Goal: Task Accomplishment & Management: Use online tool/utility

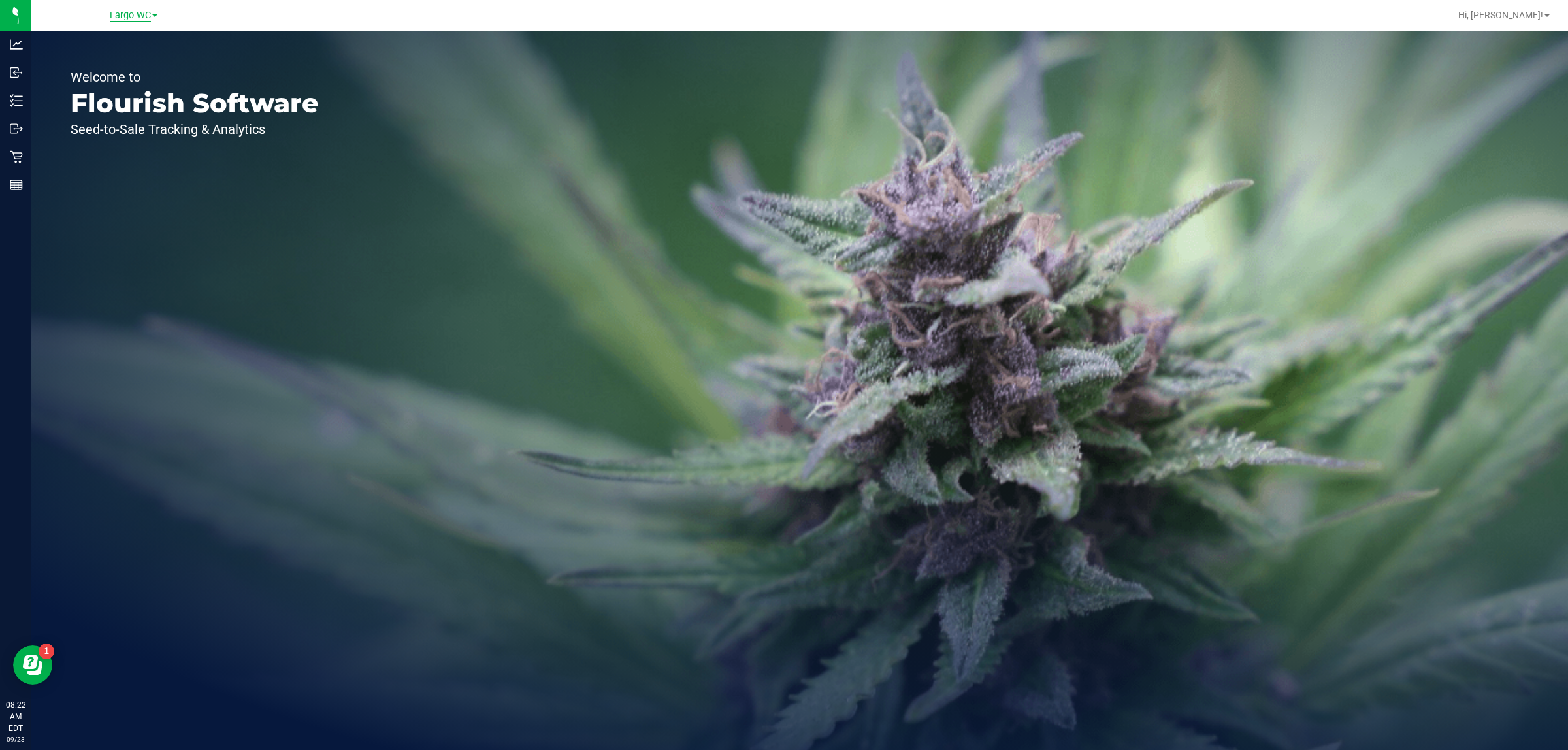
click at [145, 17] on span "Largo WC" at bounding box center [130, 16] width 41 height 12
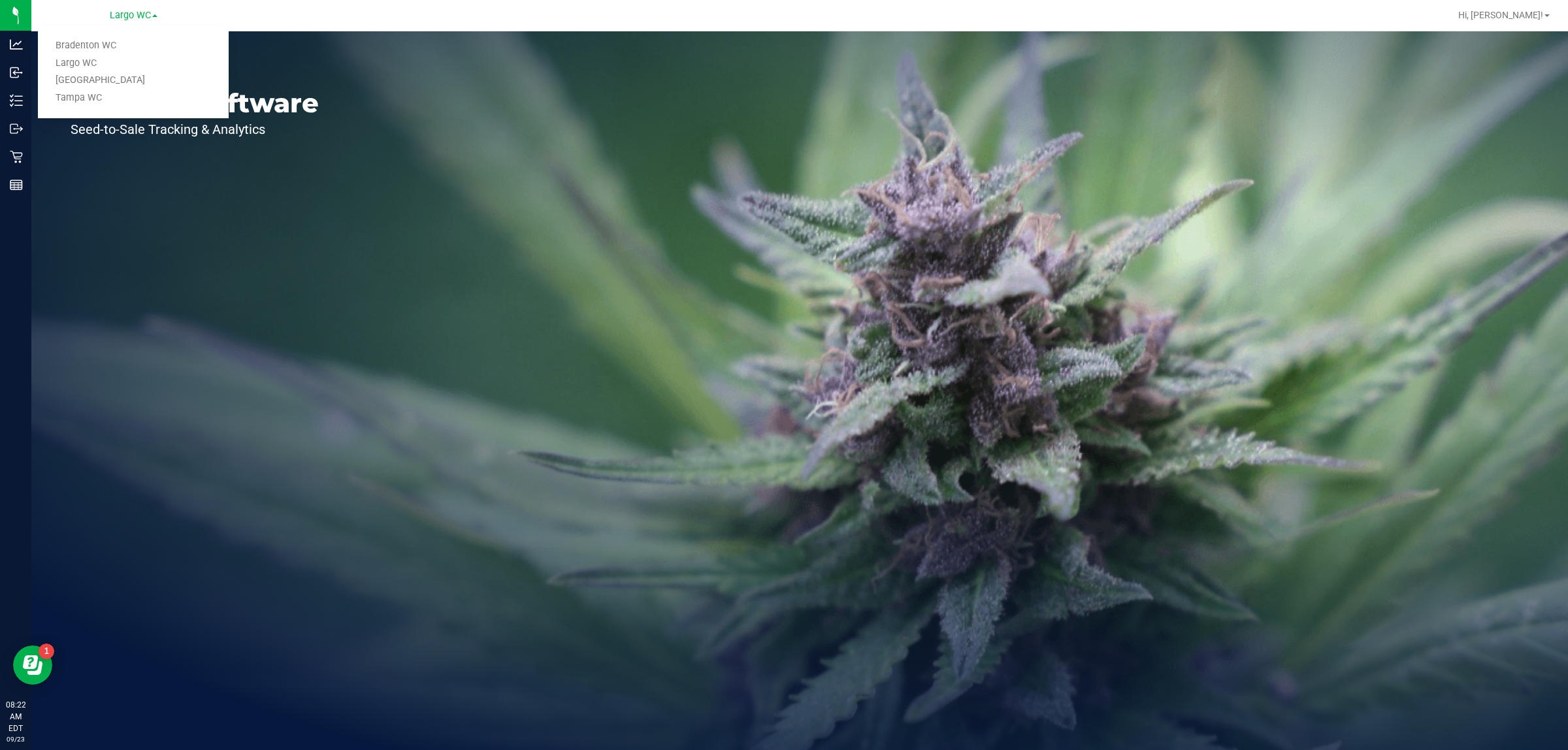
click at [133, 155] on div "Welcome to Flourish Software Seed-to-Sale Tracking & Analytics" at bounding box center [195, 391] width 327 height 718
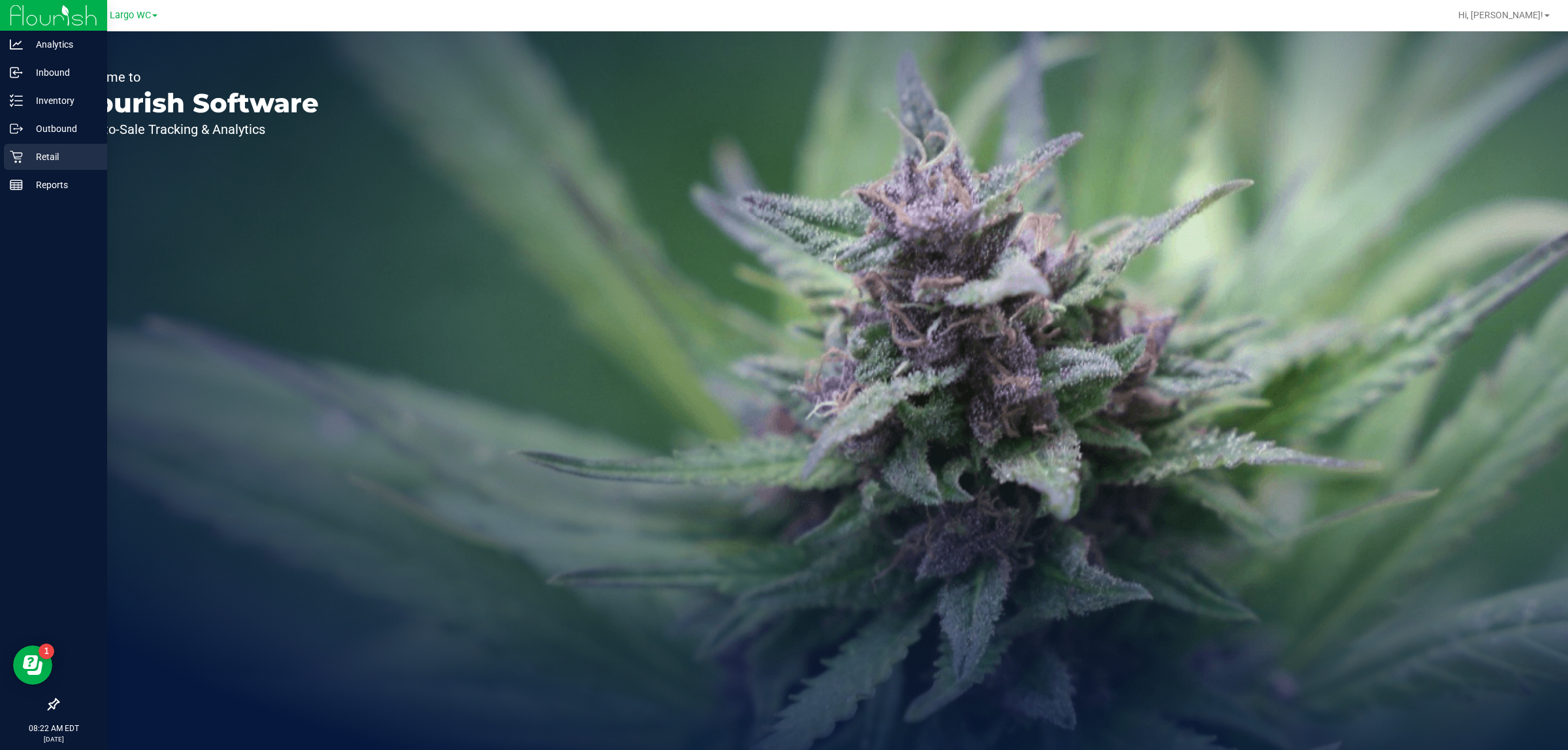
click at [16, 150] on icon at bounding box center [16, 156] width 13 height 13
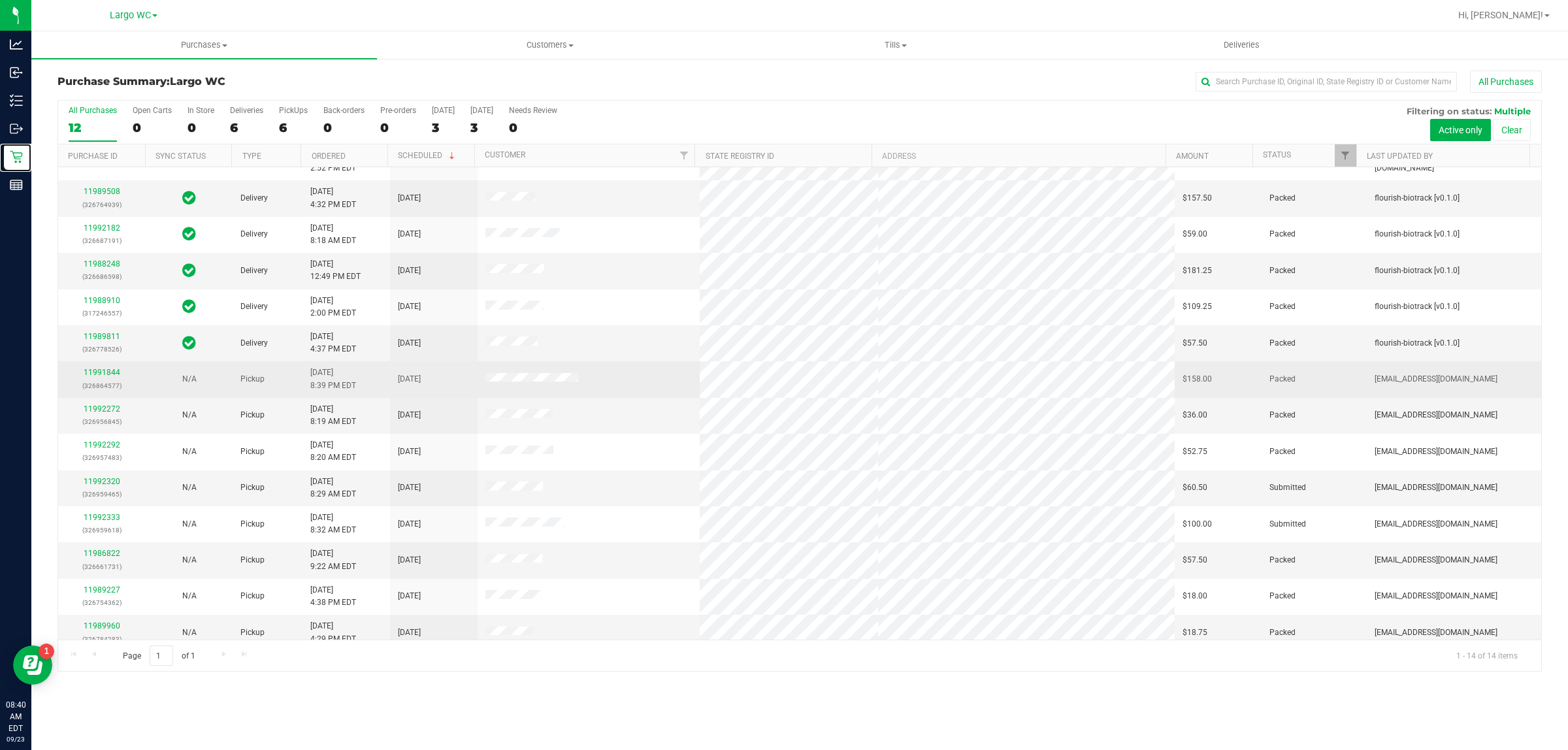
scroll to position [35, 0]
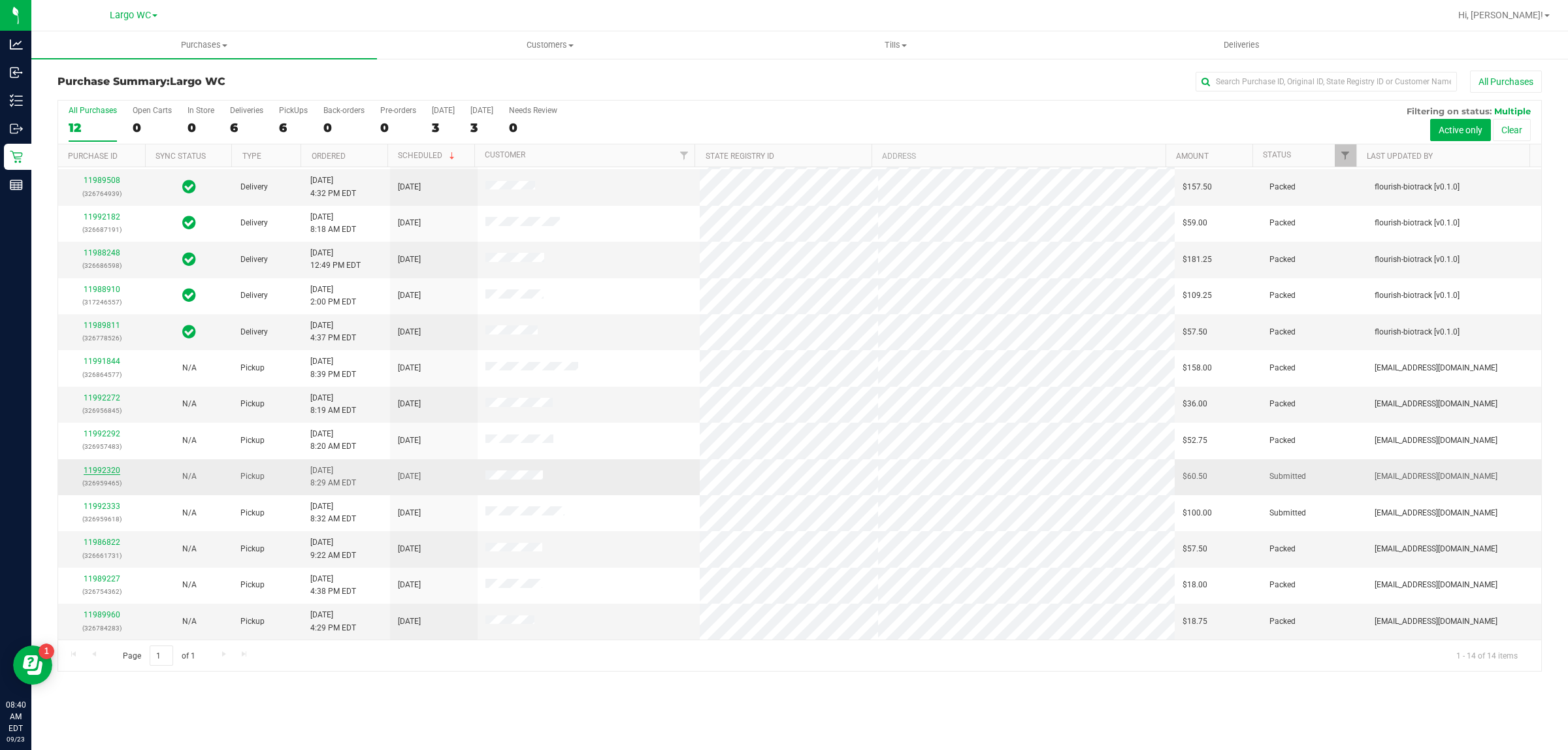
click at [102, 473] on link "11992320" at bounding box center [101, 469] width 37 height 9
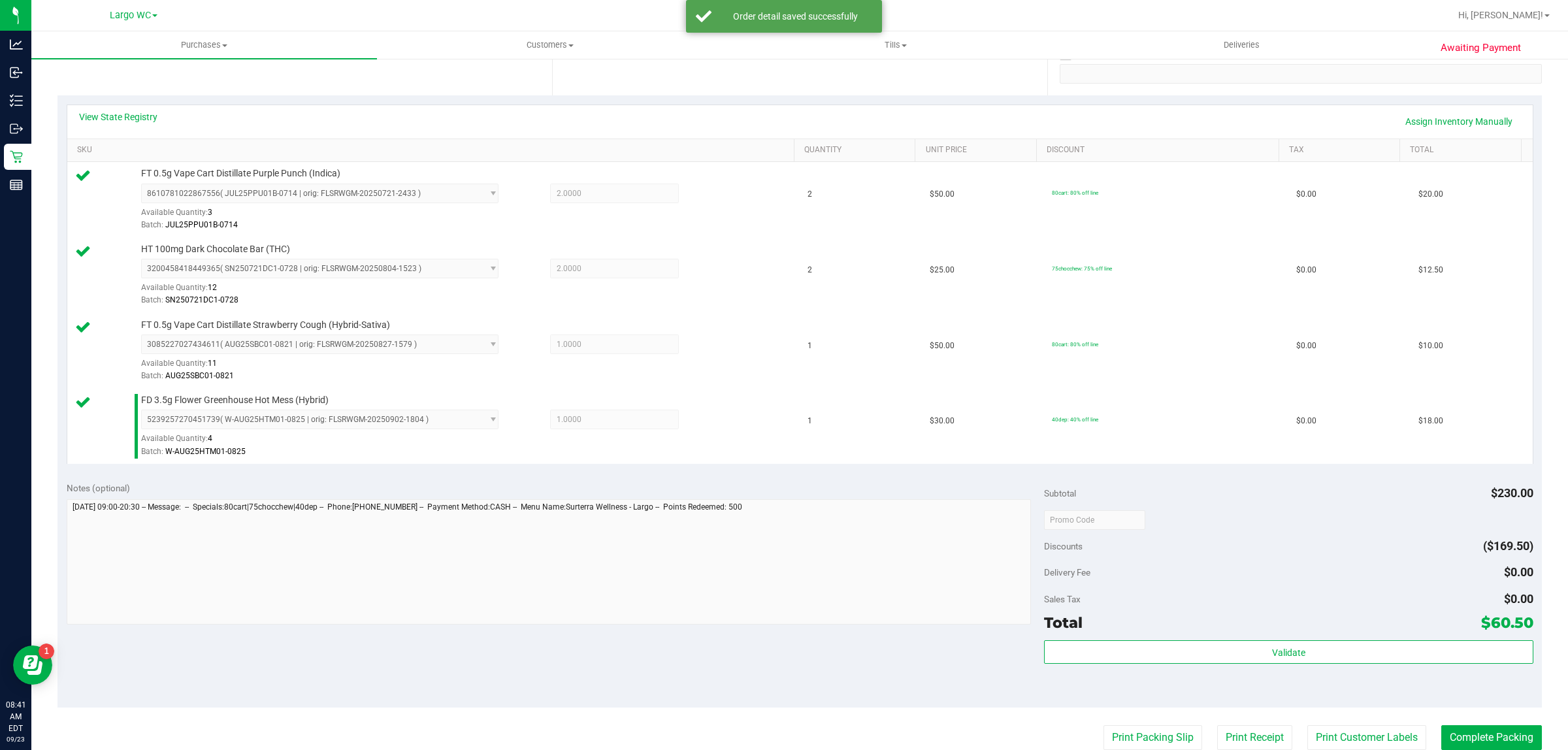
scroll to position [263, 0]
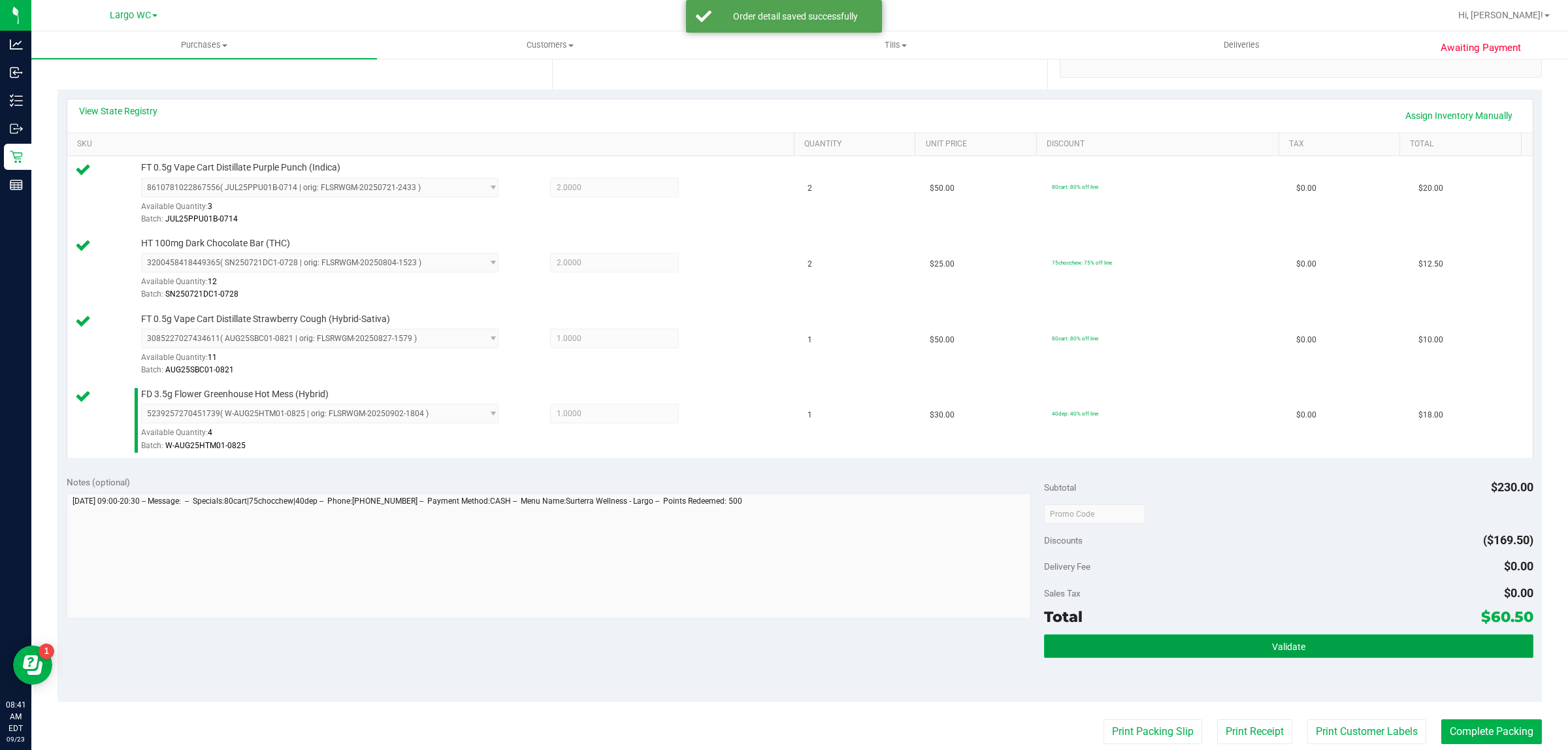
click at [1229, 651] on button "Validate" at bounding box center [1288, 646] width 488 height 24
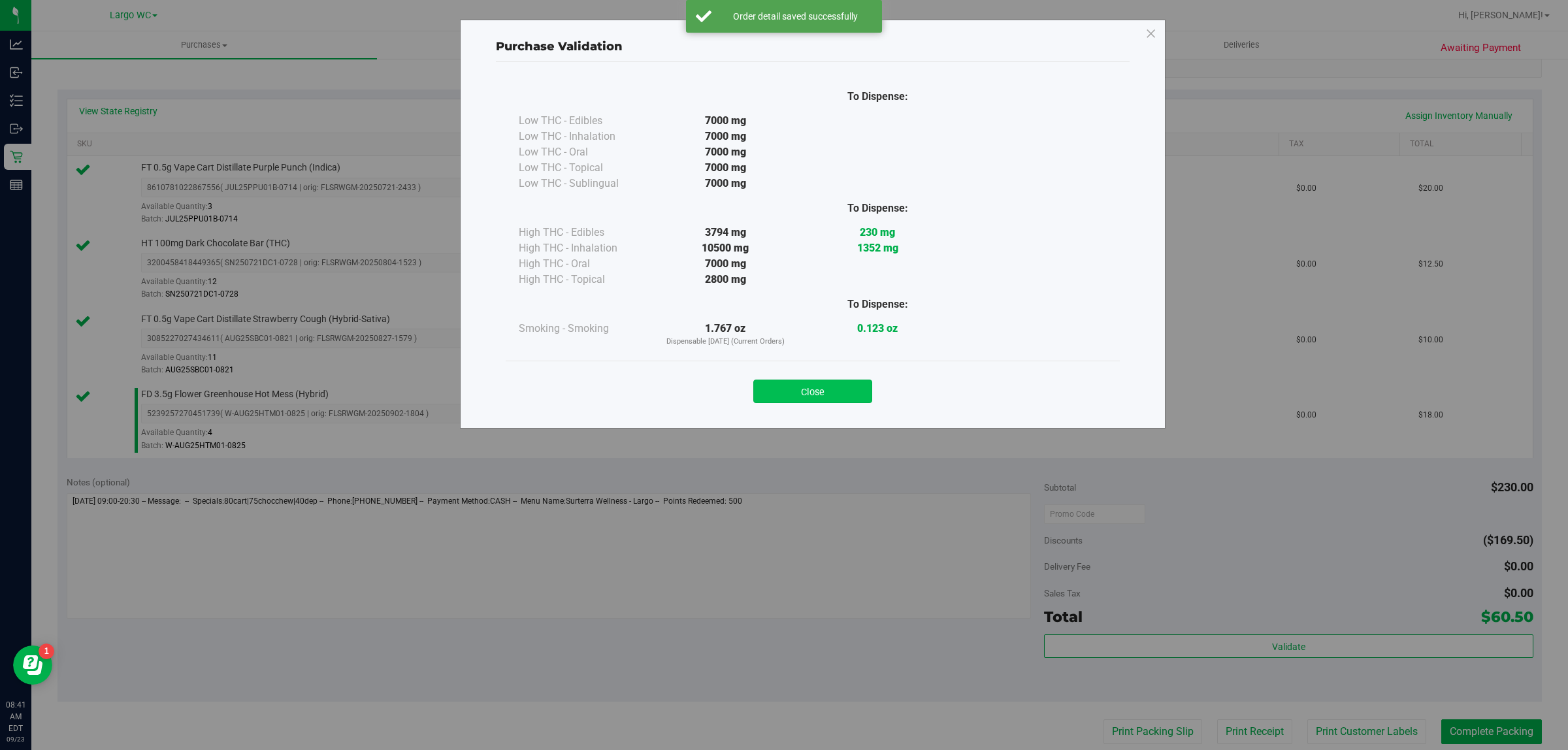
click at [811, 394] on button "Close" at bounding box center [813, 391] width 119 height 24
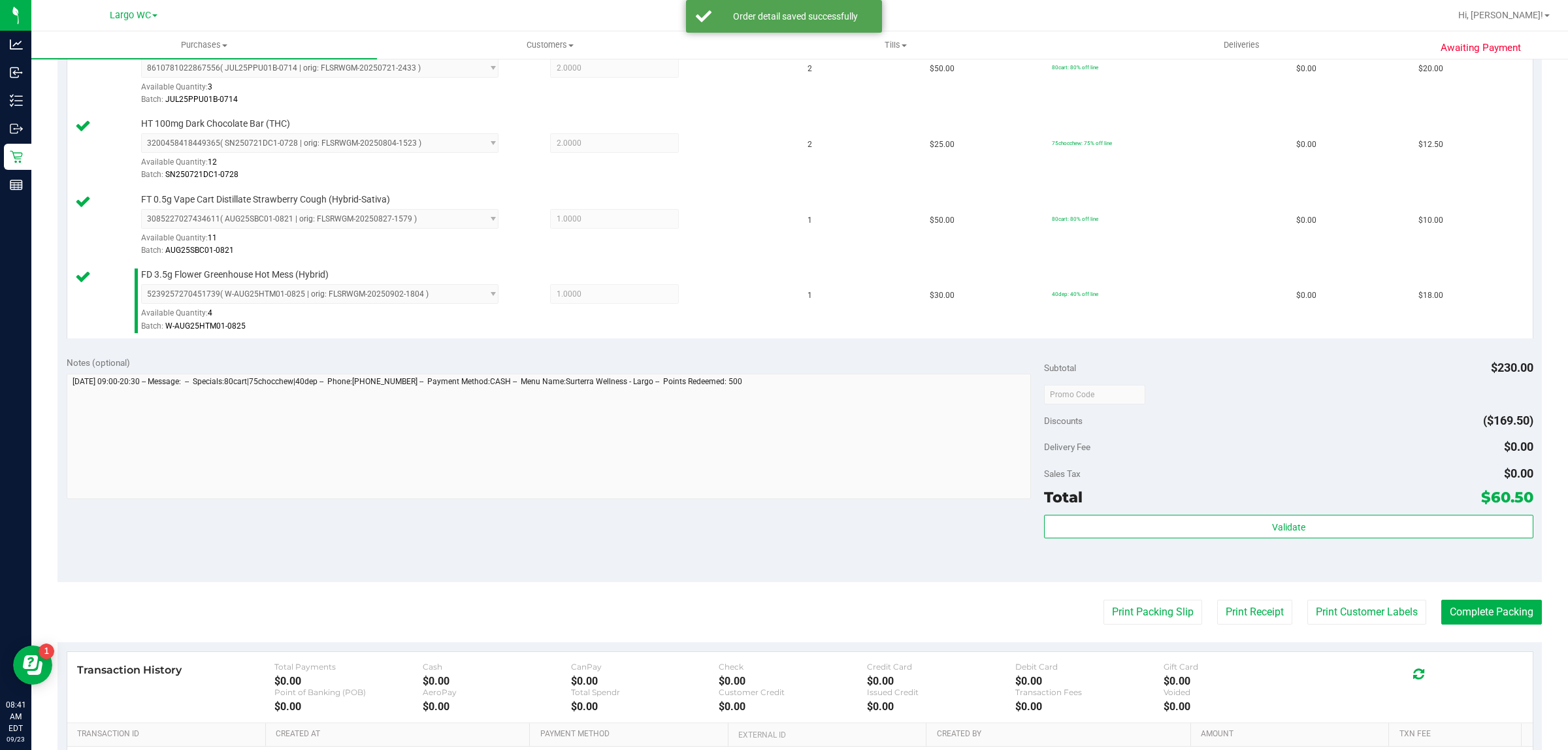
scroll to position [381, 0]
click at [1370, 626] on button "Print Customer Labels" at bounding box center [1367, 613] width 119 height 25
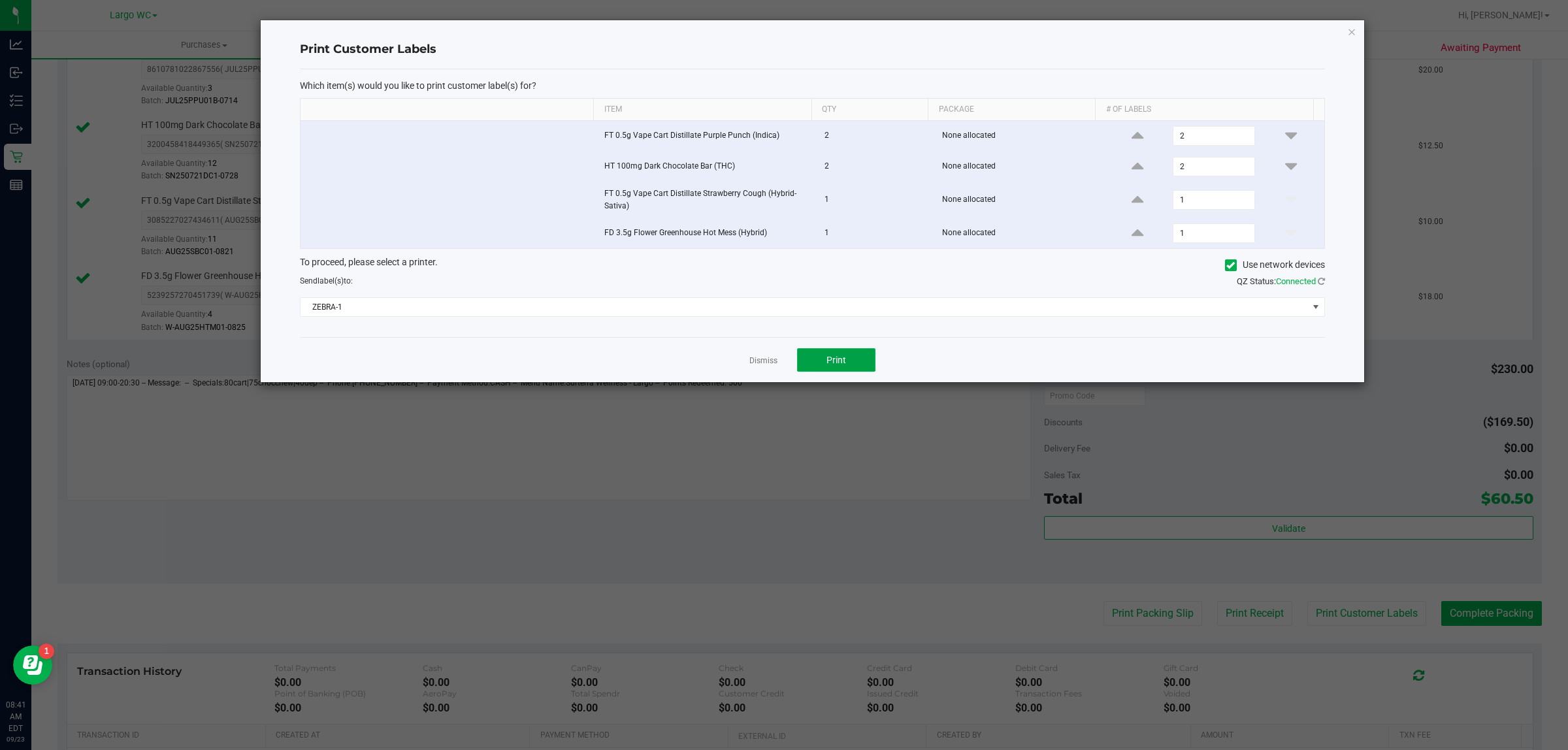
click at [836, 362] on span "Print" at bounding box center [837, 359] width 20 height 11
click at [759, 359] on link "Dismiss" at bounding box center [763, 360] width 28 height 11
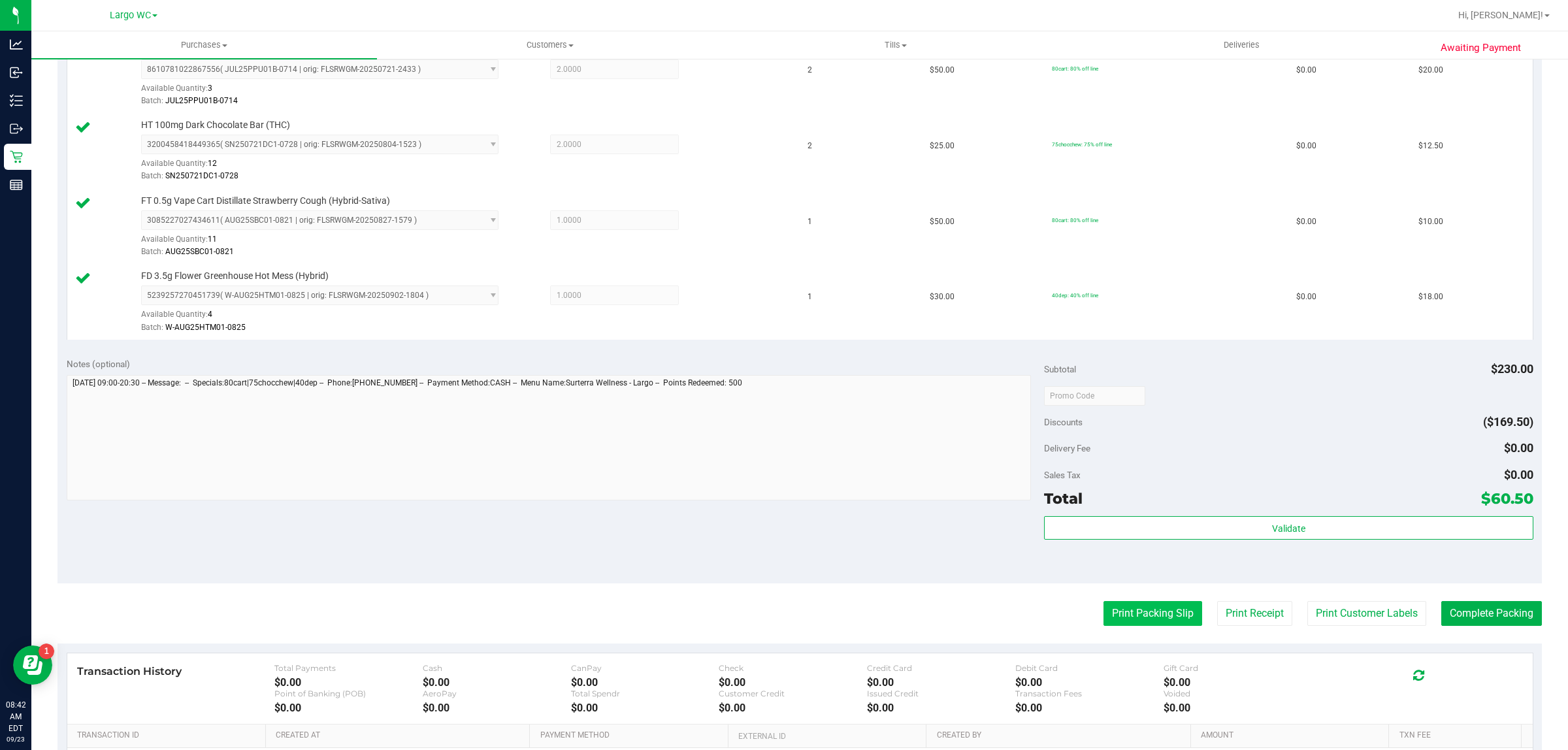
click at [1138, 609] on button "Print Packing Slip" at bounding box center [1152, 613] width 98 height 25
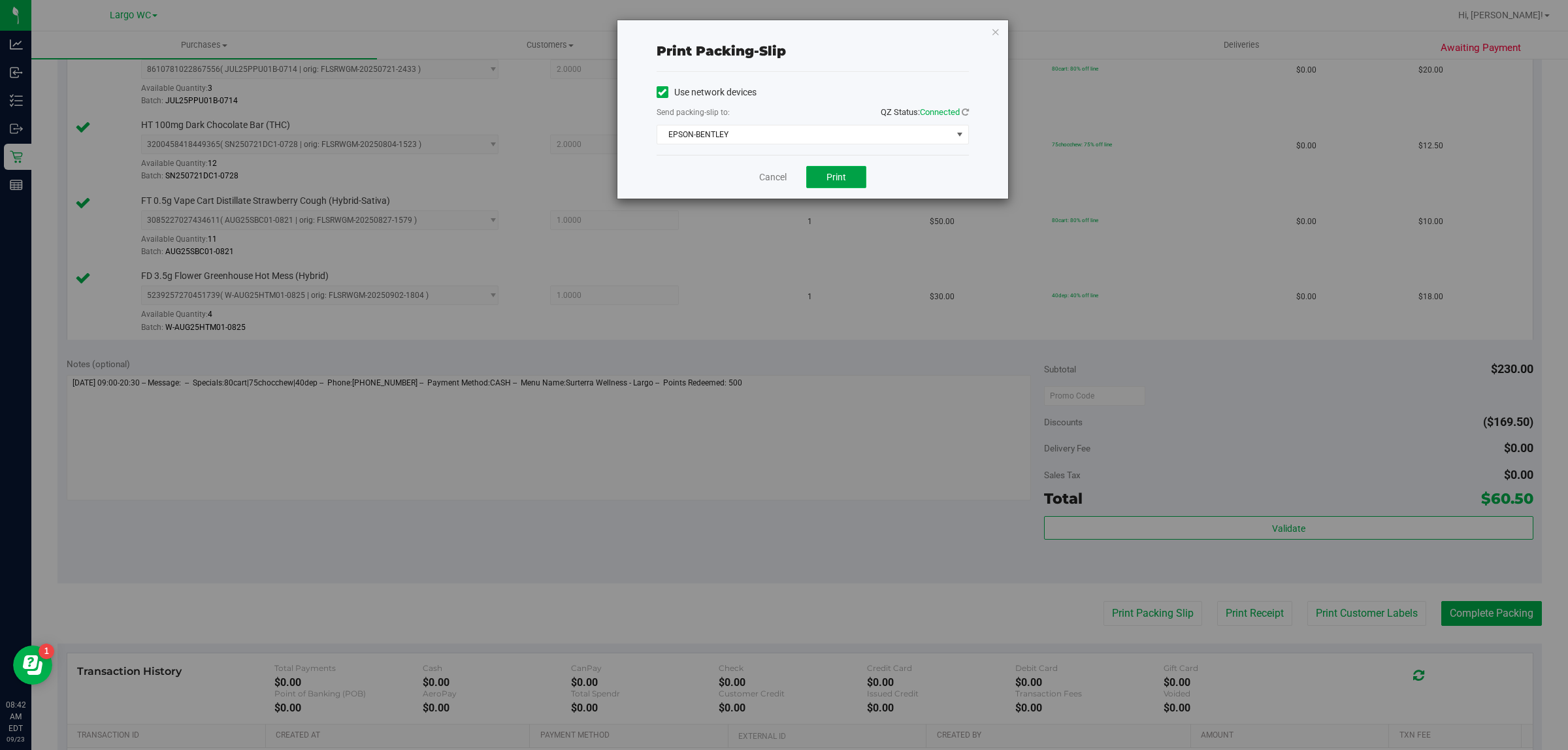
click at [828, 188] on button "Print" at bounding box center [836, 177] width 61 height 22
click at [767, 177] on link "Cancel" at bounding box center [773, 178] width 28 height 14
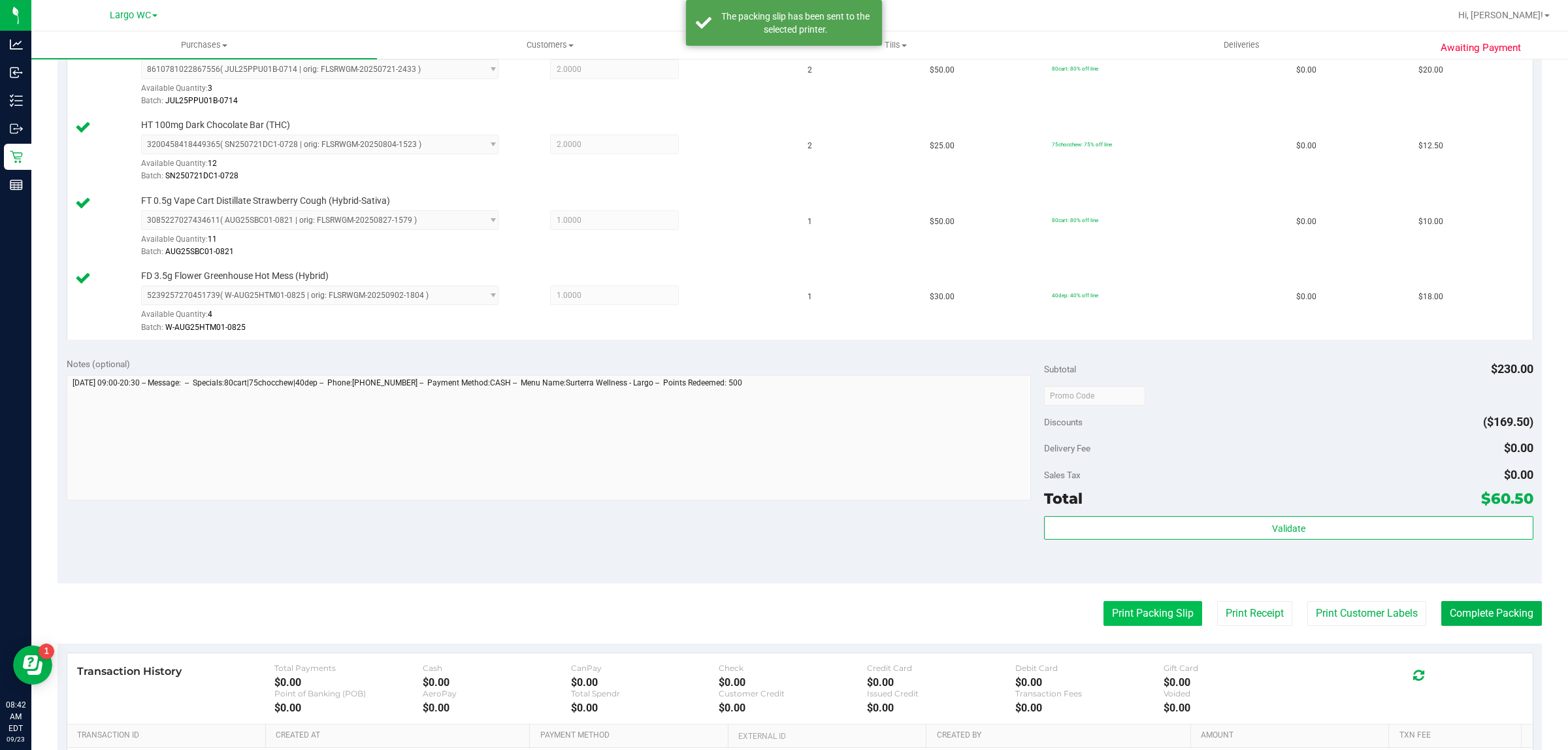
click at [1138, 611] on button "Print Packing Slip" at bounding box center [1152, 613] width 98 height 25
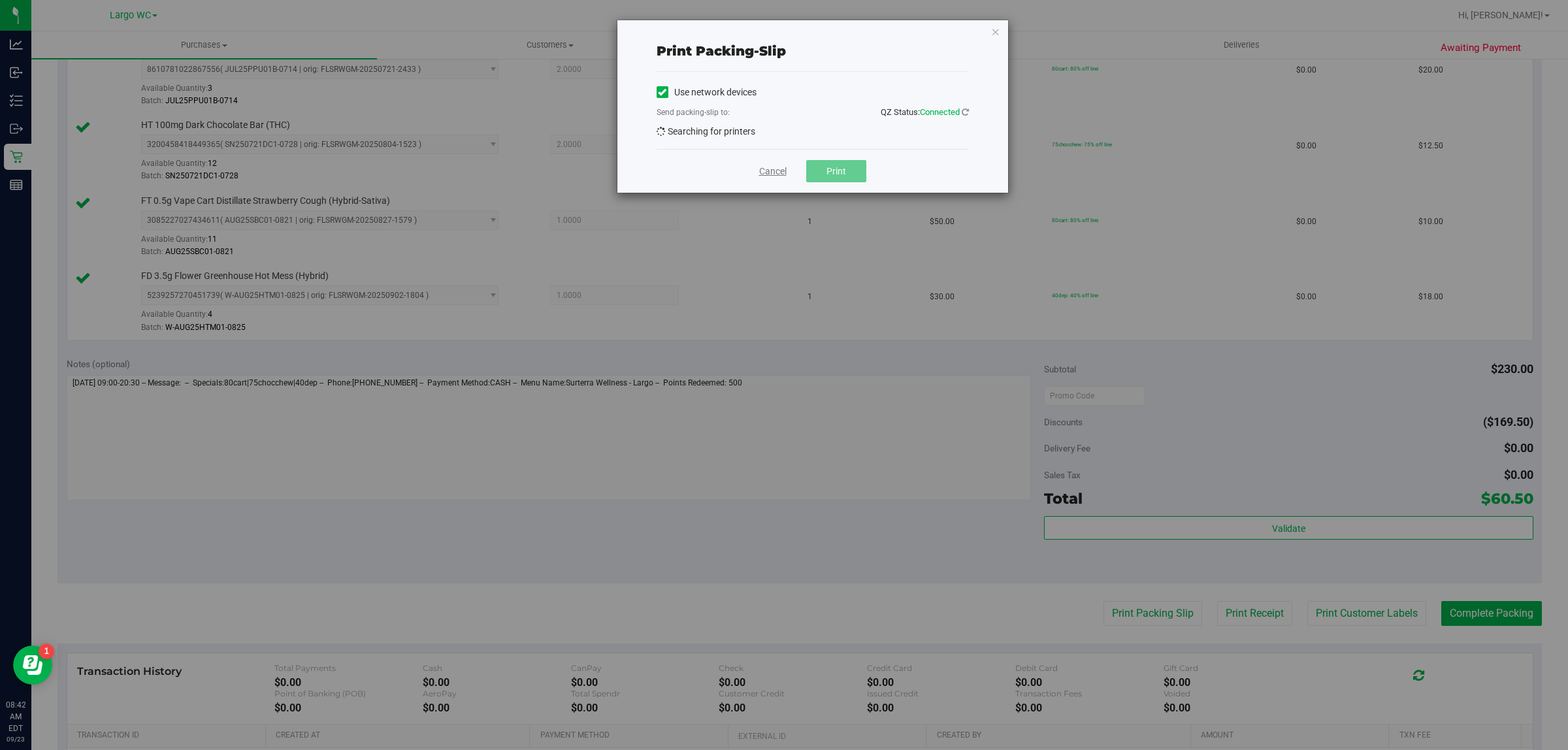
click at [765, 168] on link "Cancel" at bounding box center [773, 172] width 28 height 14
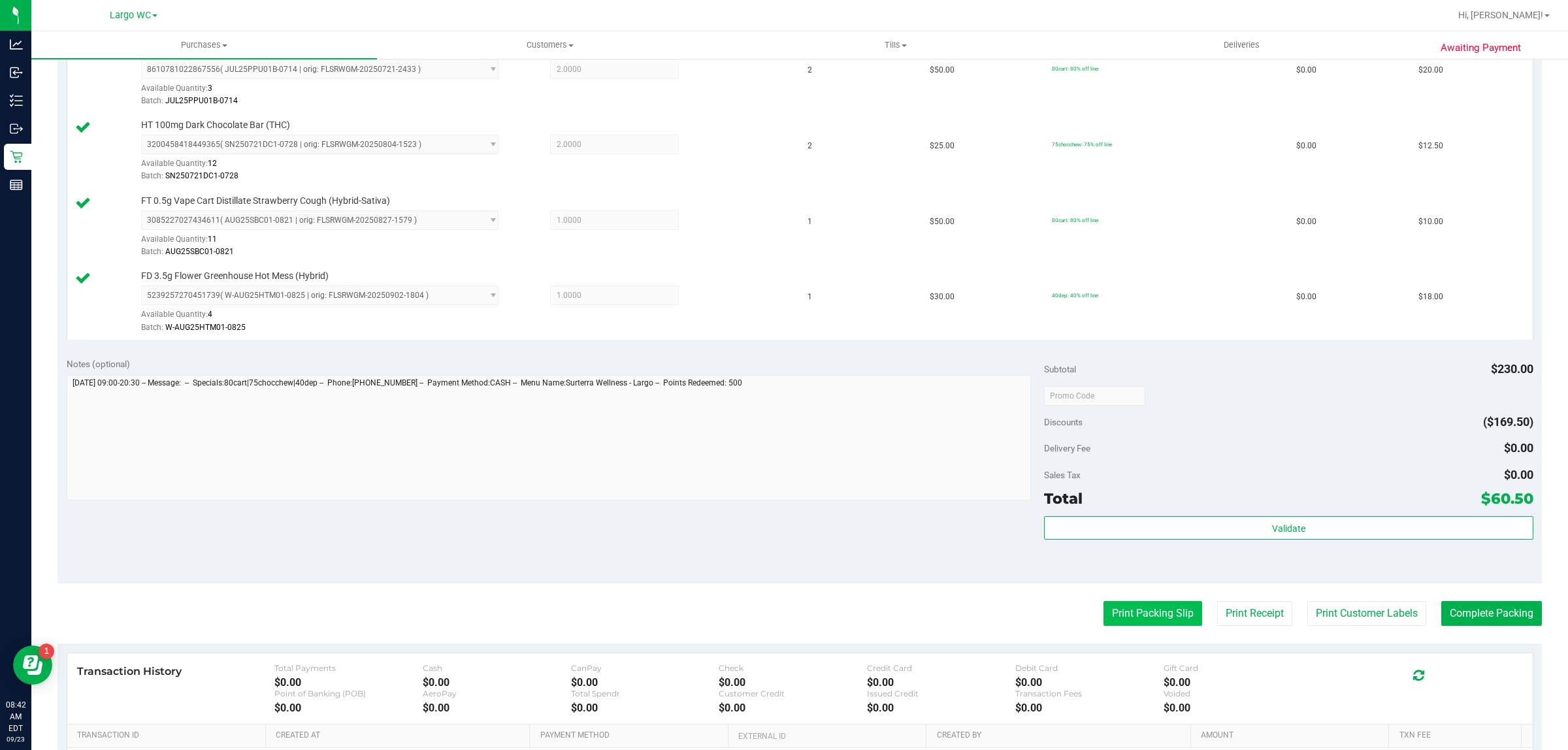
click at [1134, 615] on button "Print Packing Slip" at bounding box center [1152, 613] width 98 height 25
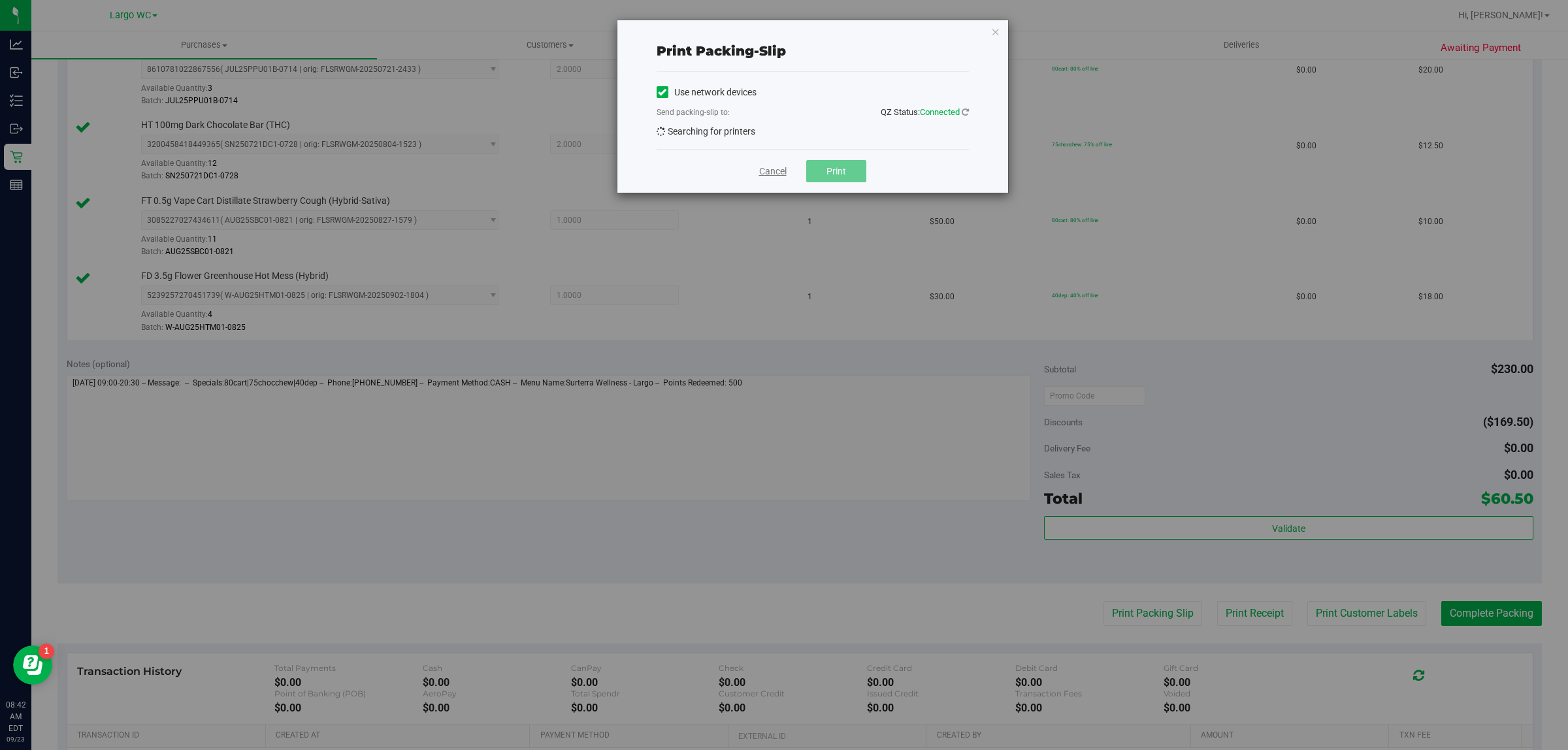
click at [771, 171] on link "Cancel" at bounding box center [773, 172] width 28 height 14
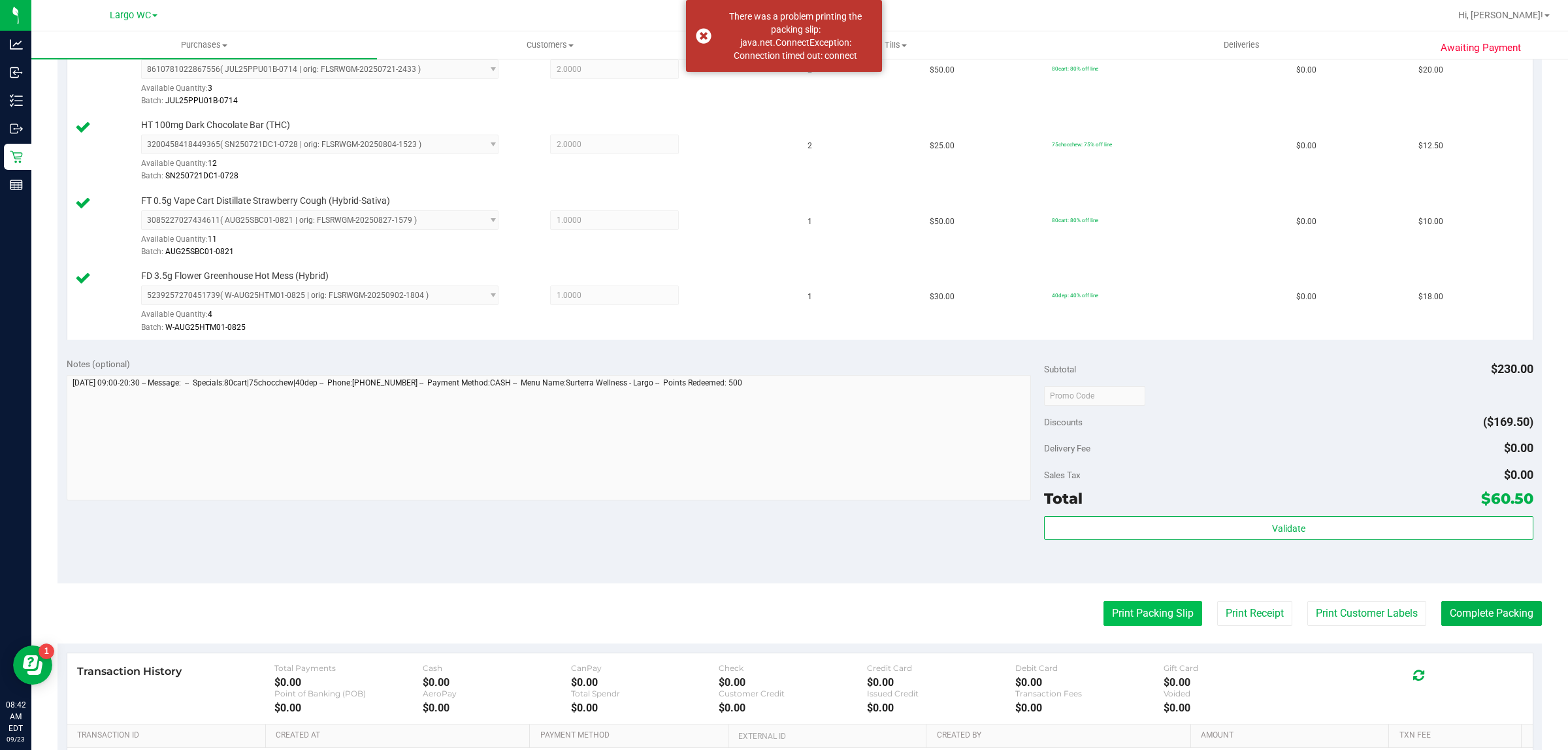
click at [1148, 619] on button "Print Packing Slip" at bounding box center [1152, 613] width 98 height 25
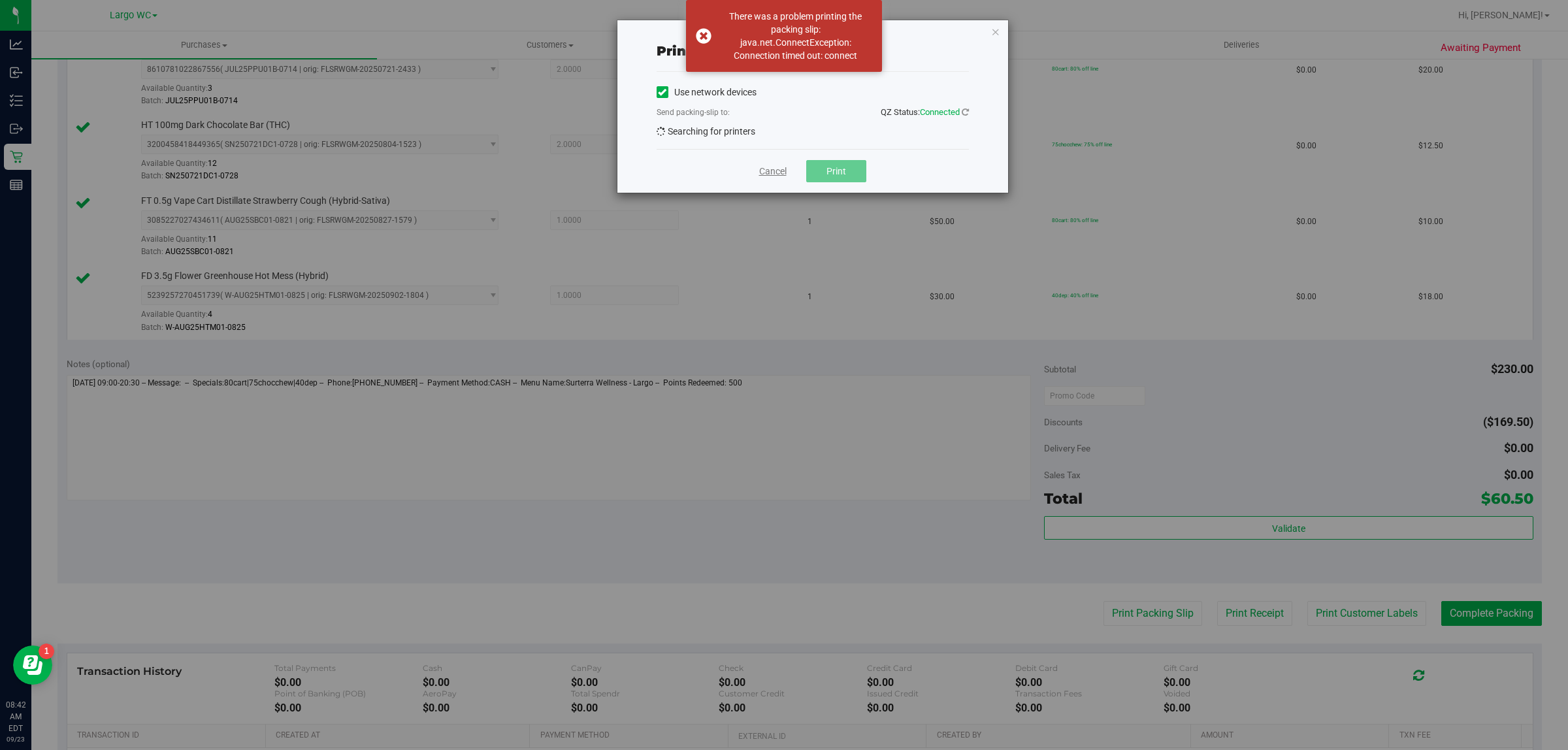
click at [771, 172] on link "Cancel" at bounding box center [773, 172] width 28 height 14
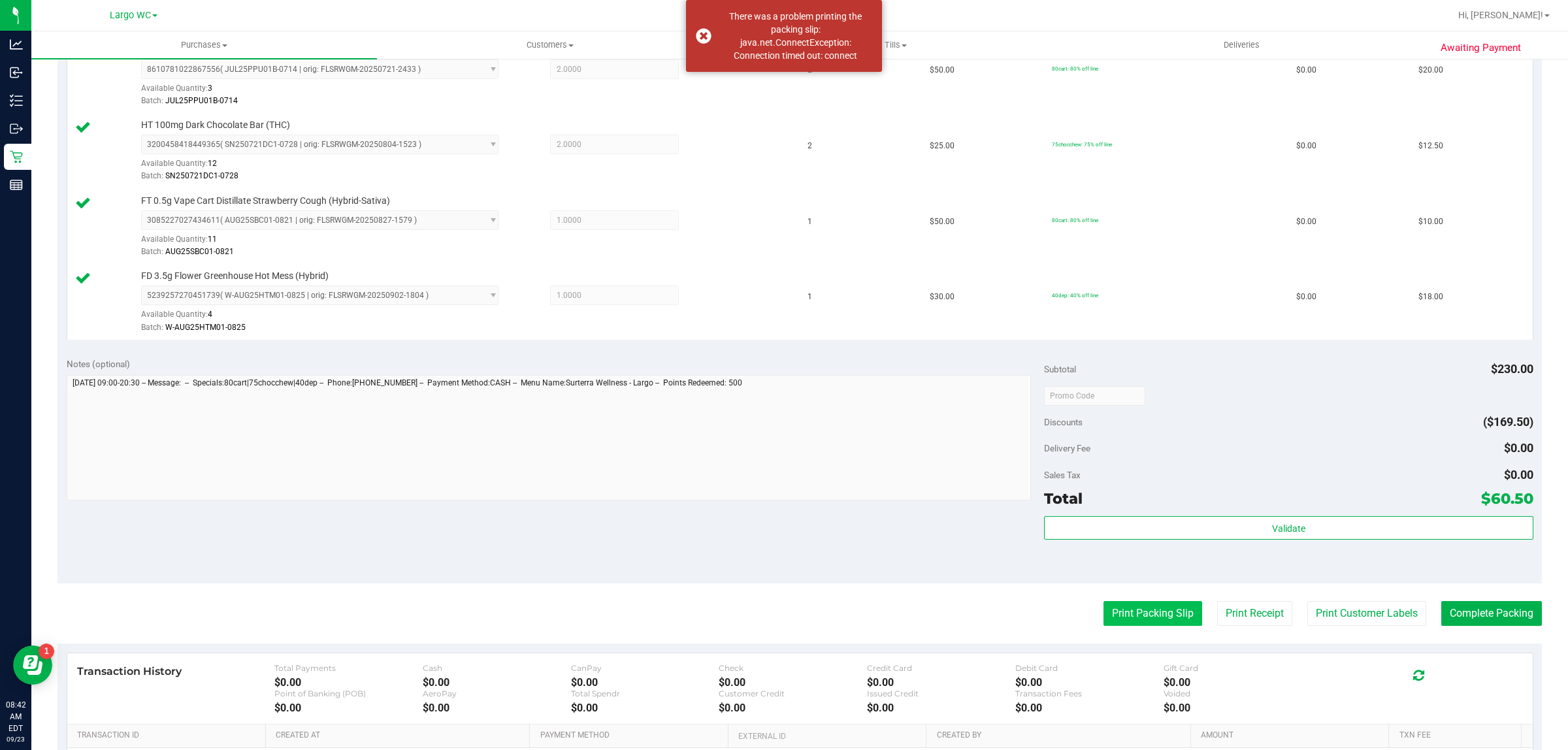
click at [1141, 620] on button "Print Packing Slip" at bounding box center [1152, 613] width 98 height 25
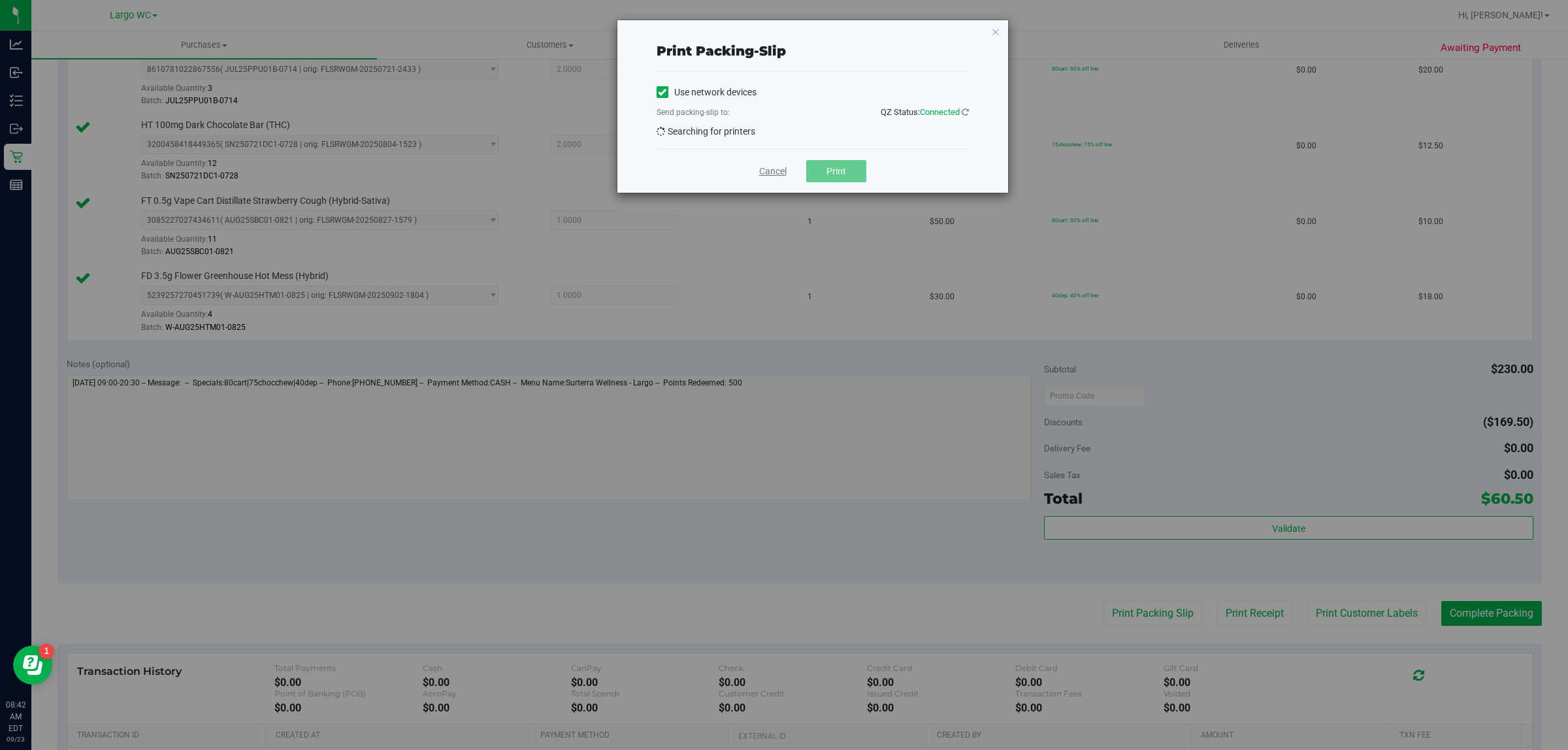
click at [772, 175] on link "Cancel" at bounding box center [773, 172] width 28 height 14
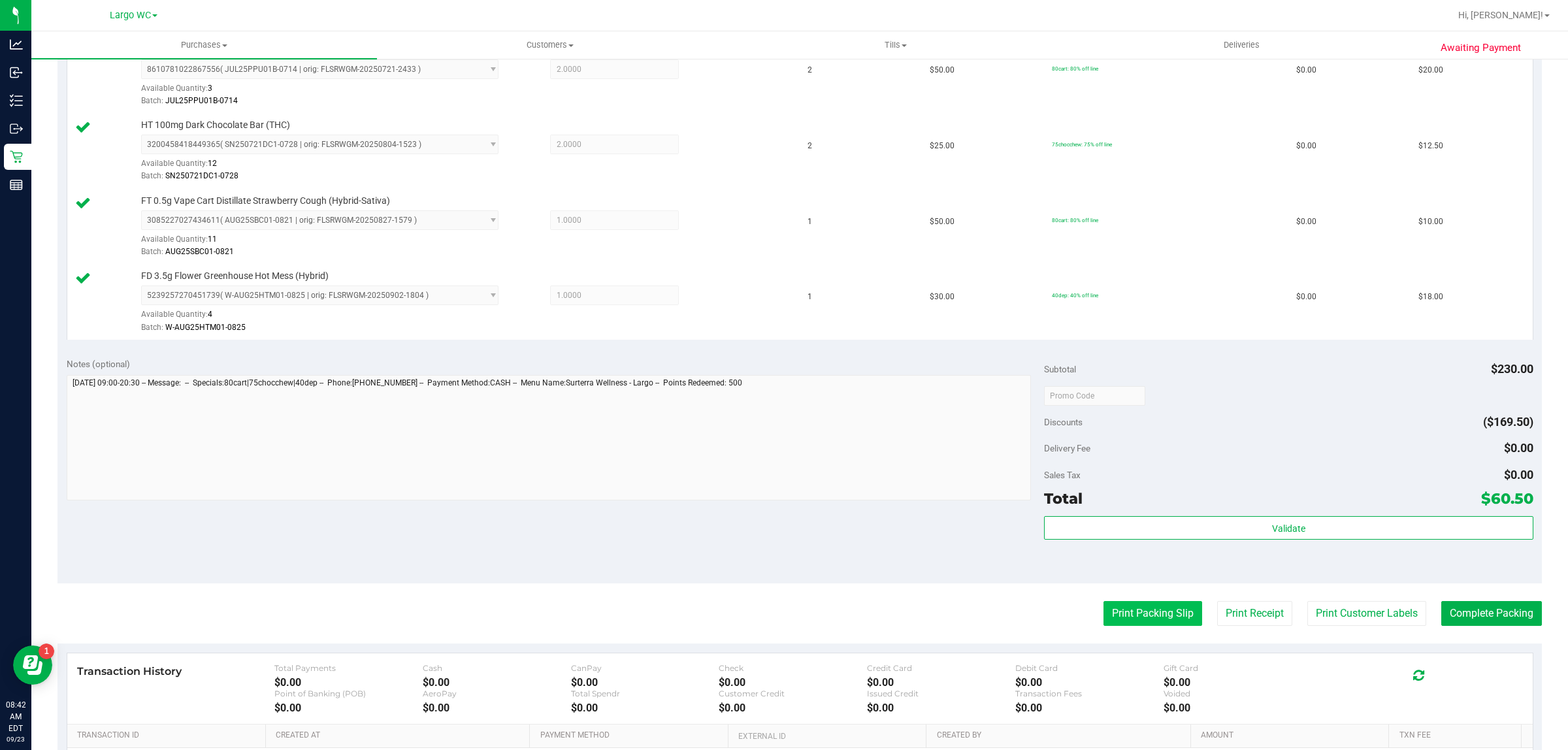
click at [1151, 612] on button "Print Packing Slip" at bounding box center [1152, 613] width 98 height 25
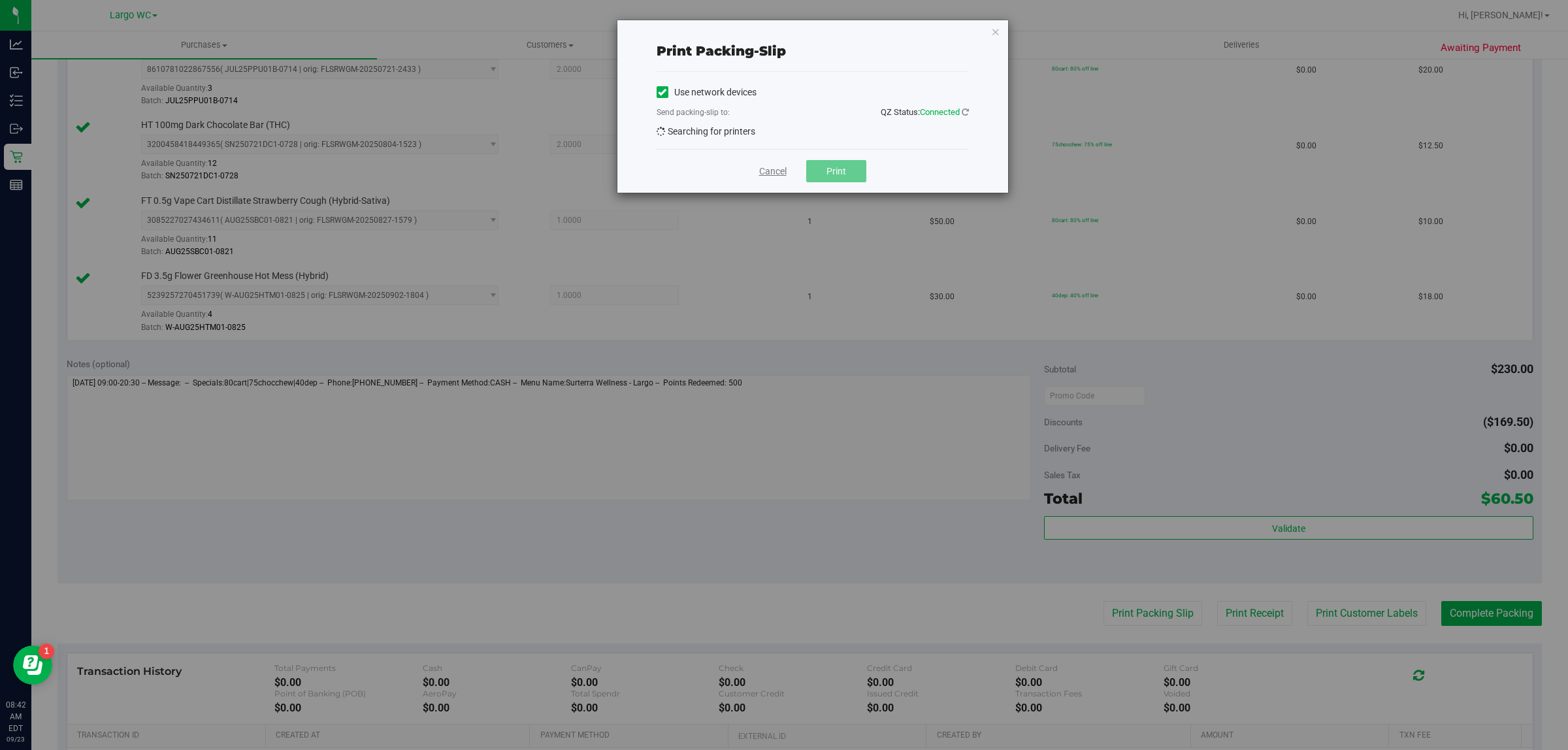
click at [766, 171] on link "Cancel" at bounding box center [773, 172] width 28 height 14
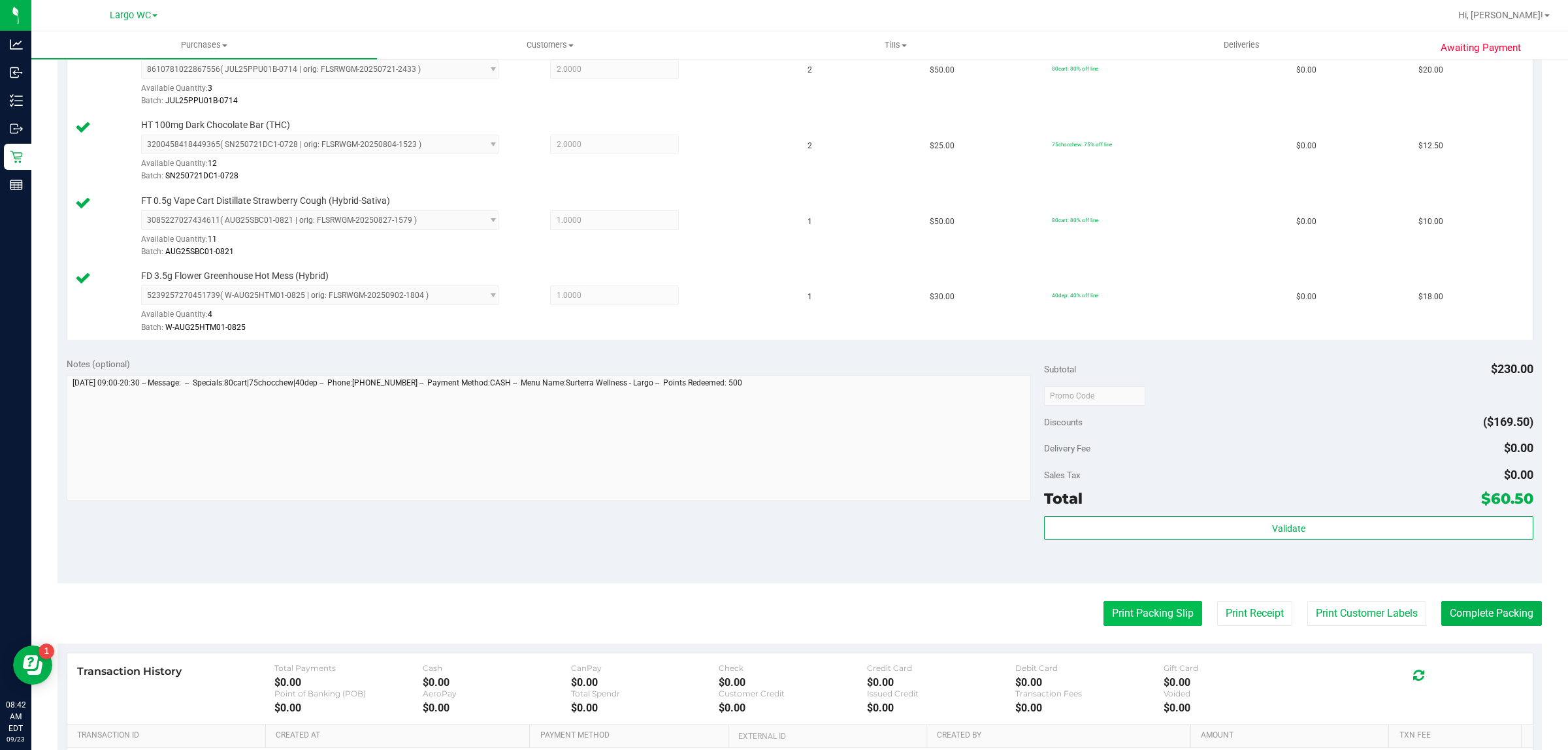
click at [1127, 615] on button "Print Packing Slip" at bounding box center [1152, 613] width 98 height 25
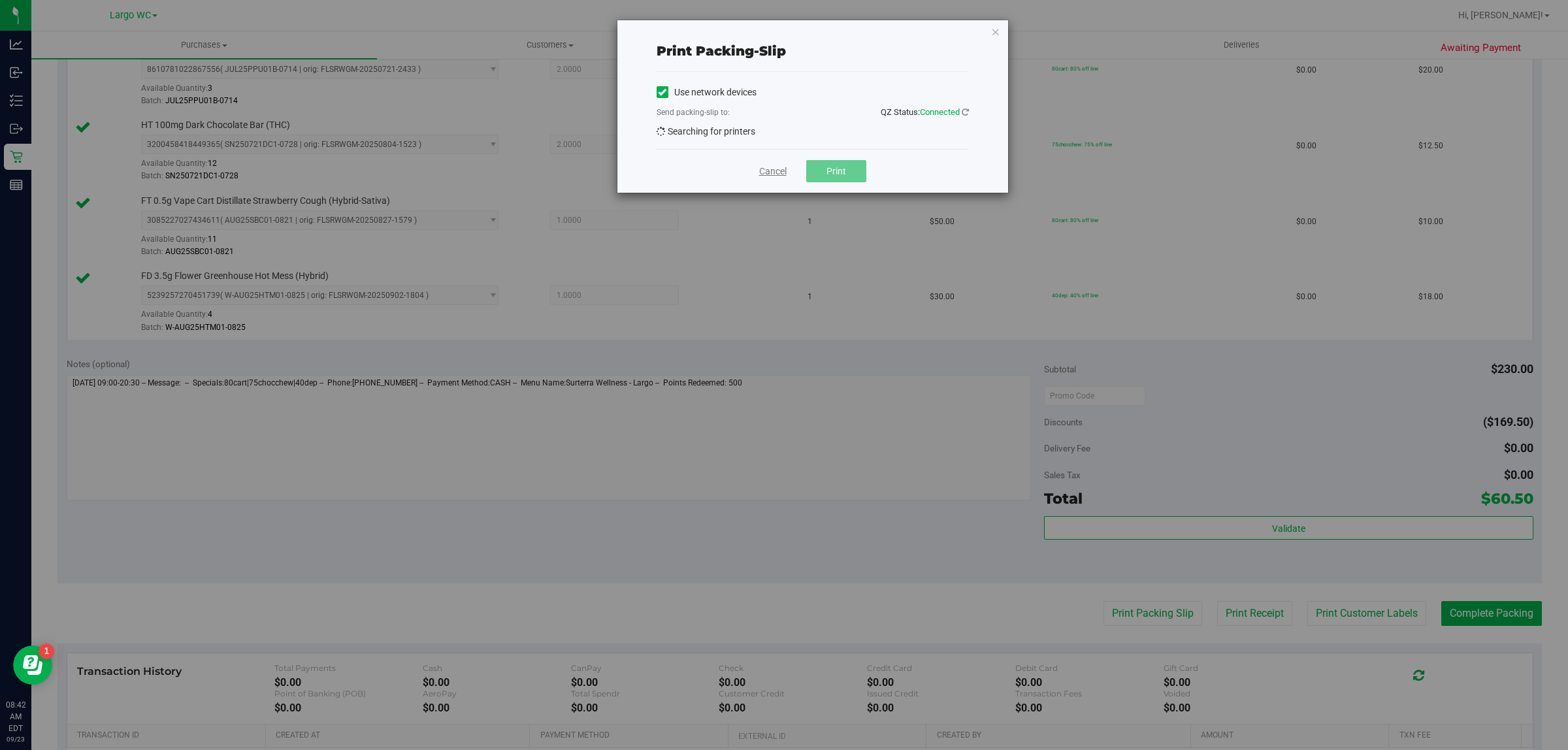
click at [782, 174] on link "Cancel" at bounding box center [773, 172] width 28 height 14
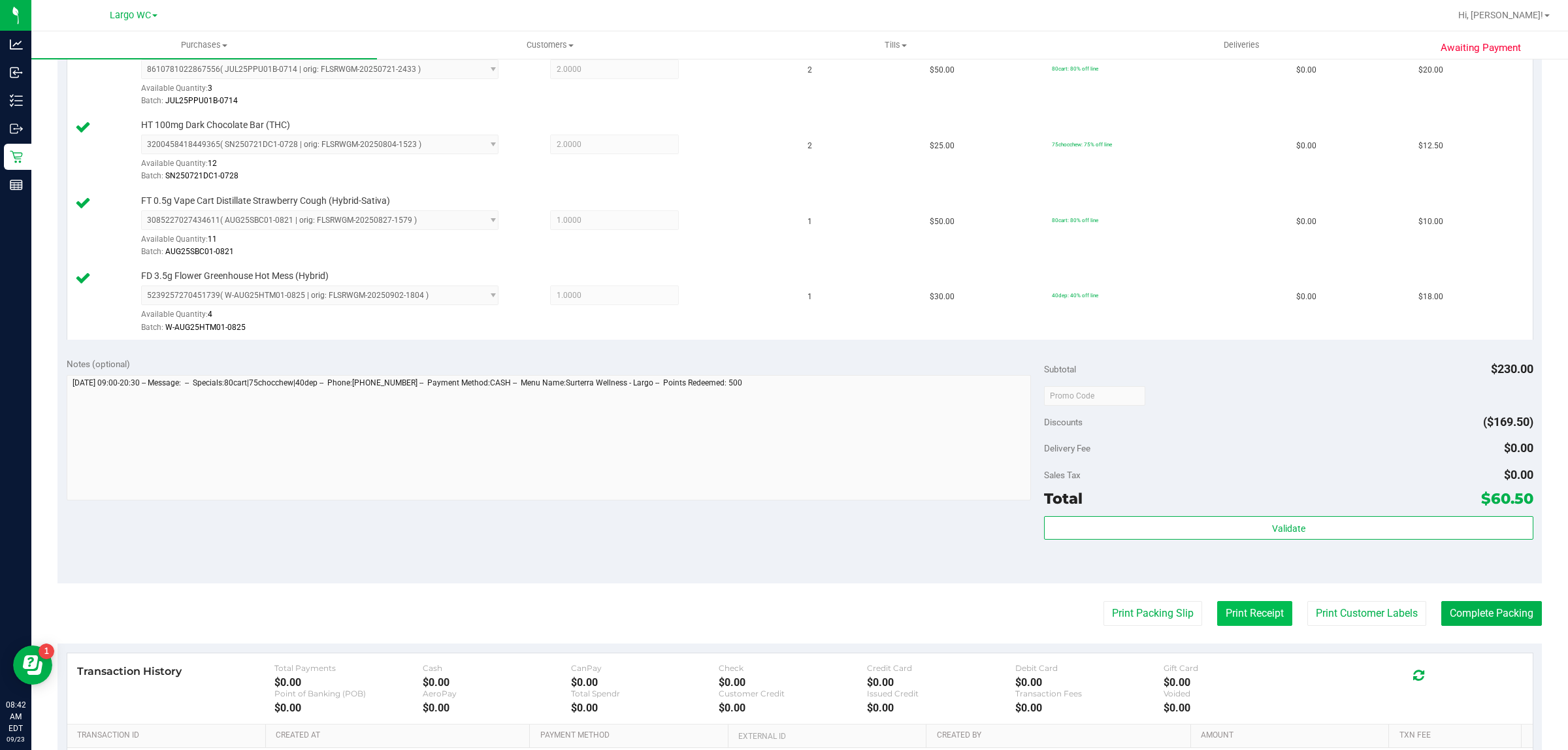
click at [1246, 622] on button "Print Receipt" at bounding box center [1254, 613] width 75 height 25
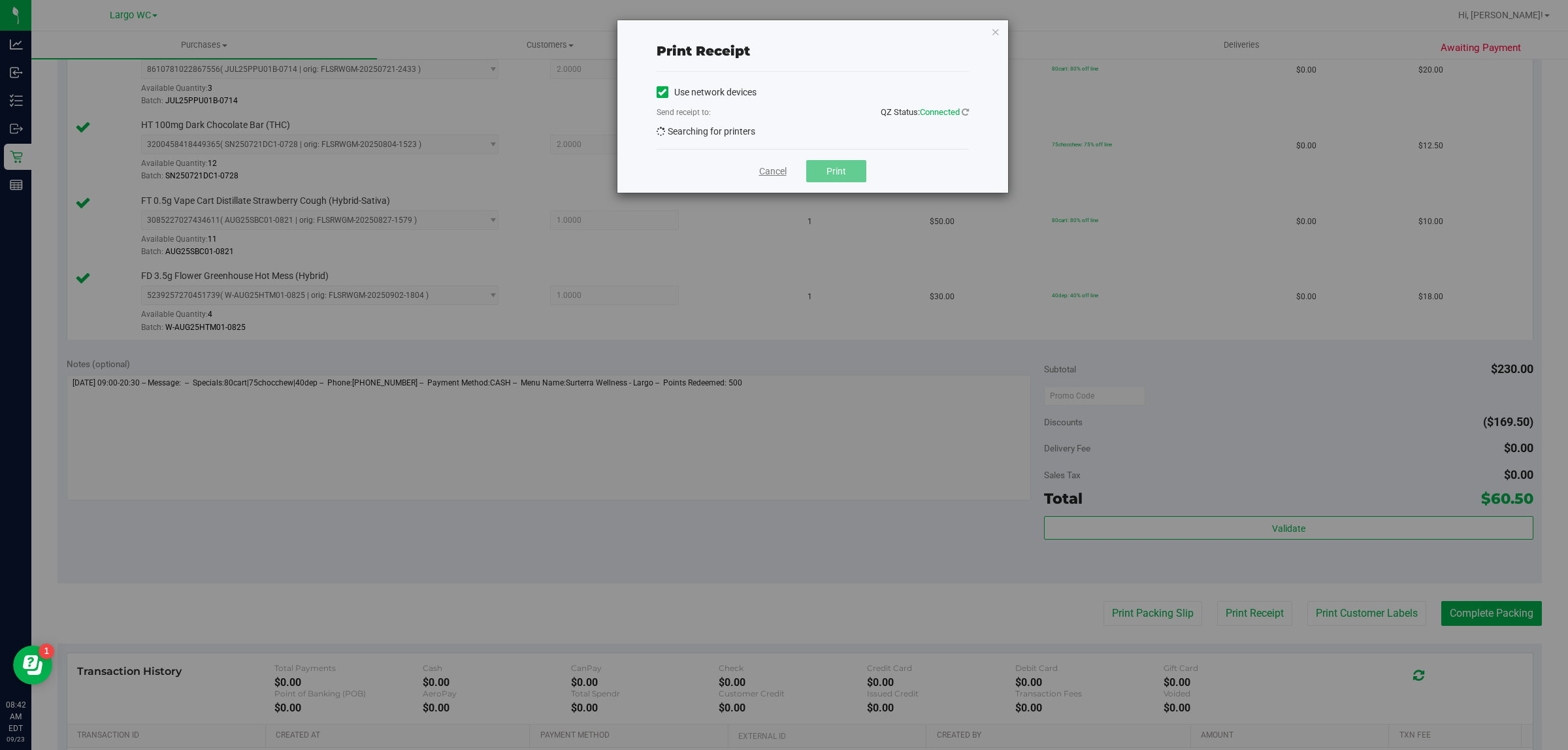
click at [772, 171] on link "Cancel" at bounding box center [773, 172] width 28 height 14
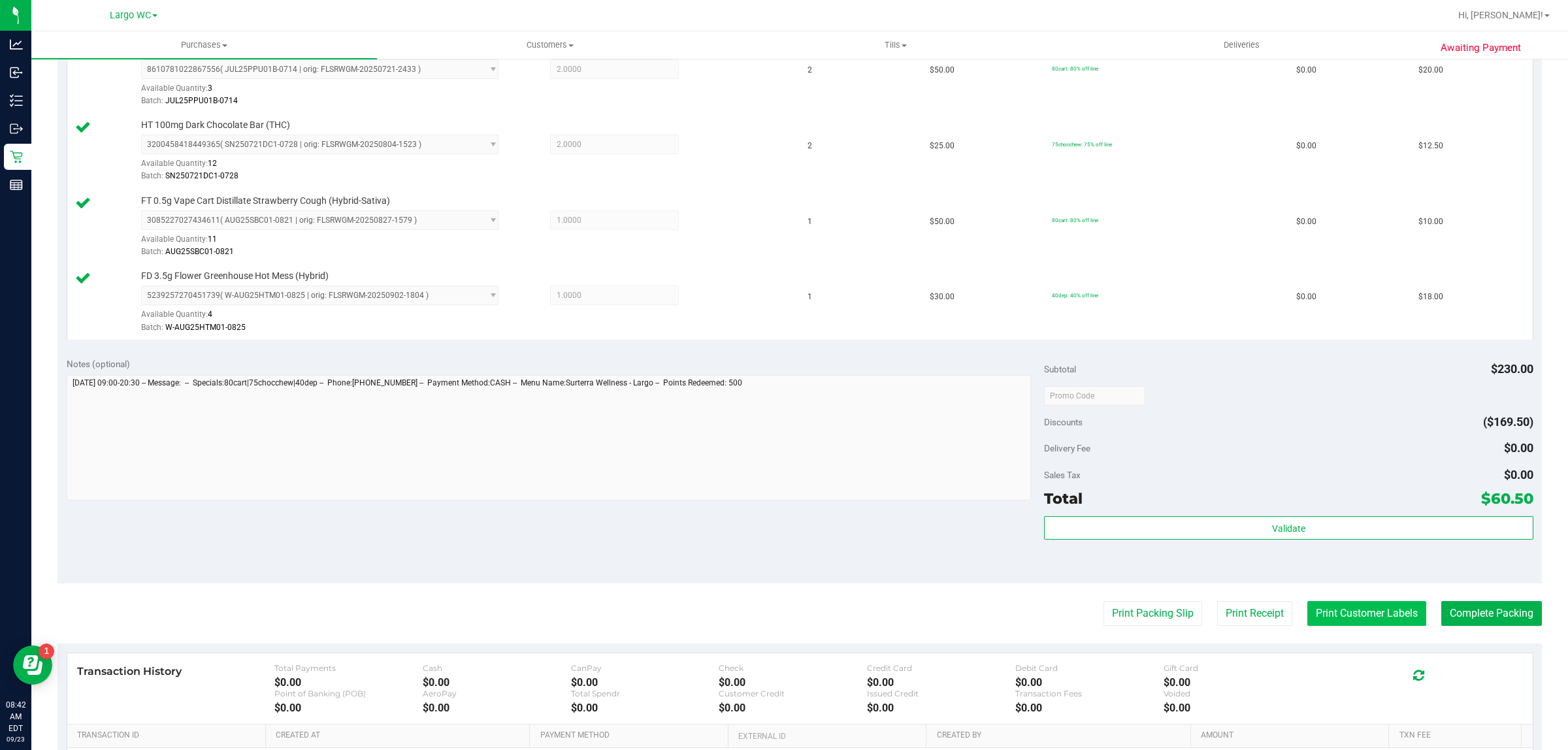
click at [1380, 621] on button "Print Customer Labels" at bounding box center [1367, 613] width 119 height 25
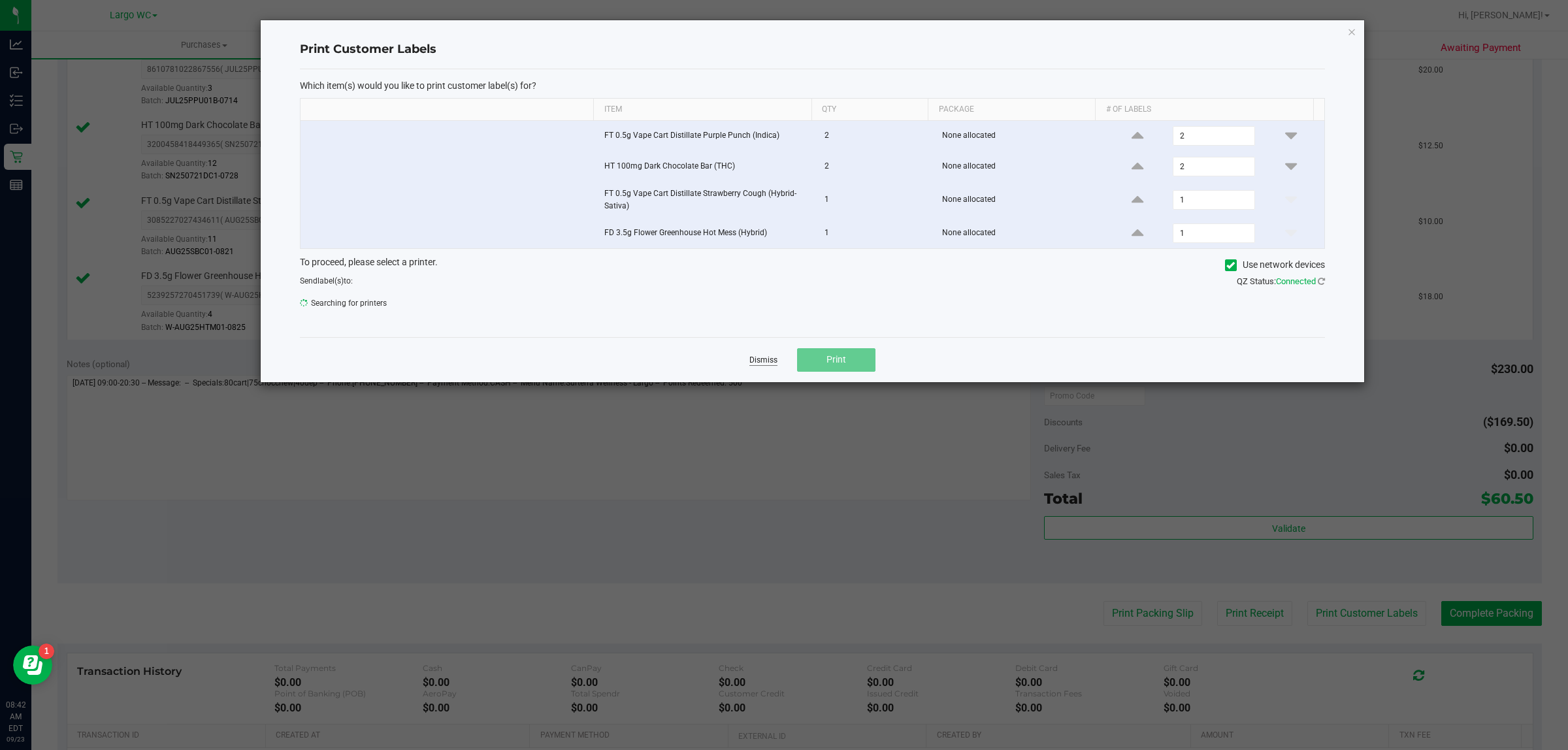
click at [758, 362] on link "Dismiss" at bounding box center [763, 359] width 28 height 11
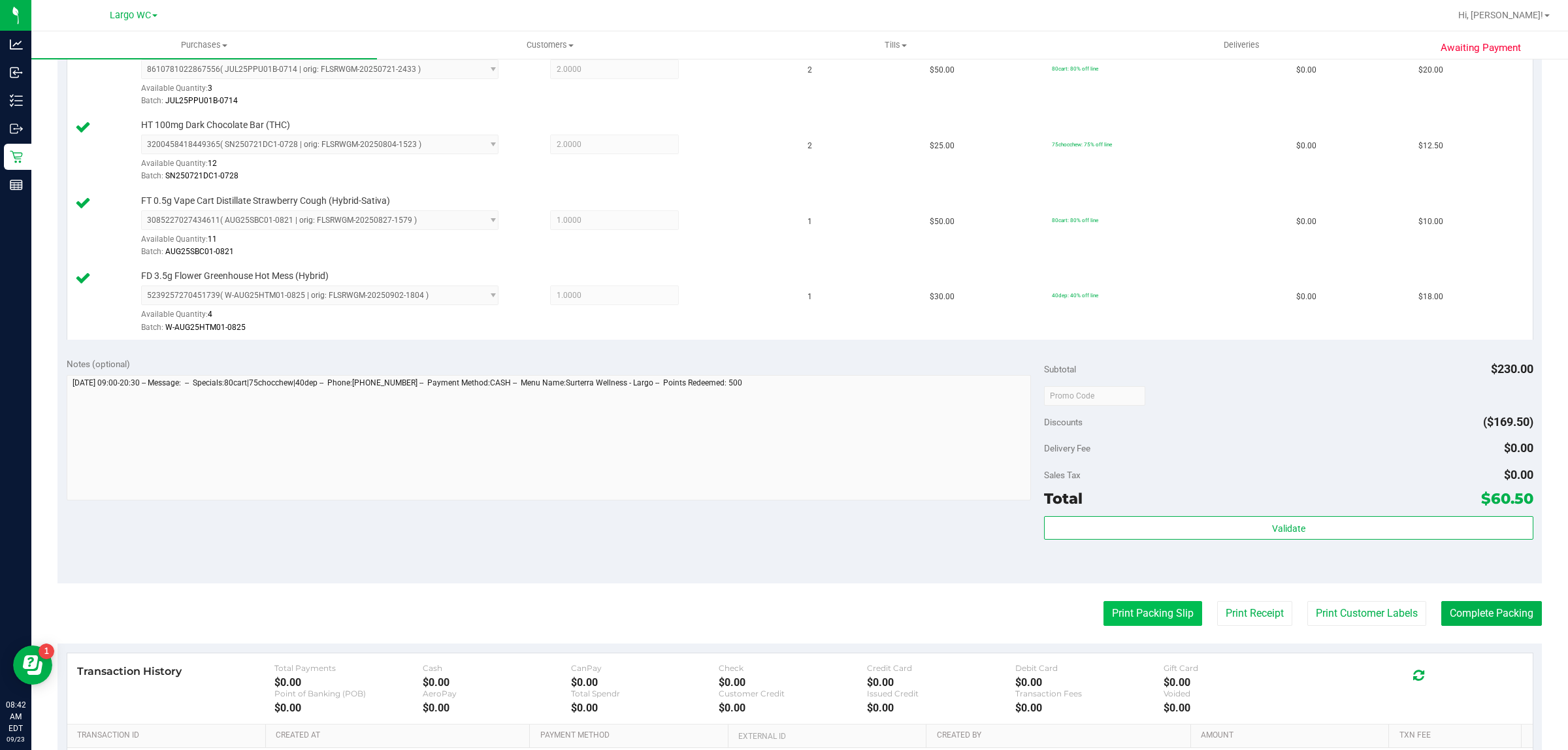
click at [1138, 622] on button "Print Packing Slip" at bounding box center [1152, 613] width 98 height 25
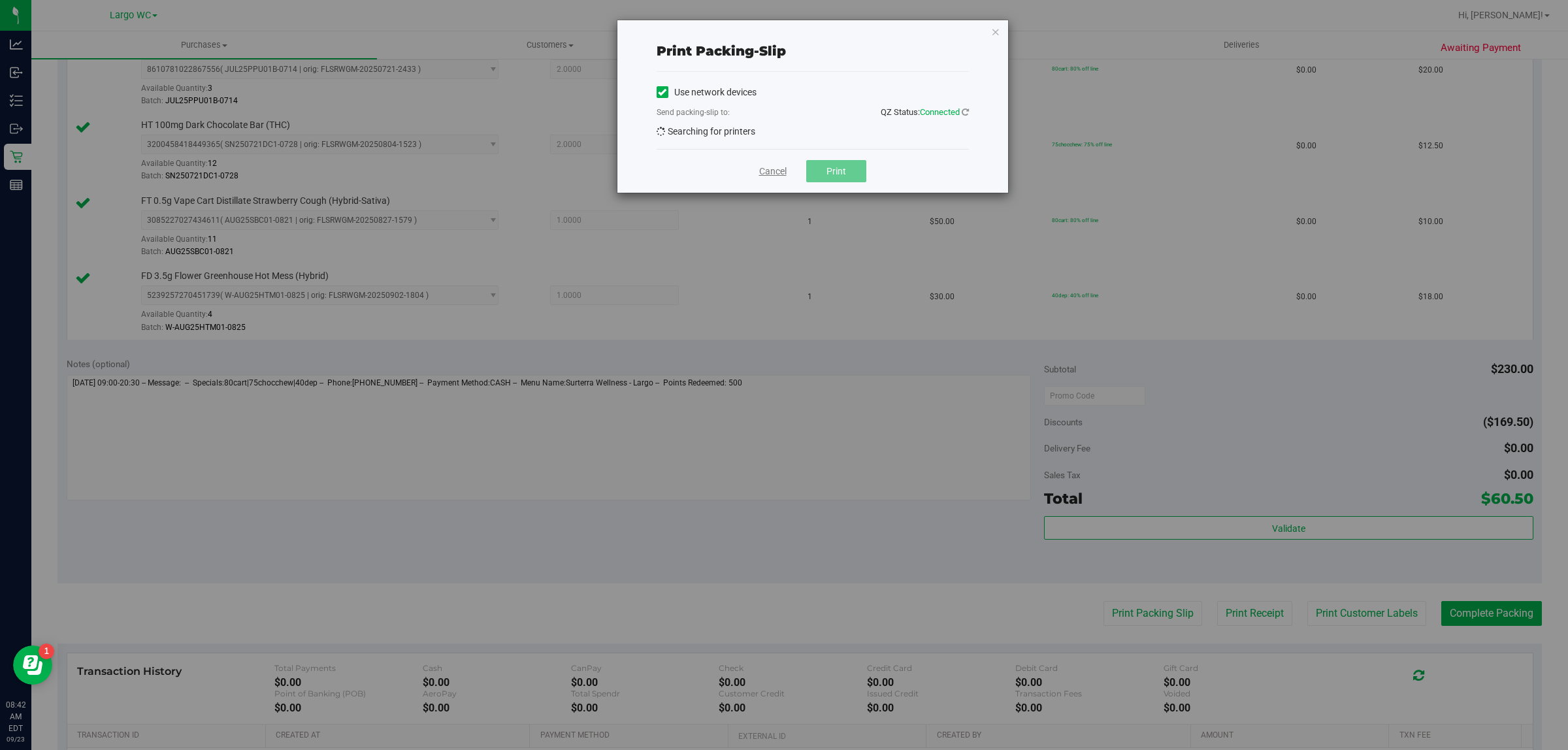
click at [759, 177] on link "Cancel" at bounding box center [773, 172] width 28 height 14
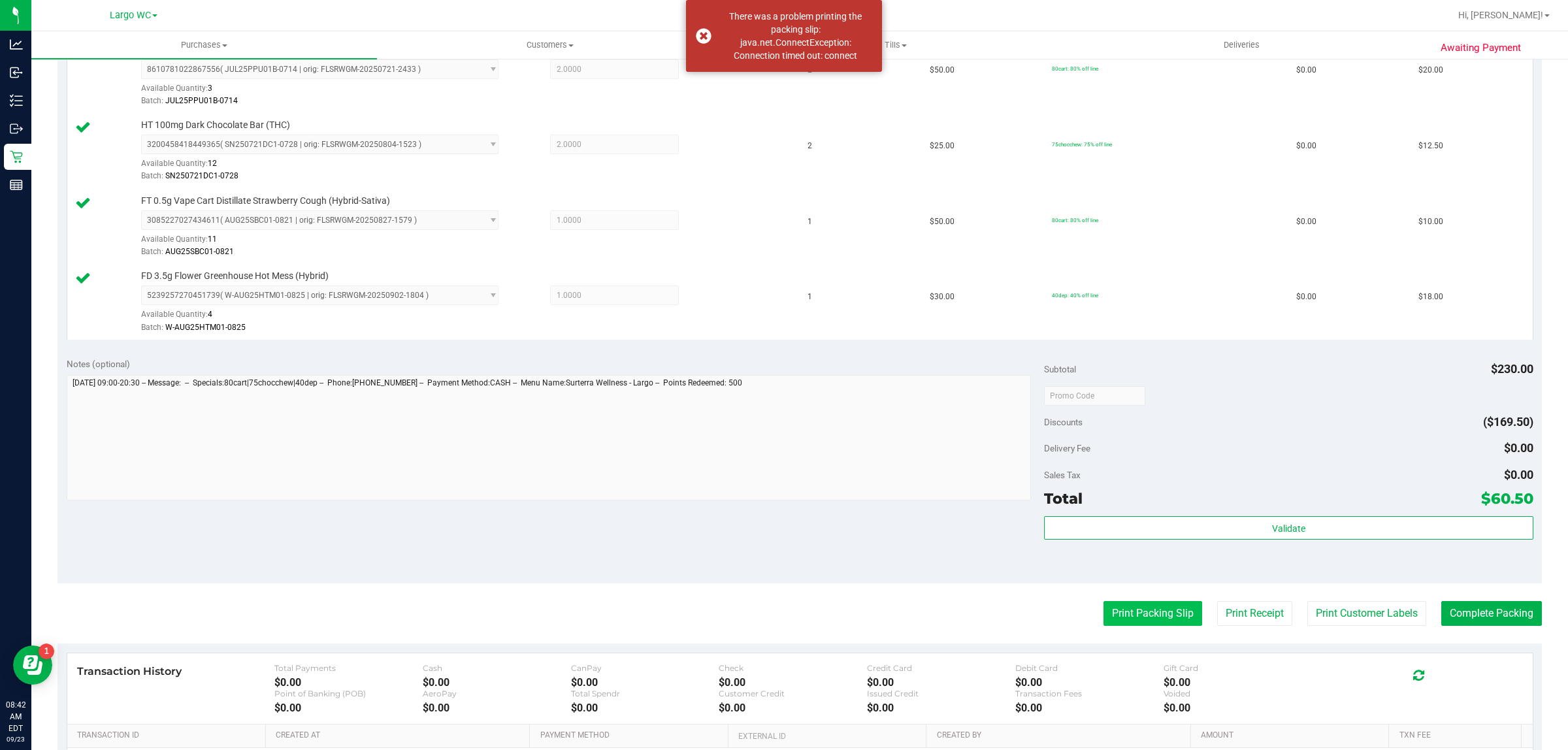
click at [1147, 612] on button "Print Packing Slip" at bounding box center [1152, 613] width 98 height 25
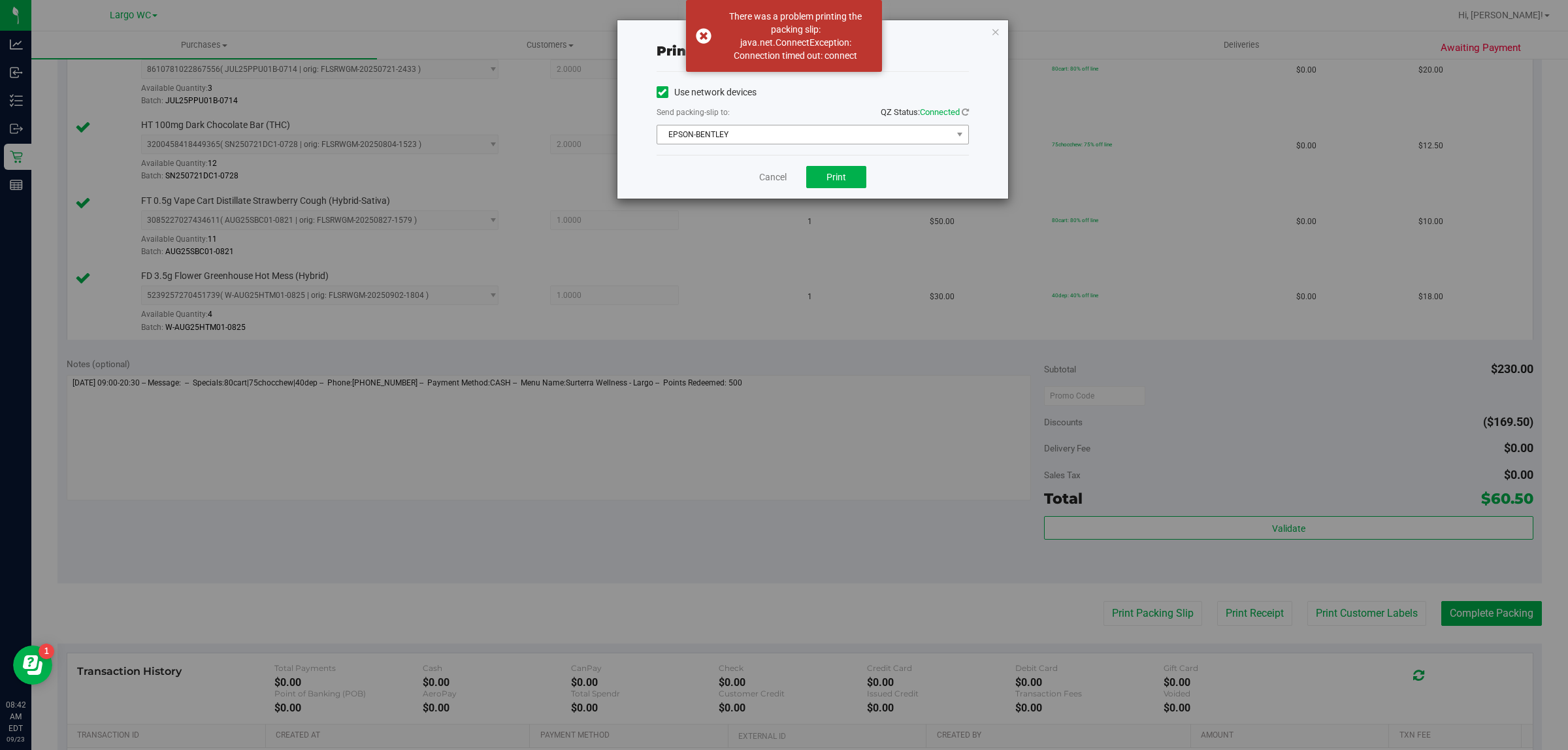
click at [781, 141] on span "EPSON-BENTLEY" at bounding box center [804, 134] width 295 height 18
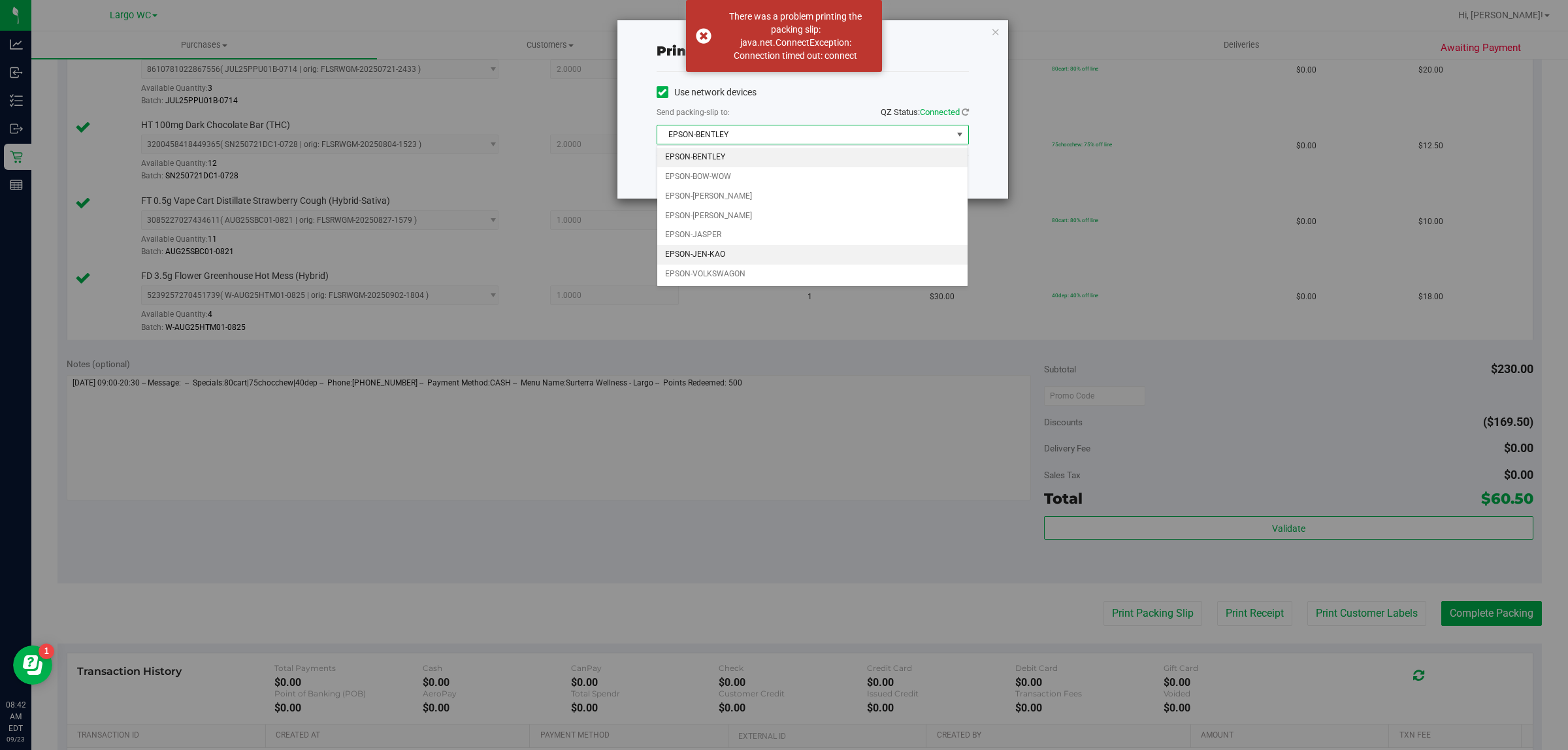
click at [736, 258] on li "EPSON-JEN-KAO" at bounding box center [812, 255] width 311 height 20
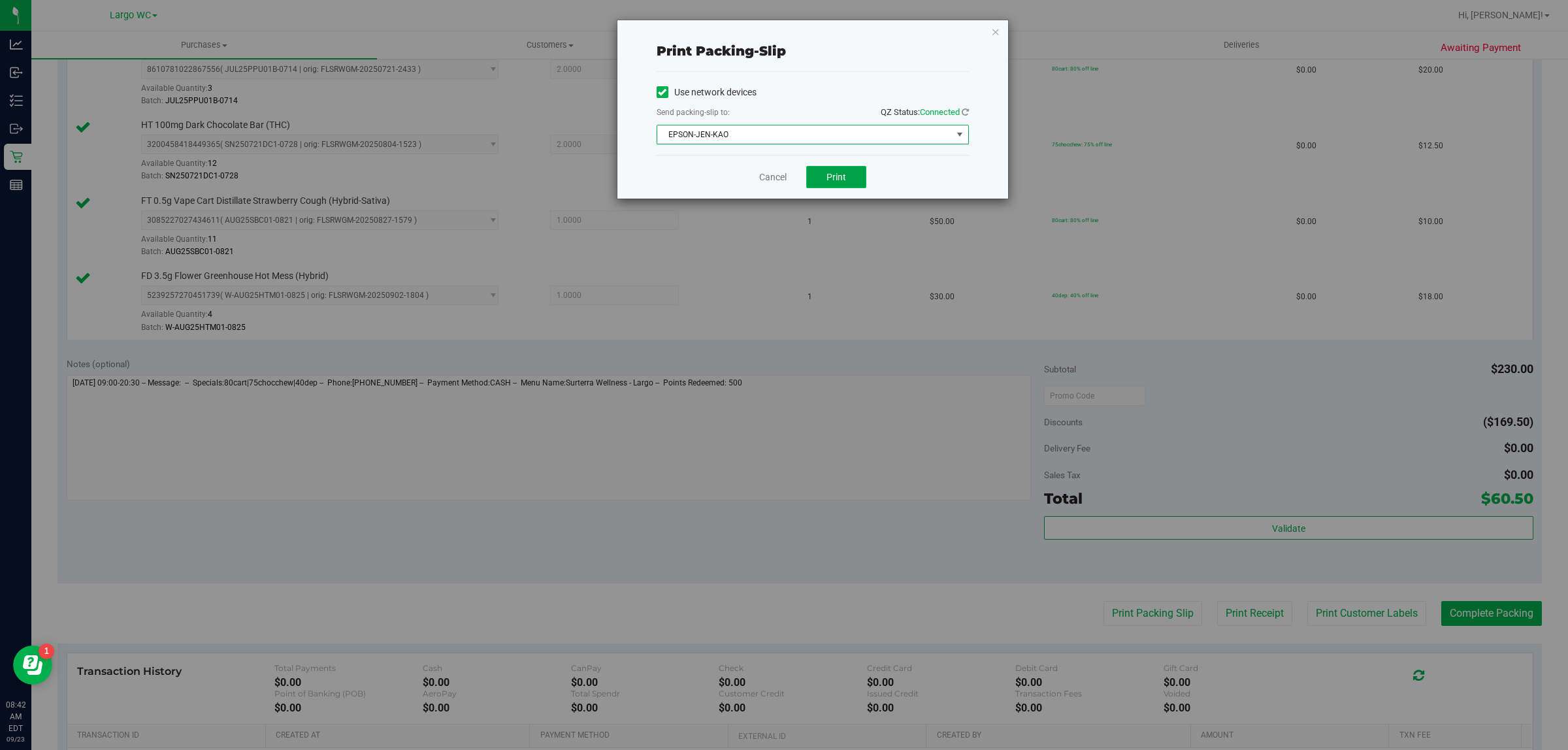
click at [842, 175] on span "Print" at bounding box center [837, 177] width 20 height 11
click at [781, 182] on link "Cancel" at bounding box center [773, 178] width 28 height 14
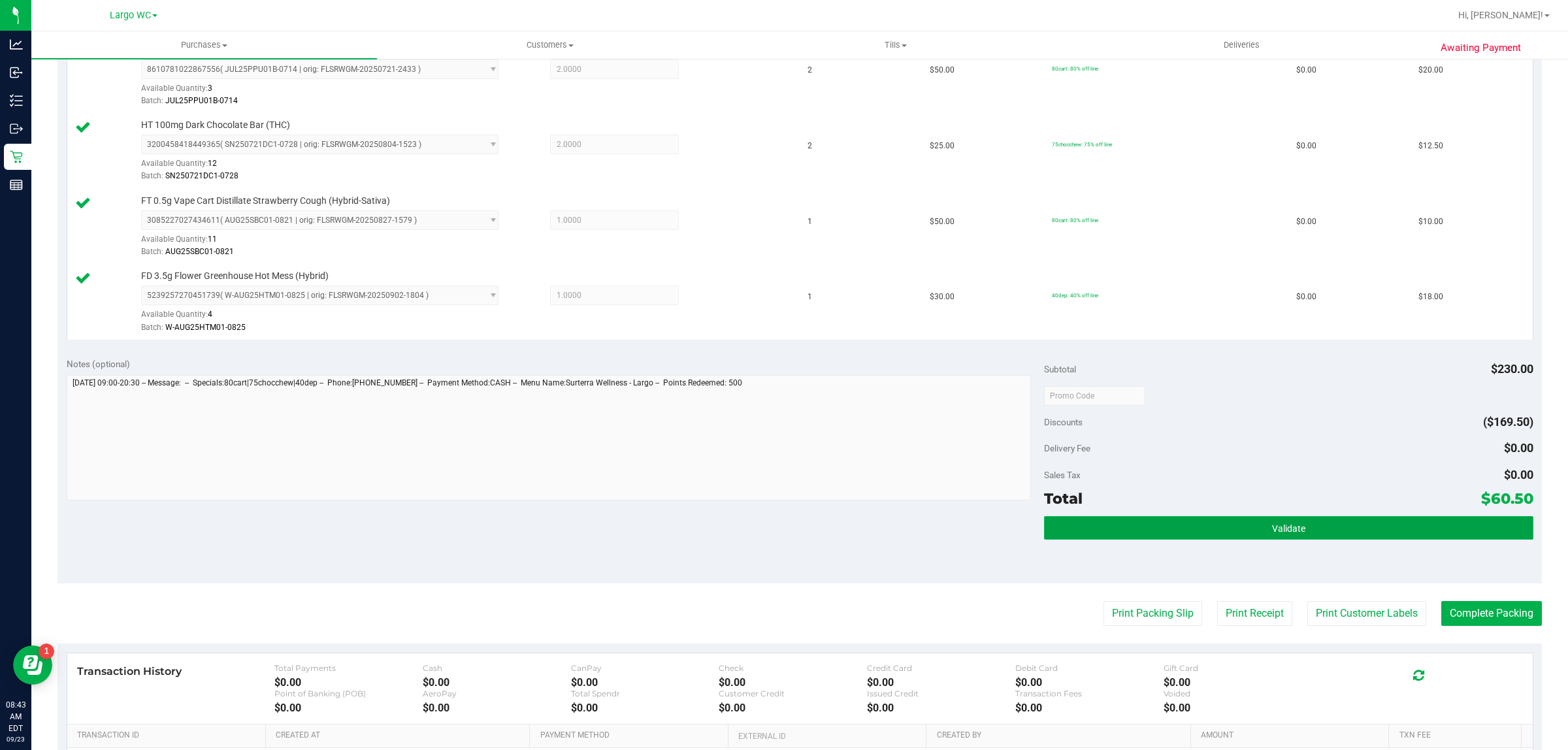
click at [1180, 523] on button "Validate" at bounding box center [1288, 528] width 488 height 24
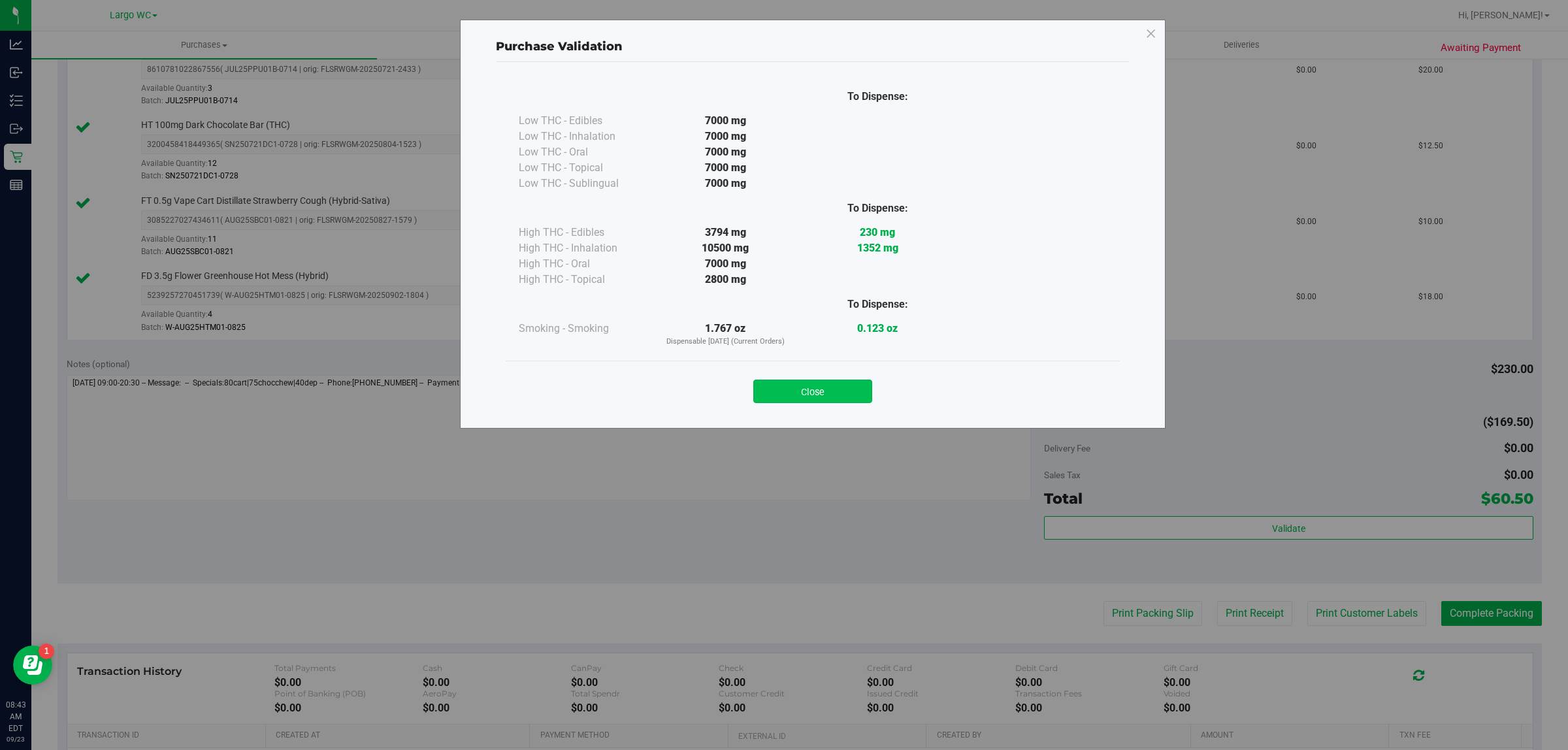
click at [797, 397] on button "Close" at bounding box center [813, 391] width 119 height 24
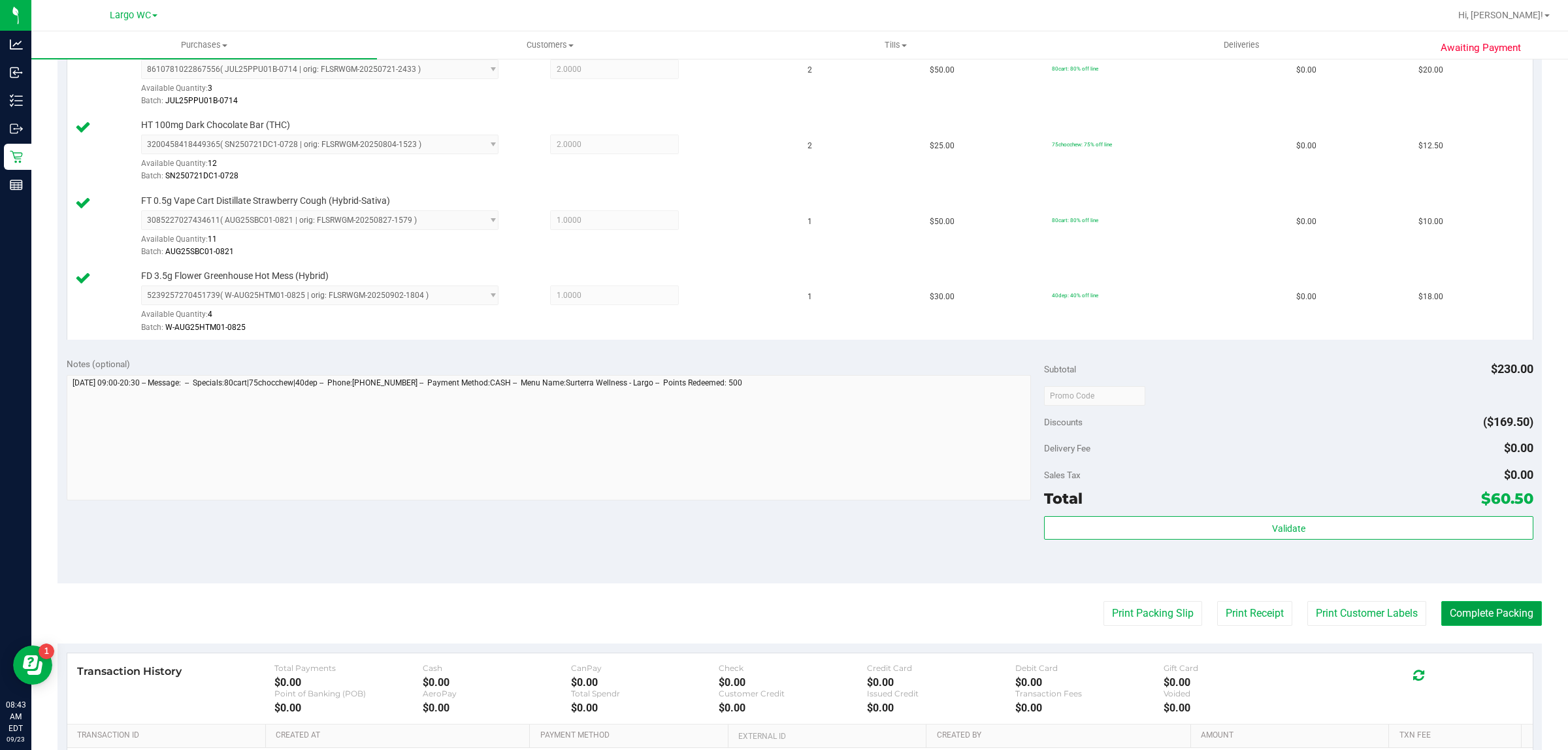
click at [1491, 612] on button "Complete Packing" at bounding box center [1491, 613] width 100 height 25
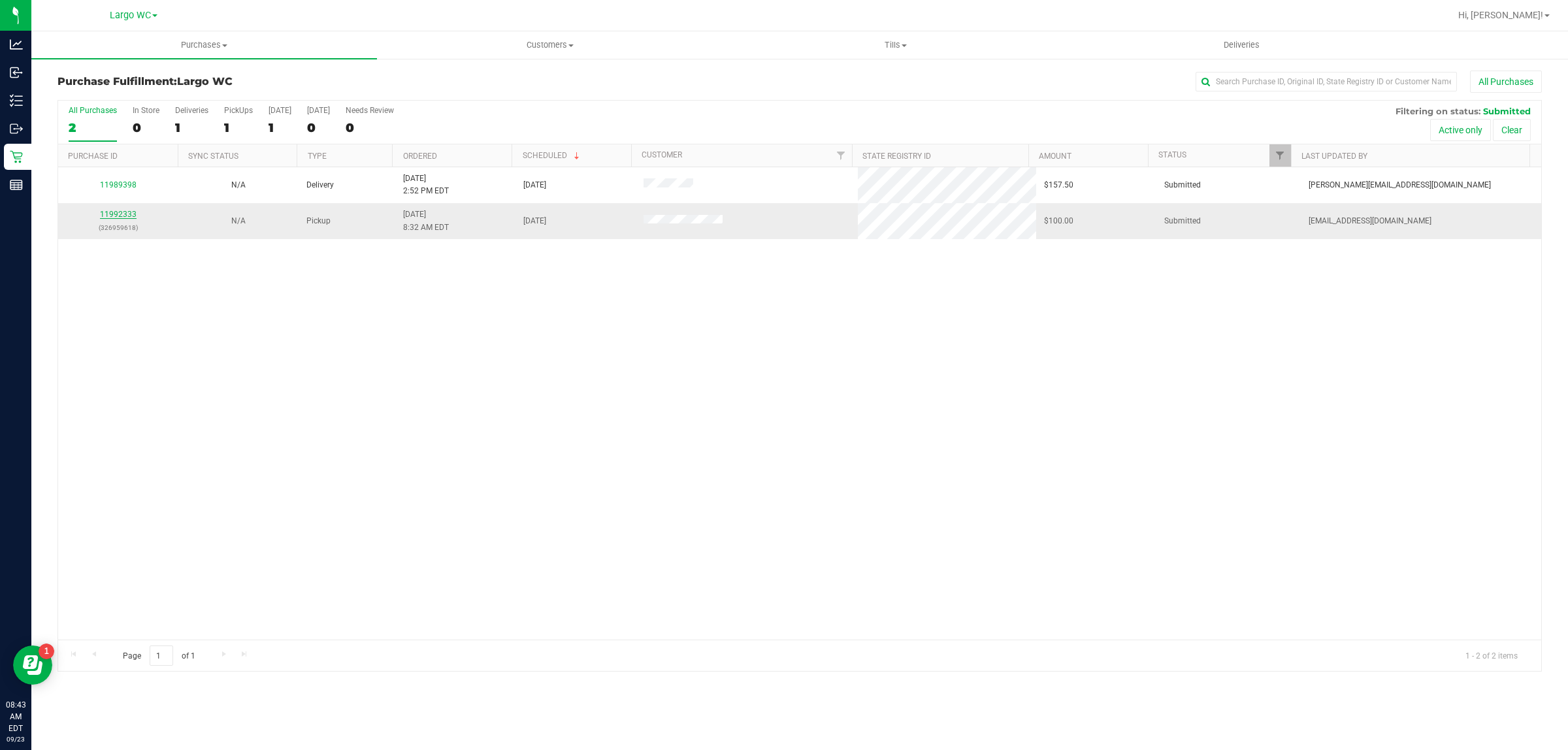
click at [119, 214] on link "11992333" at bounding box center [118, 213] width 37 height 9
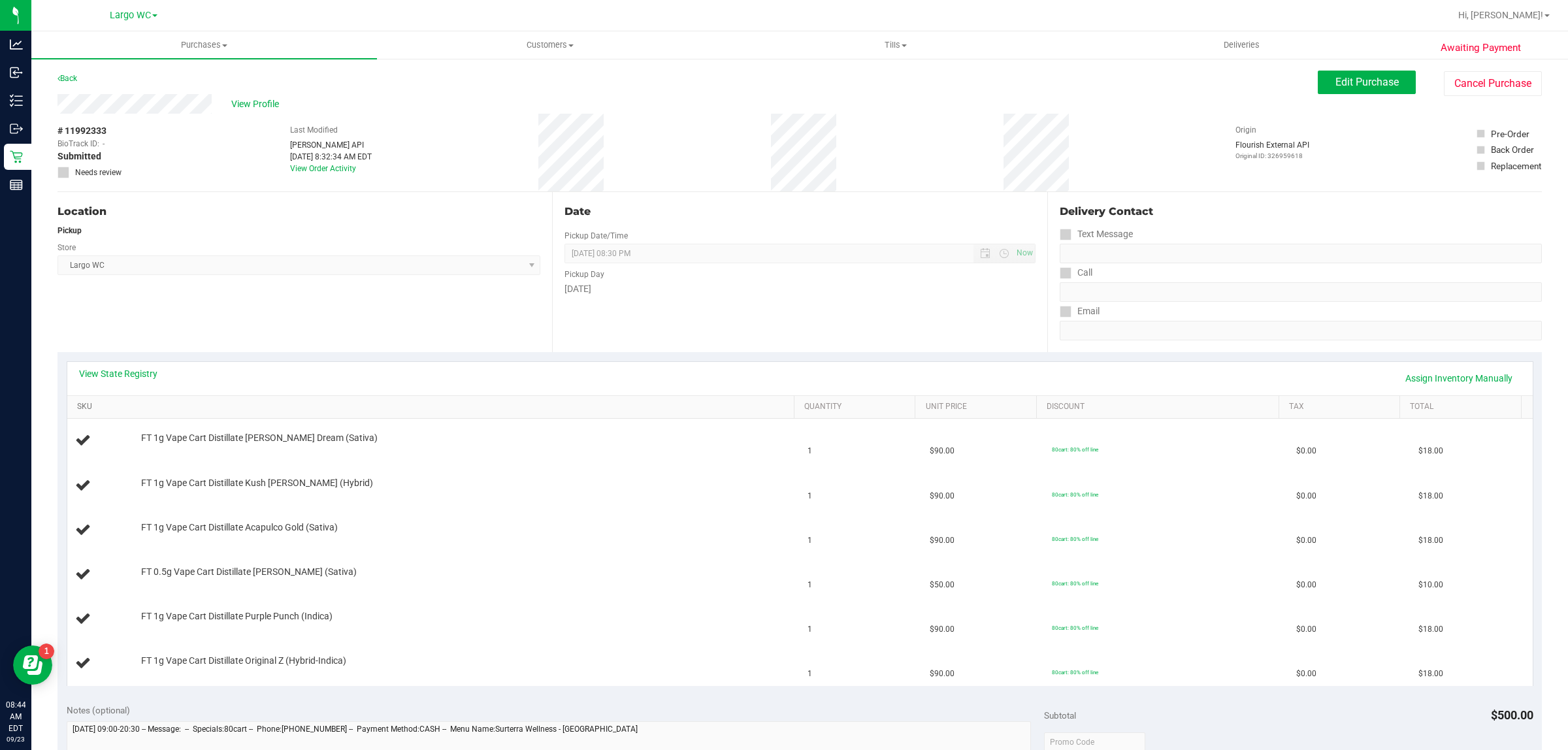
click at [371, 407] on link "SKU" at bounding box center [433, 407] width 712 height 11
click at [195, 344] on div "Location Pickup Store Largo WC Select Store Bonita Springs WC Boynton Beach WC …" at bounding box center [305, 271] width 494 height 160
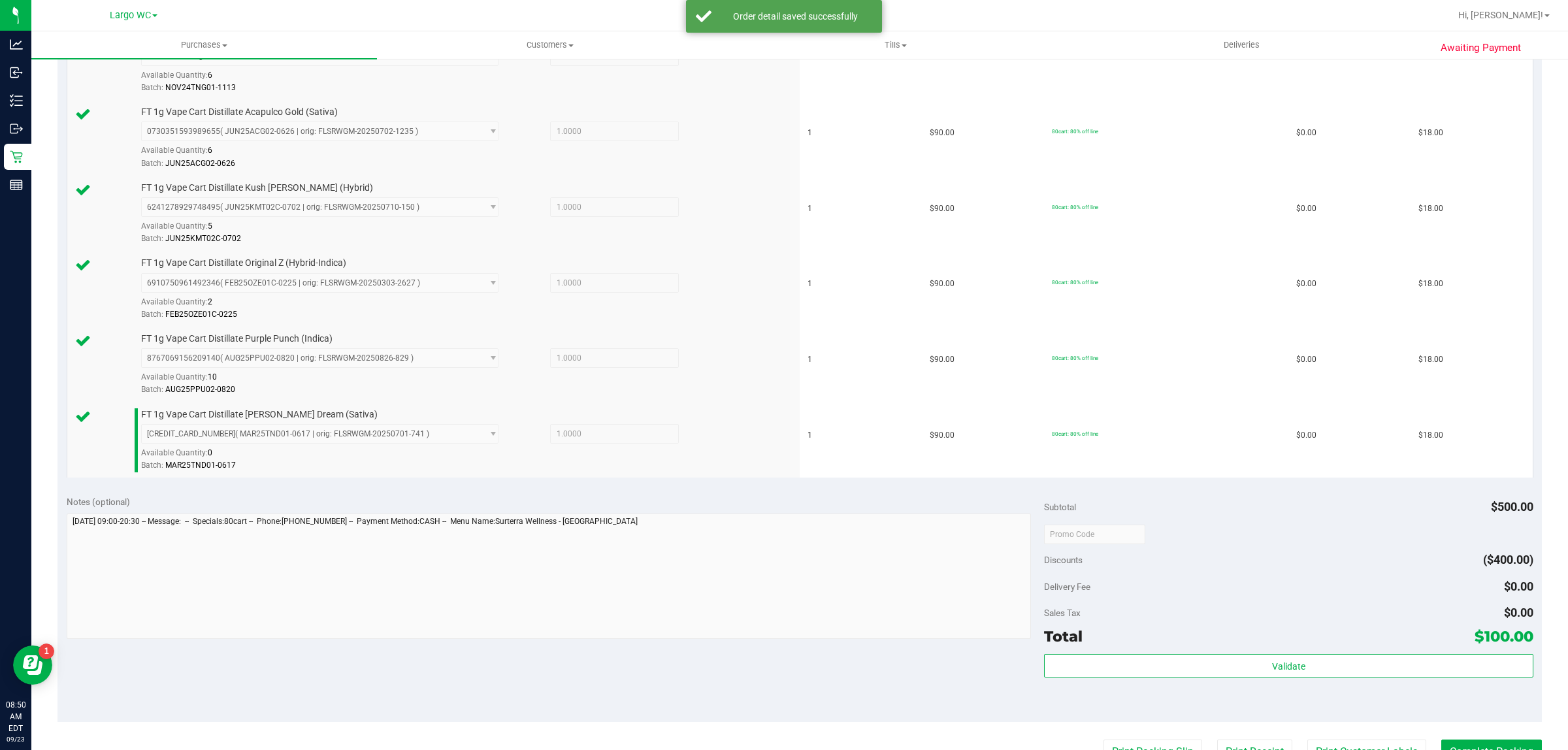
scroll to position [405, 0]
click at [1100, 700] on div "Validate" at bounding box center [1288, 684] width 488 height 59
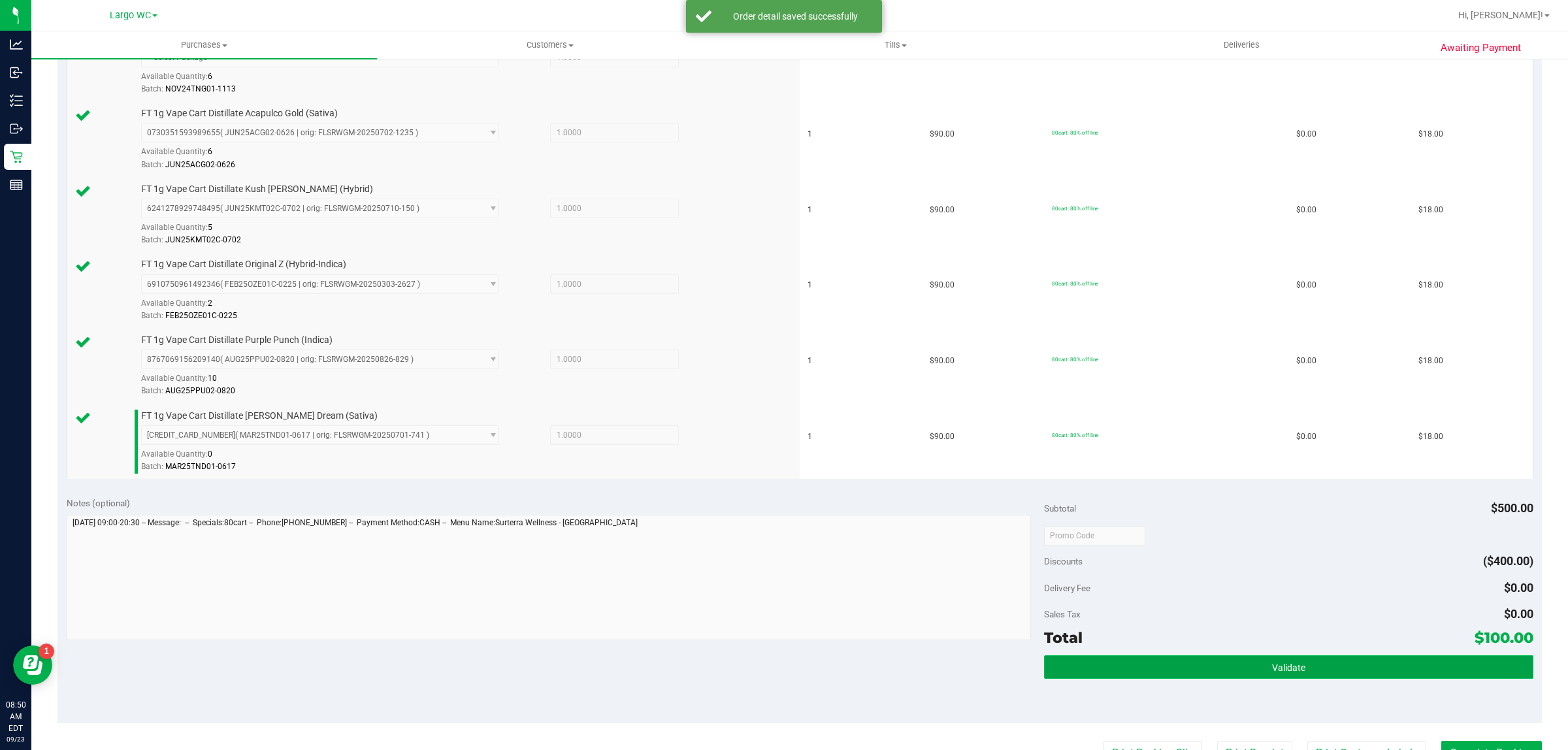
click at [1096, 674] on button "Validate" at bounding box center [1288, 667] width 488 height 24
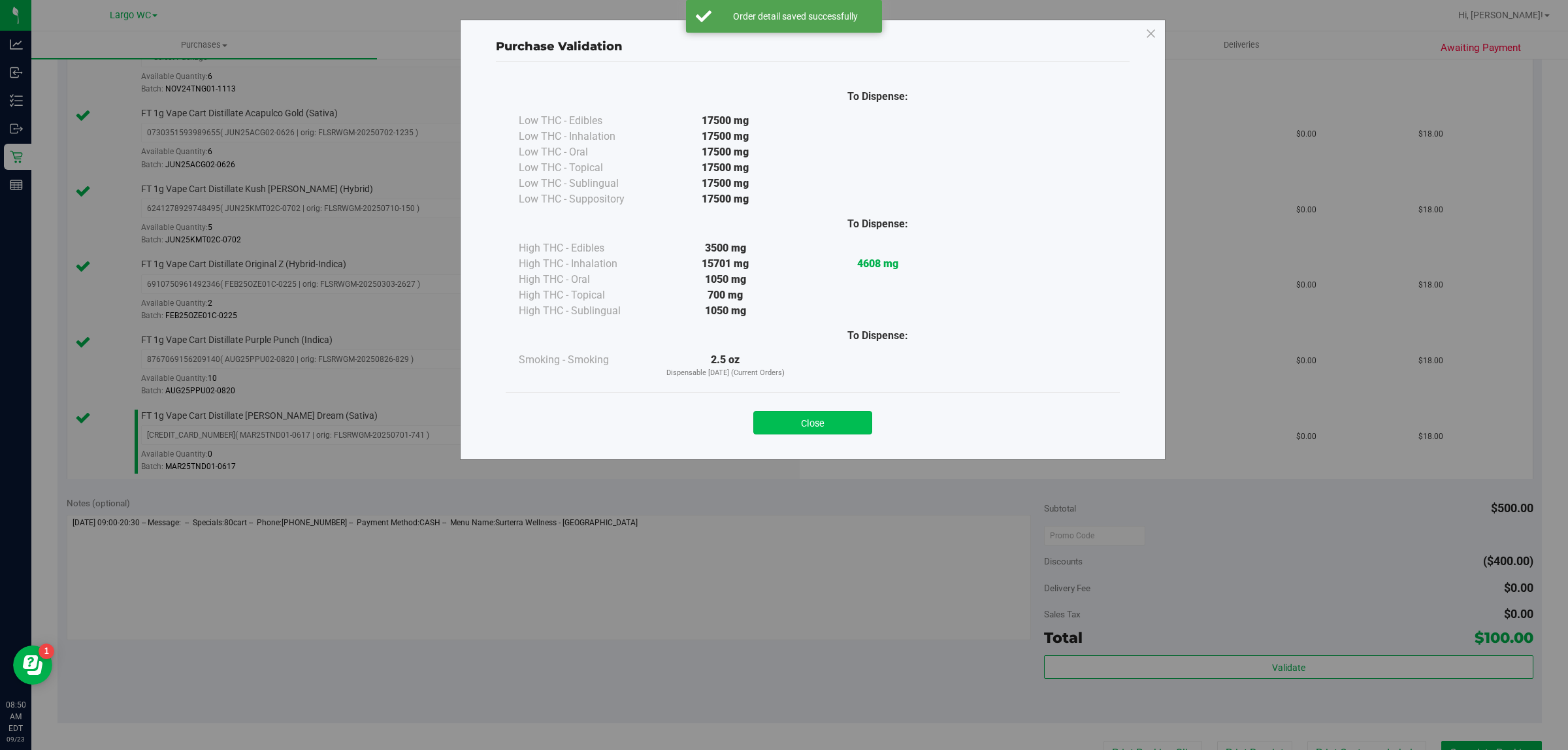
click at [802, 415] on button "Close" at bounding box center [813, 423] width 119 height 24
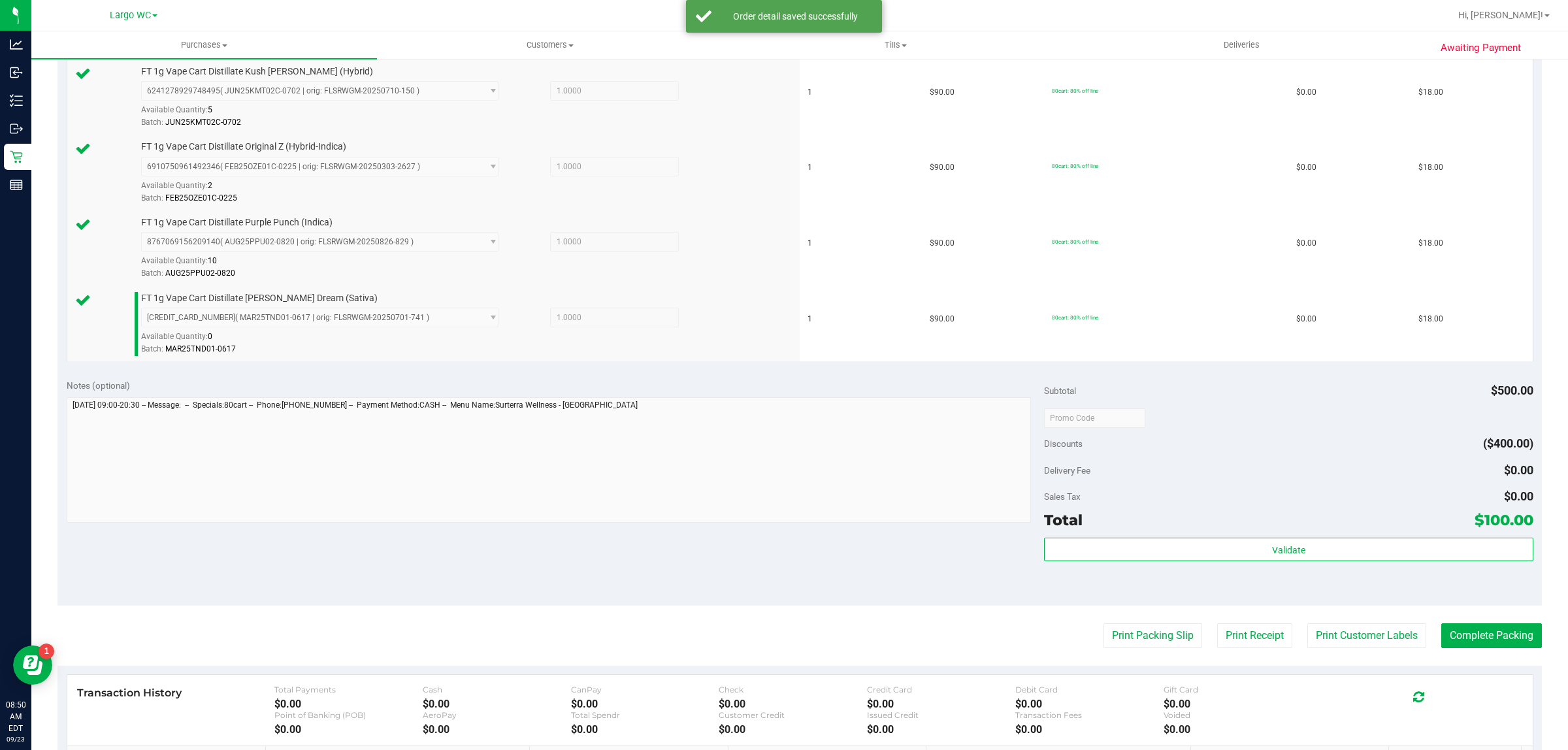
scroll to position [556, 0]
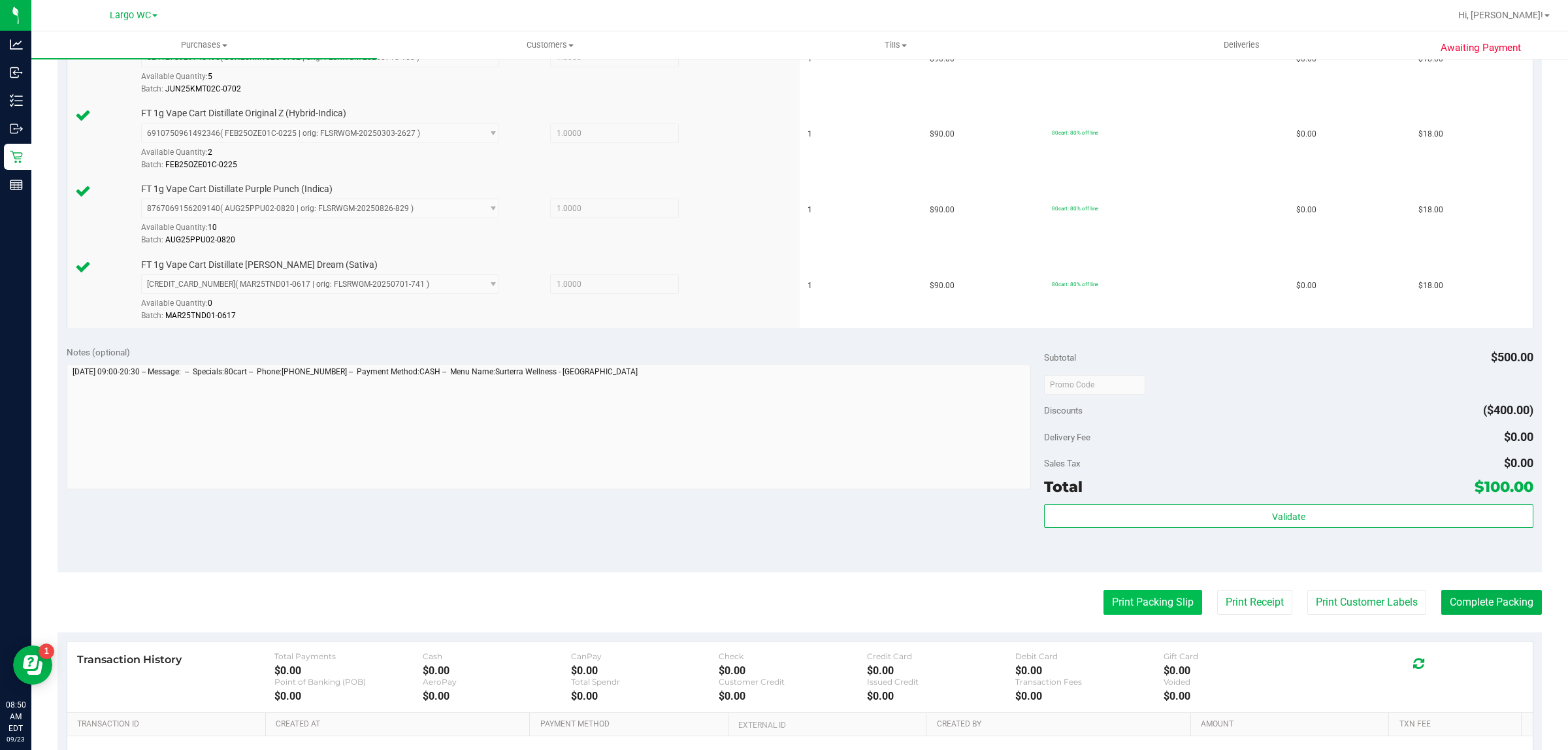
click at [1120, 606] on button "Print Packing Slip" at bounding box center [1152, 601] width 98 height 25
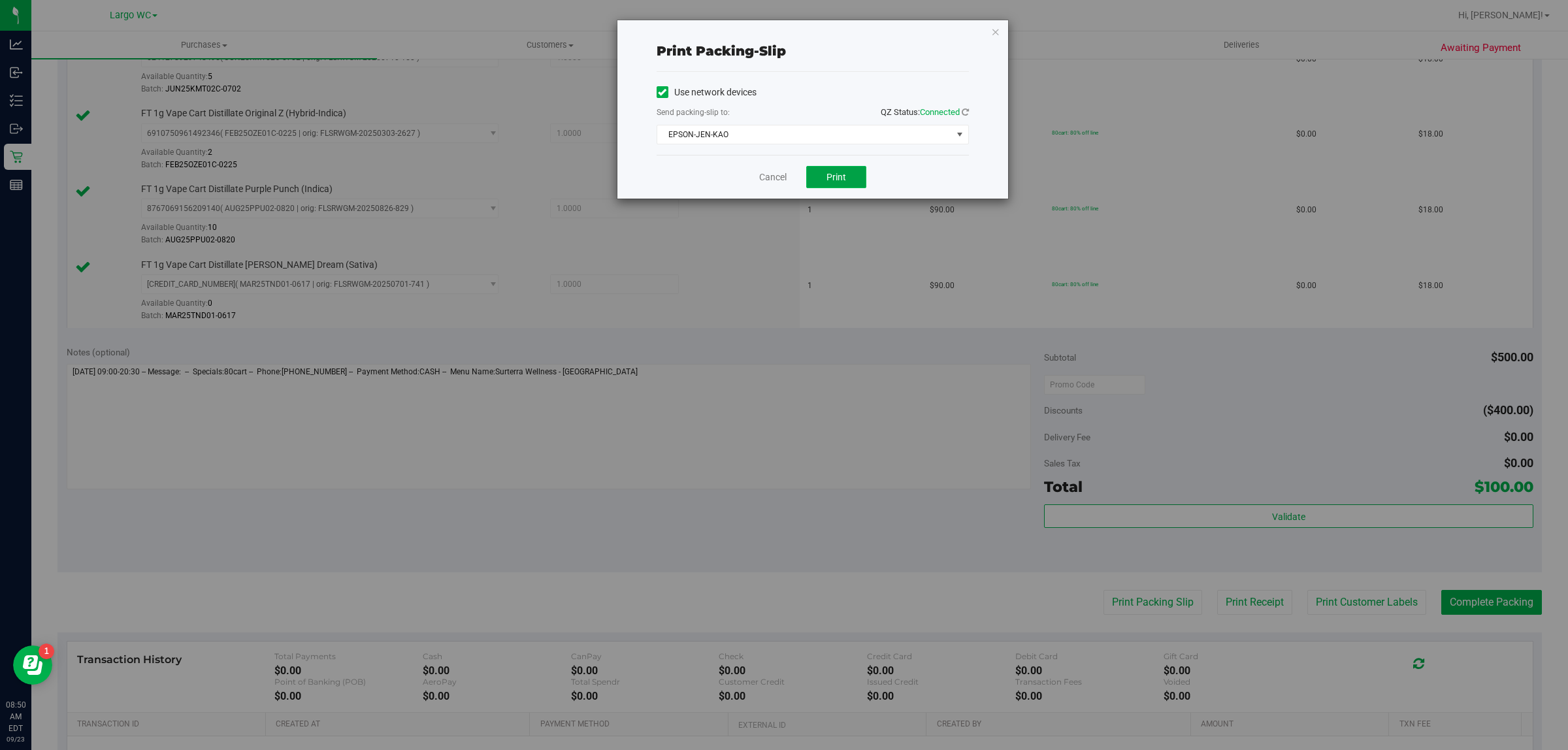
click at [834, 178] on span "Print" at bounding box center [837, 177] width 20 height 11
click at [759, 171] on link "Cancel" at bounding box center [773, 178] width 28 height 14
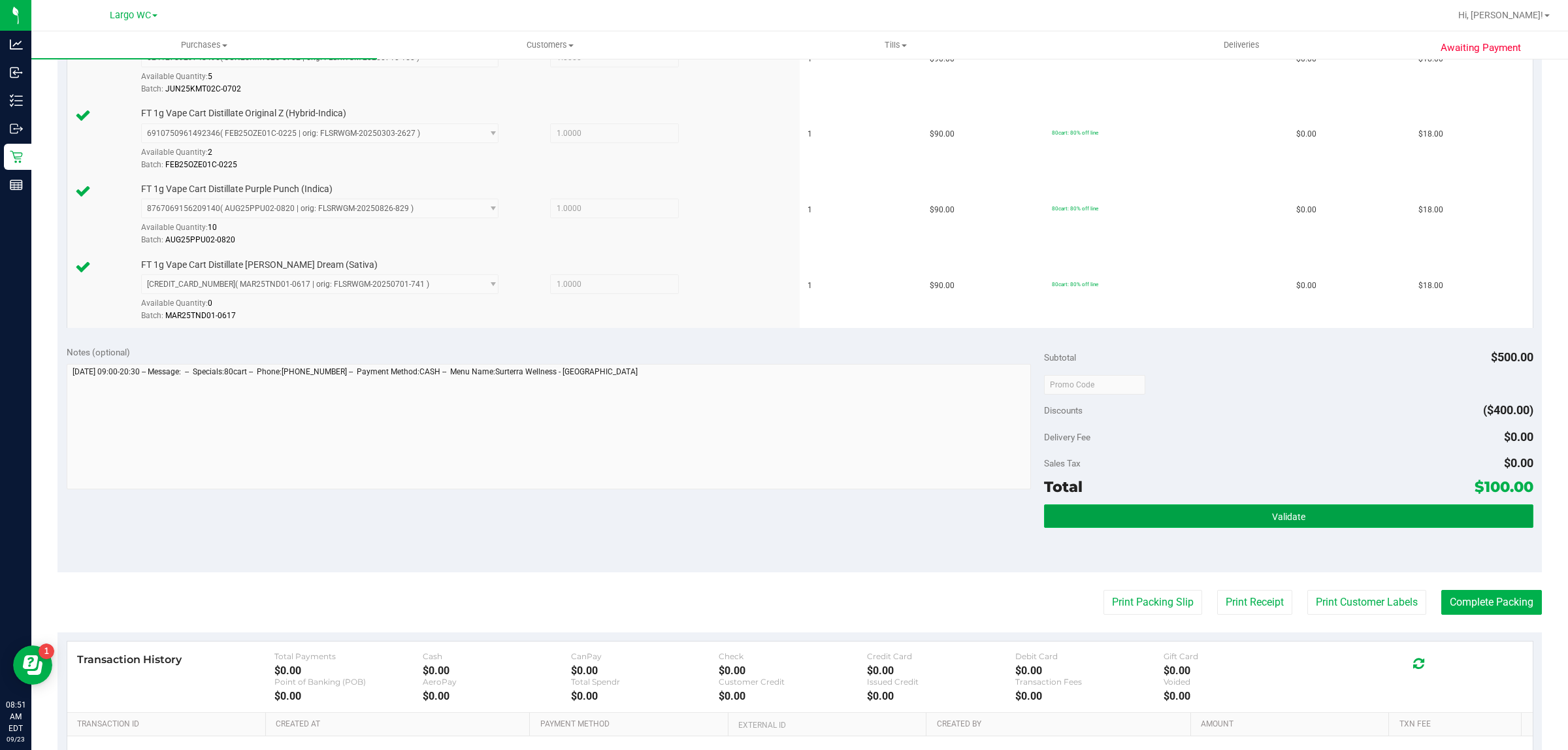
click at [1246, 528] on button "Validate" at bounding box center [1288, 516] width 488 height 24
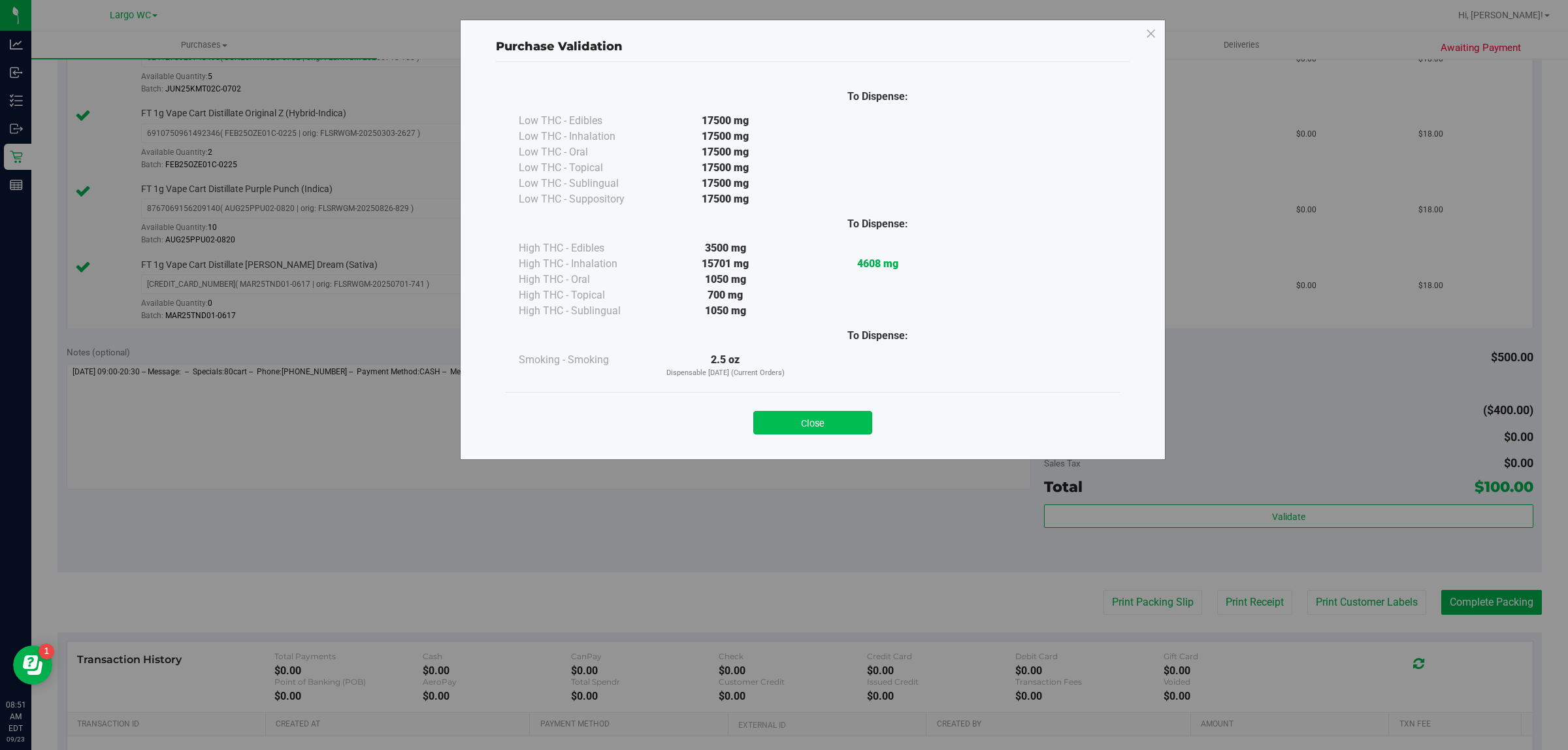
click at [812, 425] on button "Close" at bounding box center [813, 423] width 119 height 24
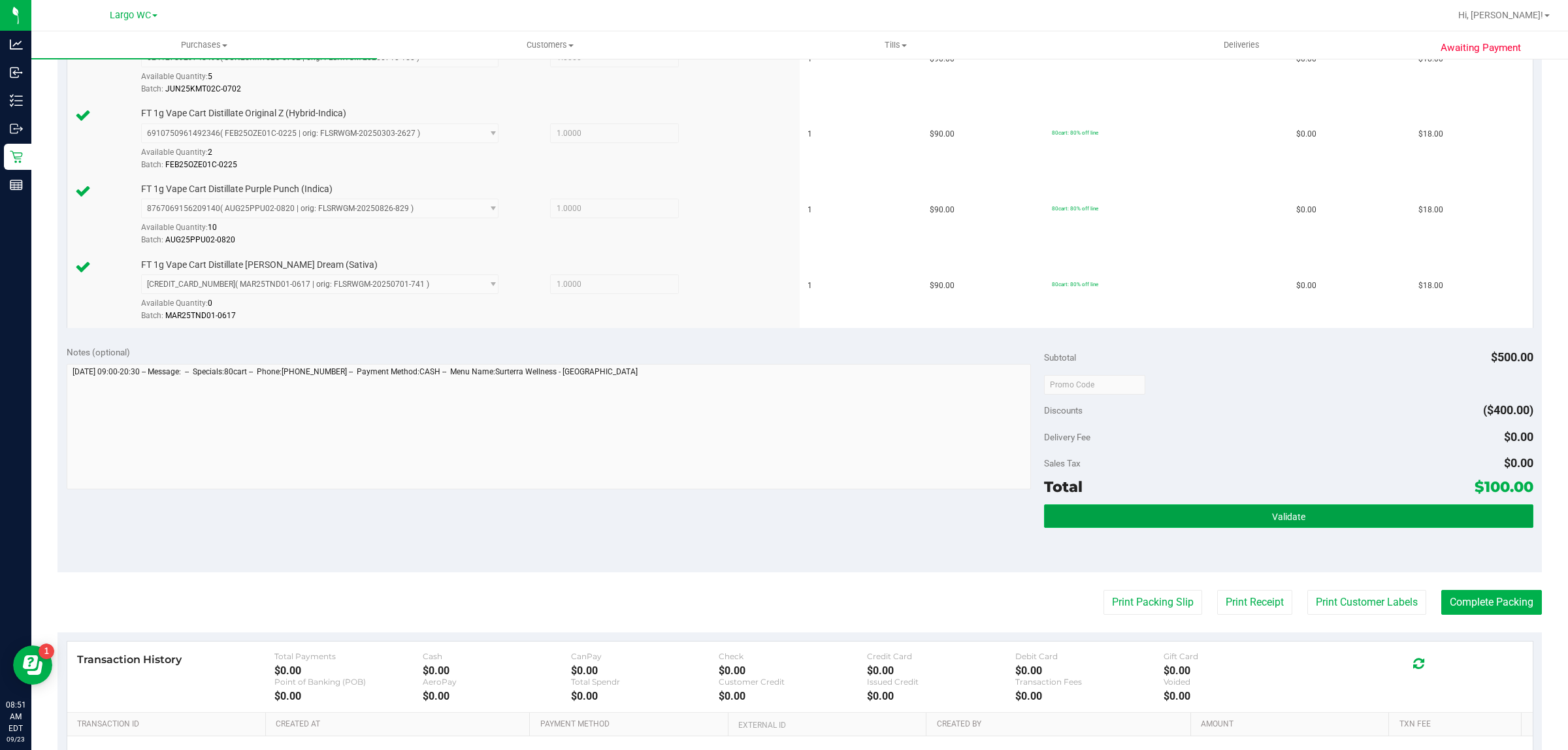
click at [1177, 509] on button "Validate" at bounding box center [1288, 516] width 488 height 24
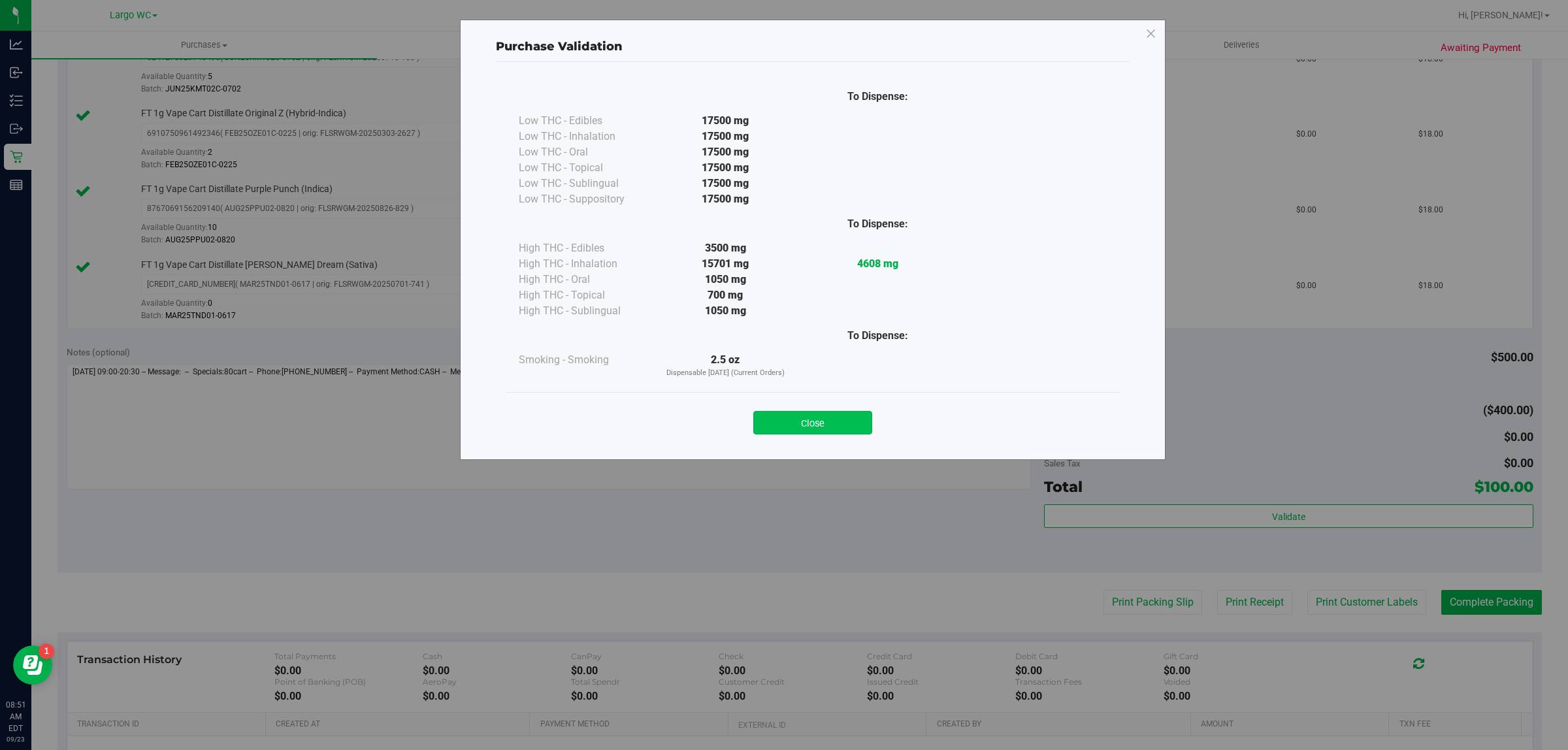
click at [817, 429] on button "Close" at bounding box center [813, 423] width 119 height 24
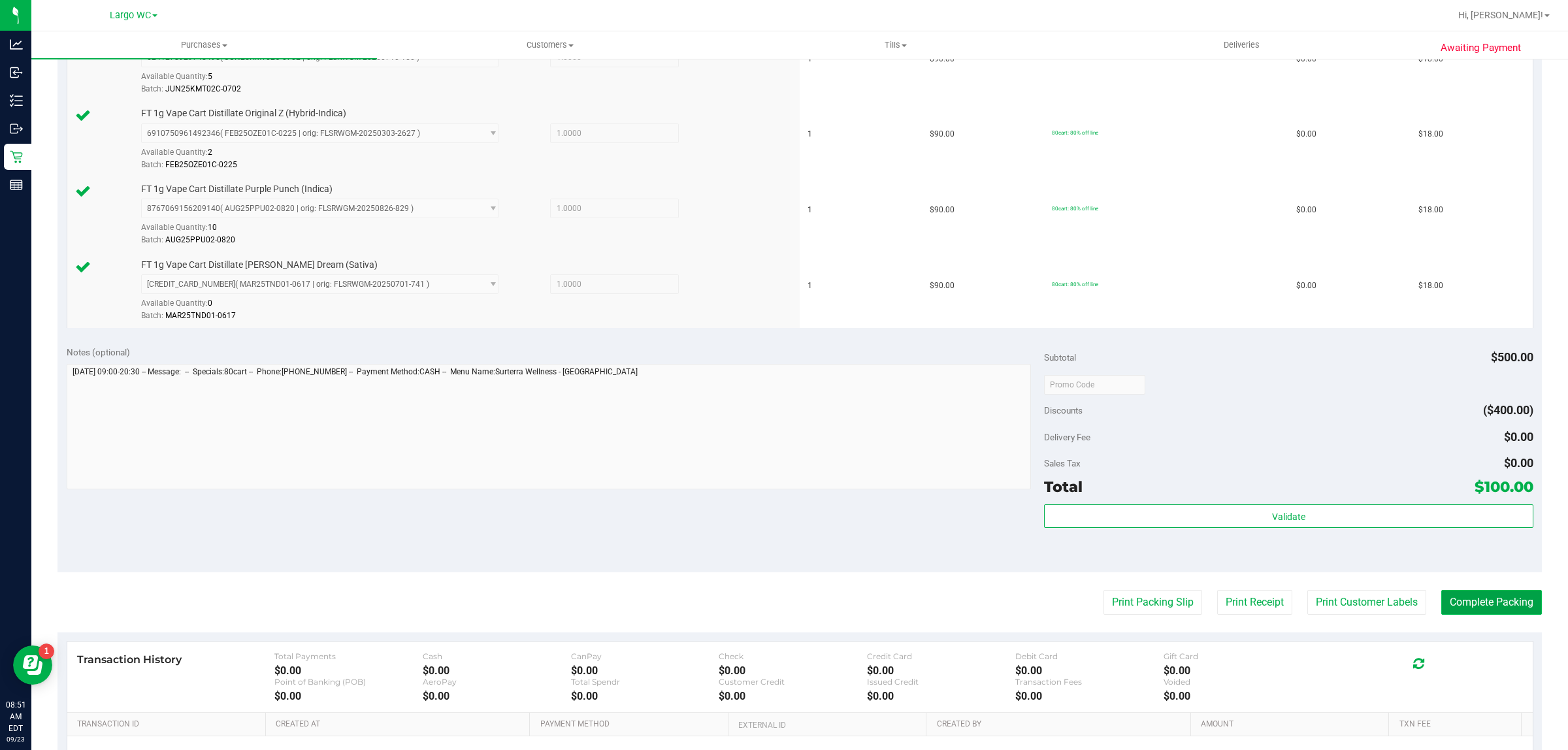
click at [1493, 605] on button "Complete Packing" at bounding box center [1491, 601] width 100 height 25
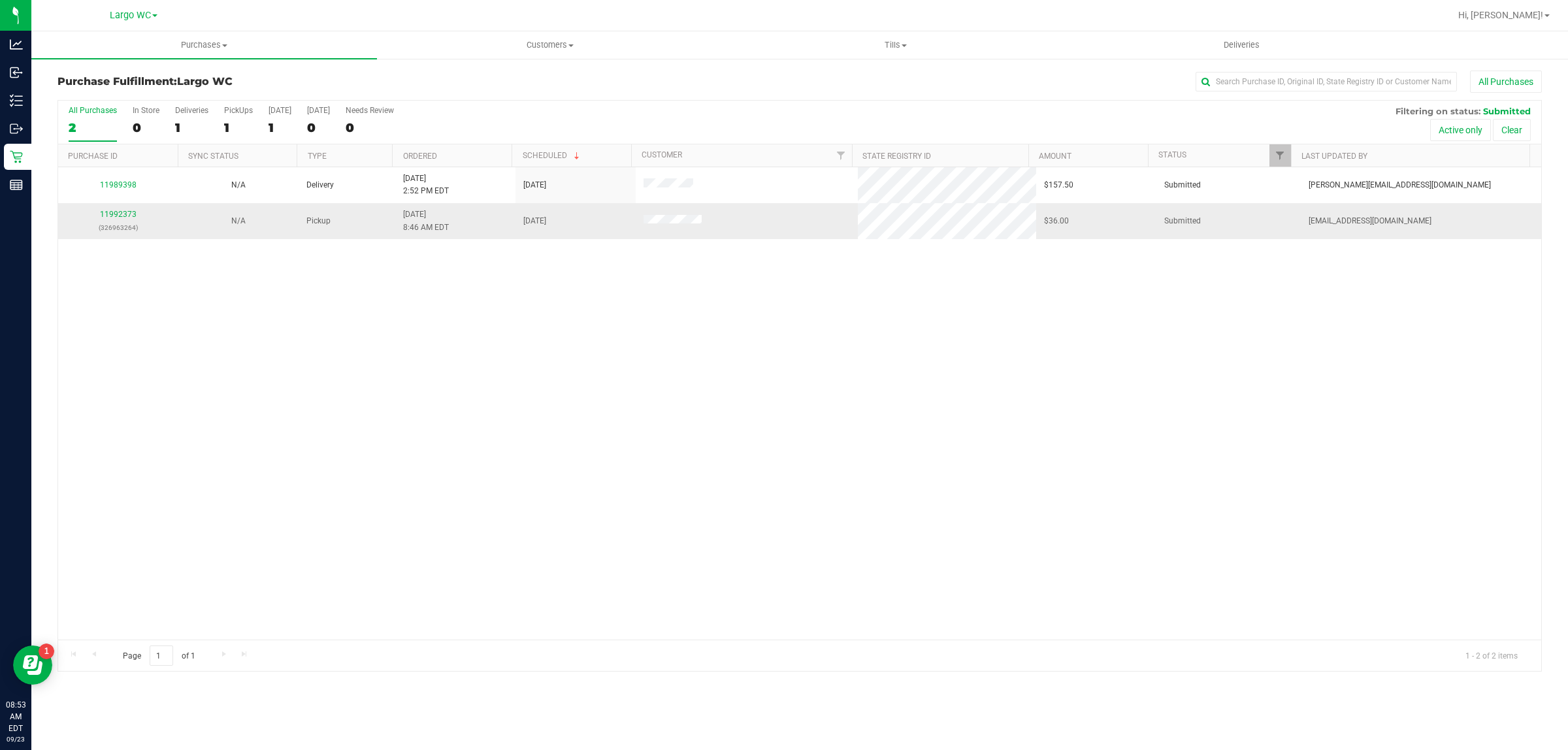
click at [116, 220] on div "11992373 (326963264)" at bounding box center [117, 220] width 104 height 25
click at [129, 216] on link "11992373" at bounding box center [118, 213] width 37 height 9
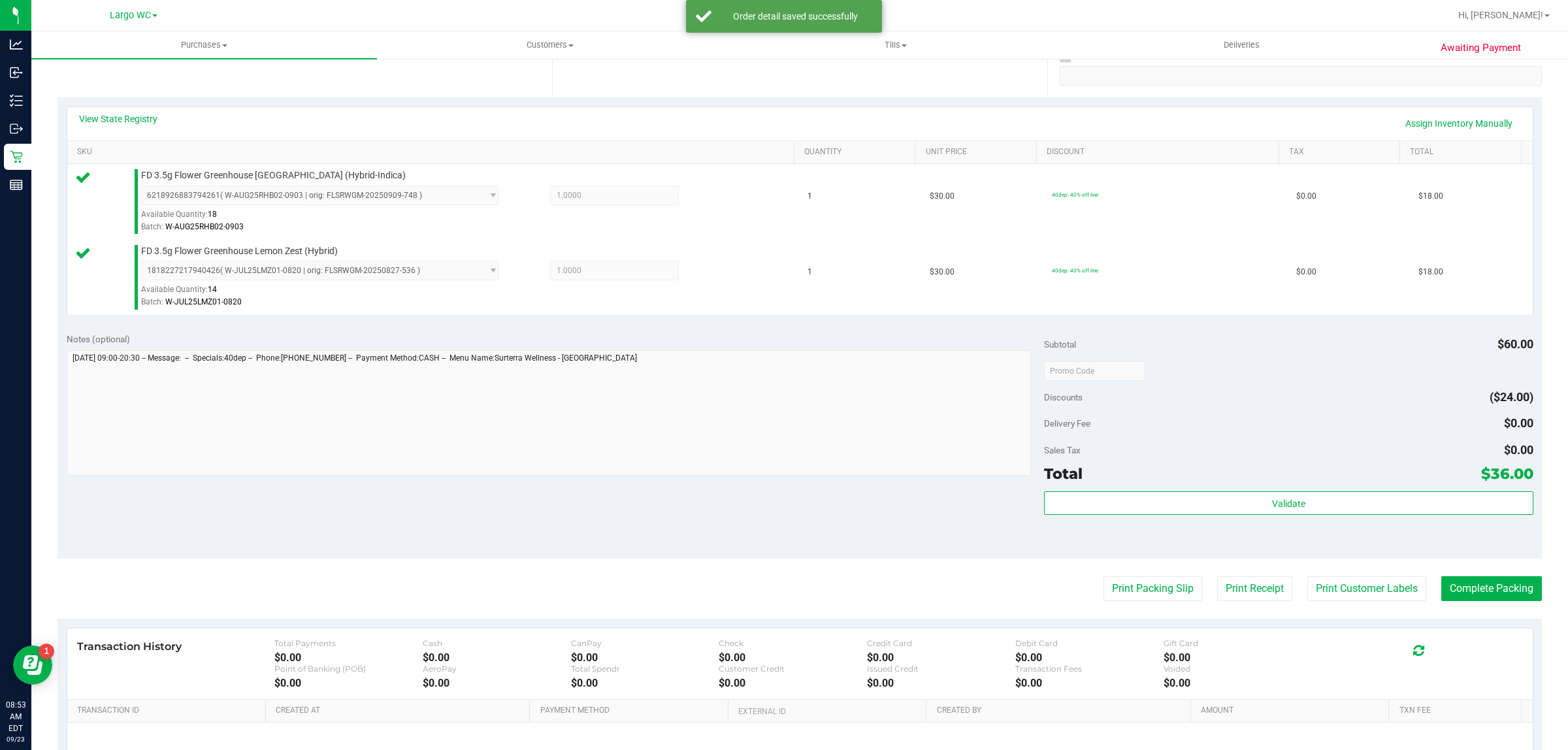
scroll to position [255, 0]
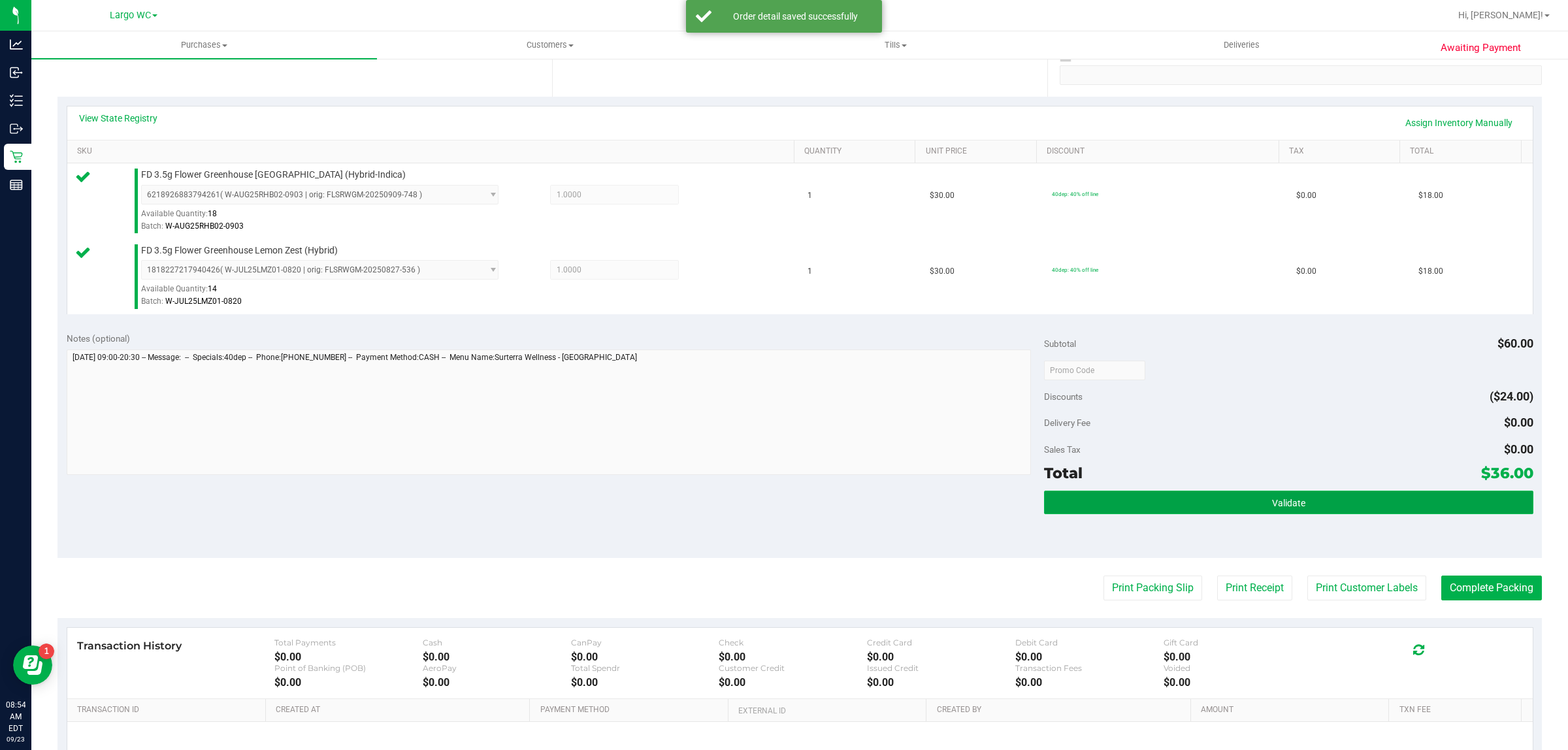
click at [1272, 503] on span "Validate" at bounding box center [1288, 503] width 34 height 11
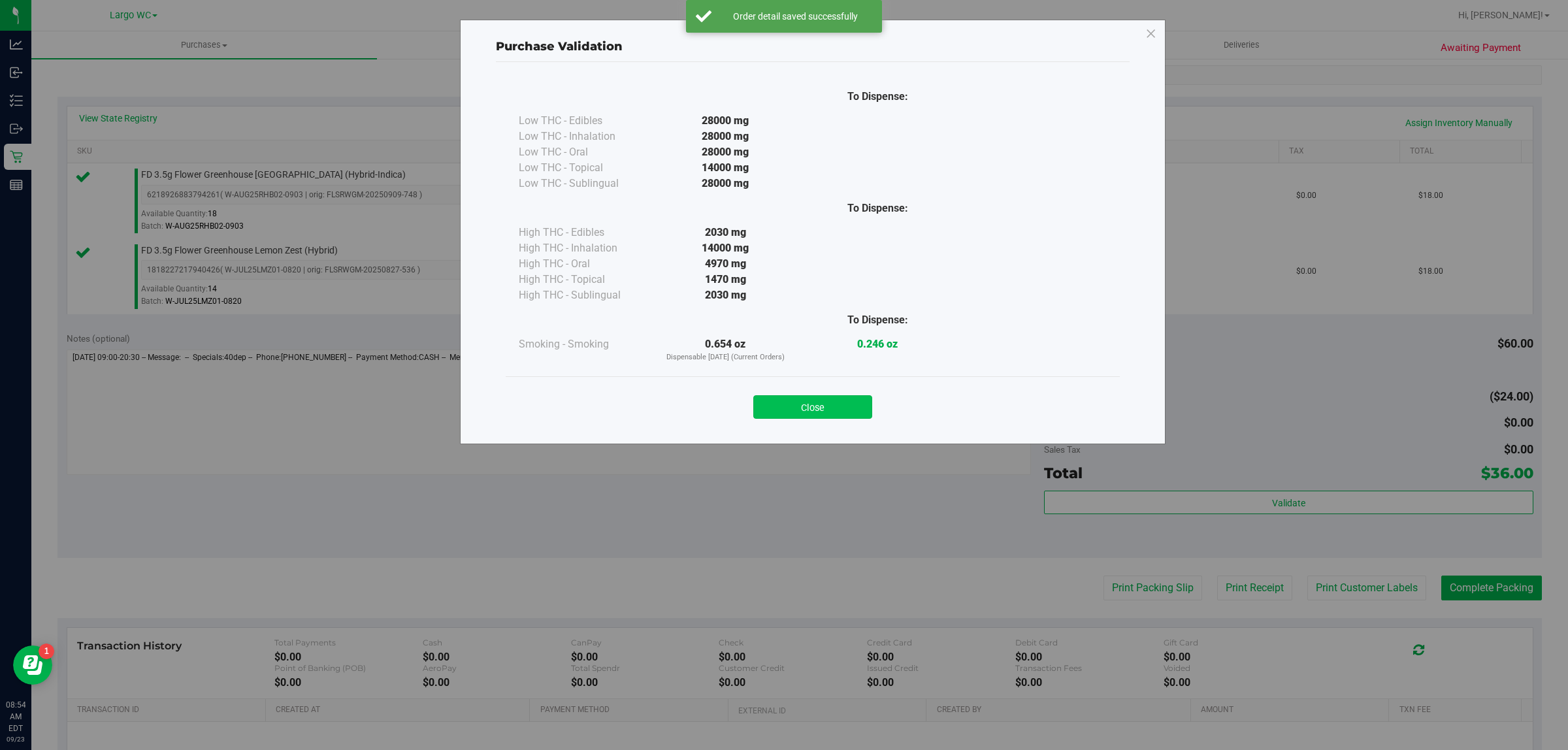
click at [834, 400] on button "Close" at bounding box center [813, 407] width 119 height 24
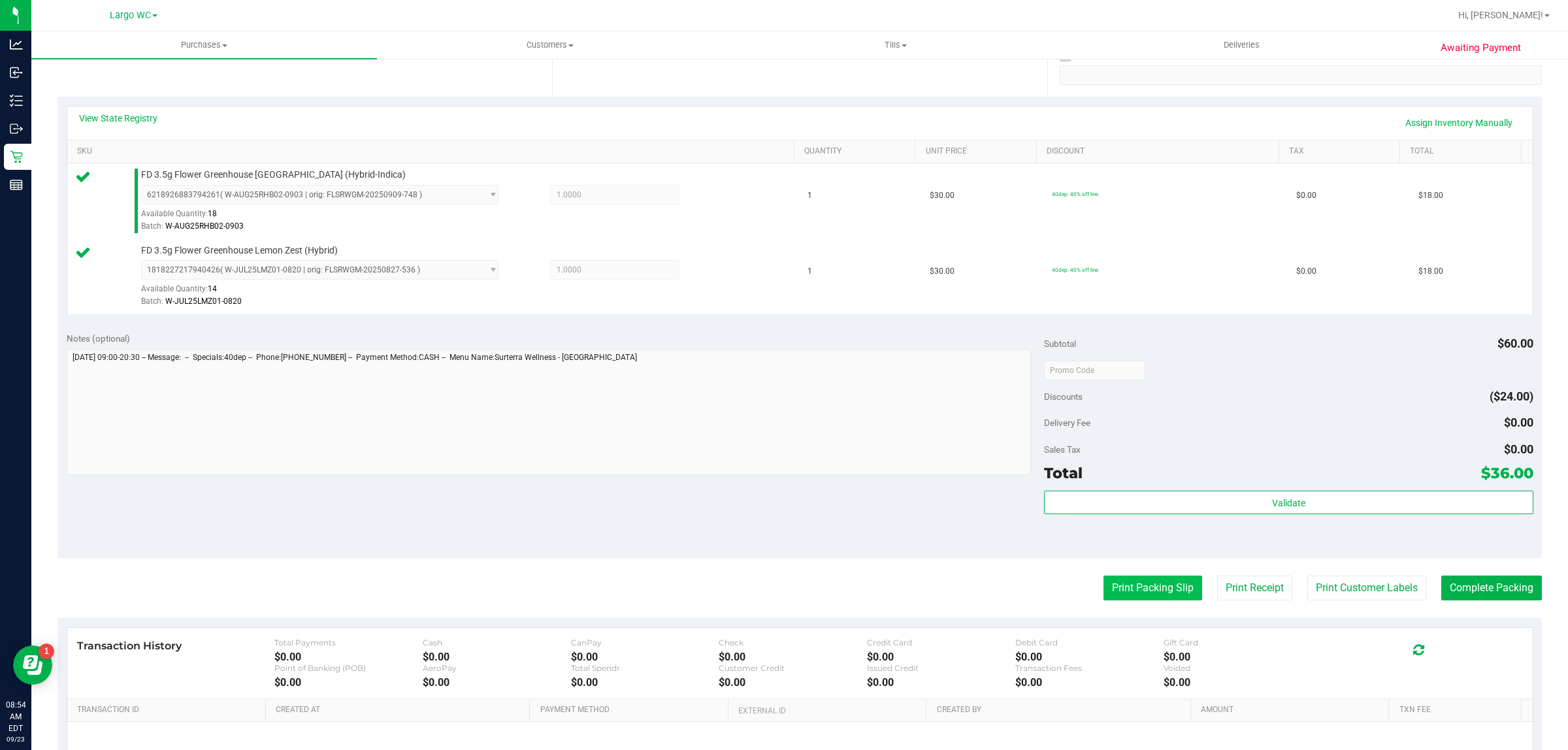
click at [1132, 589] on button "Print Packing Slip" at bounding box center [1152, 587] width 98 height 25
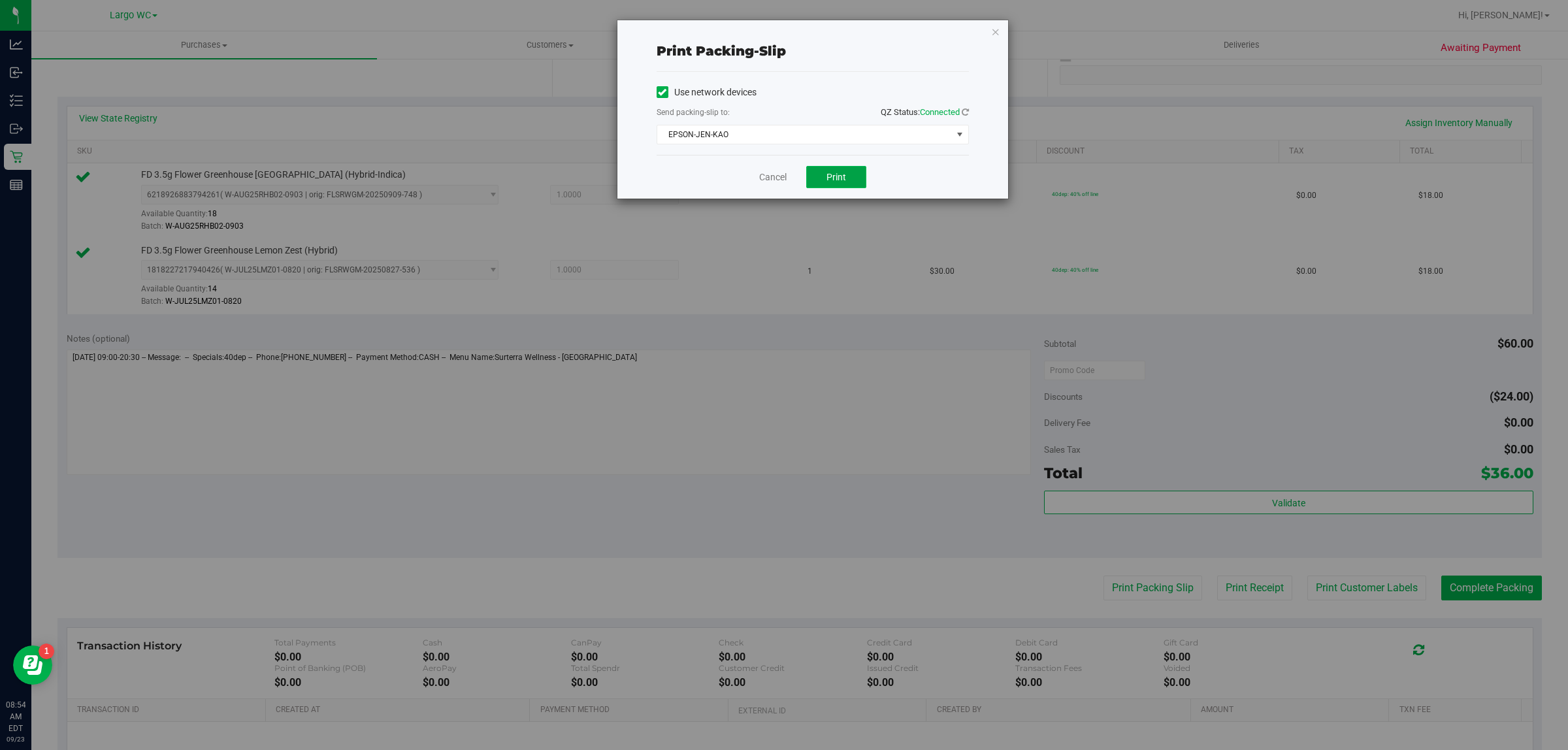
click at [840, 167] on button "Print" at bounding box center [836, 177] width 61 height 22
click at [775, 179] on link "Cancel" at bounding box center [773, 178] width 28 height 14
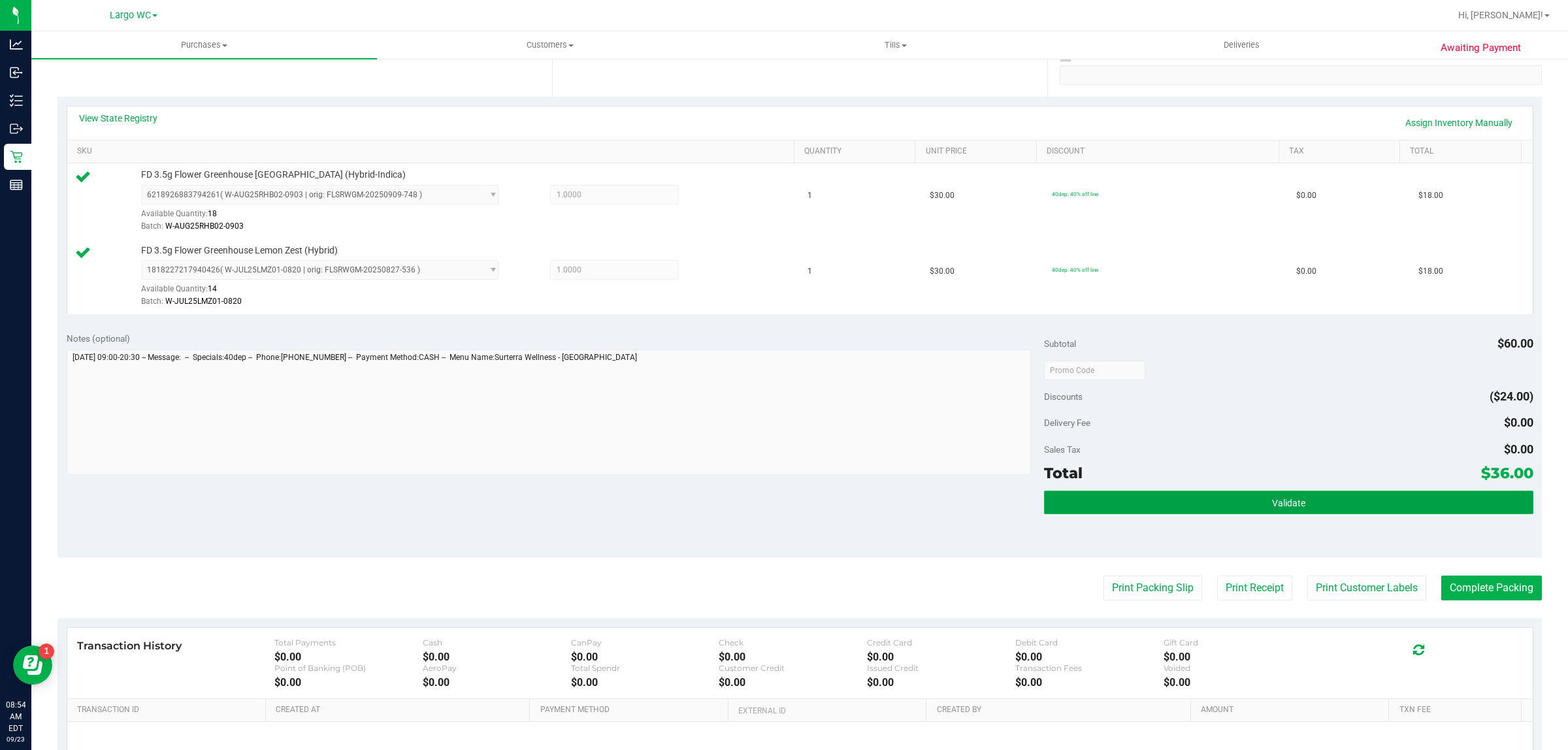
click at [1197, 504] on button "Validate" at bounding box center [1288, 502] width 488 height 24
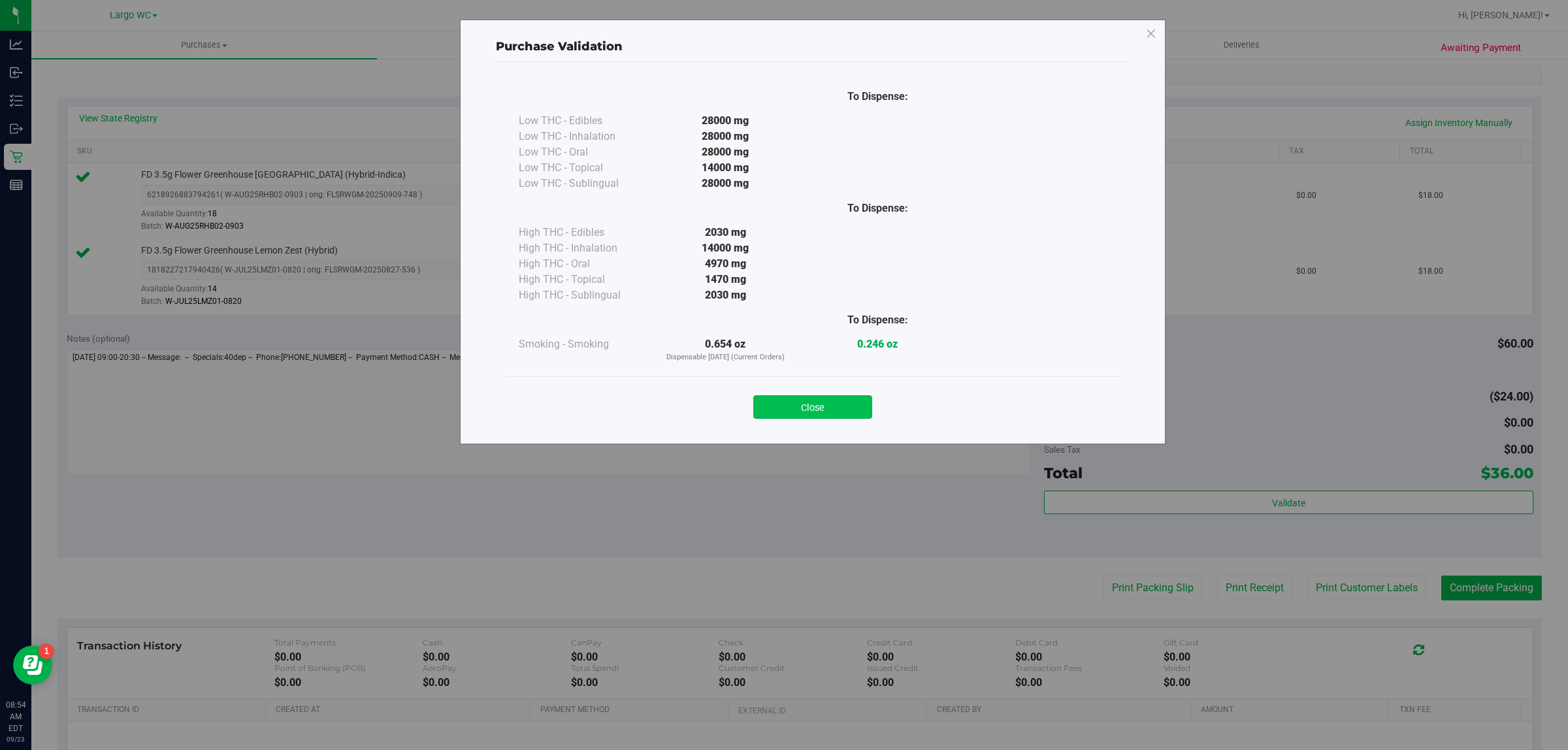
click at [812, 410] on button "Close" at bounding box center [813, 407] width 119 height 24
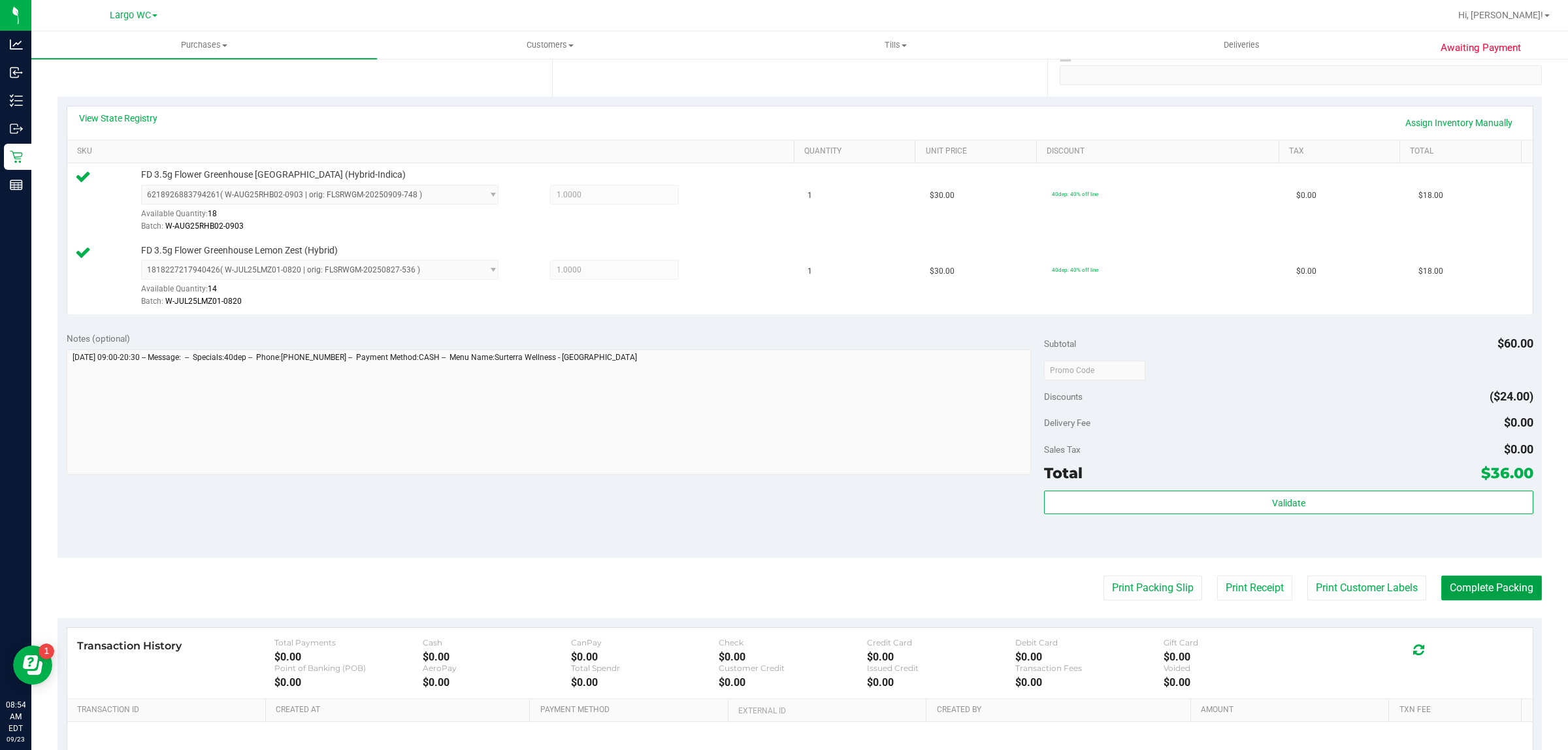
click at [1494, 595] on button "Complete Packing" at bounding box center [1491, 587] width 100 height 25
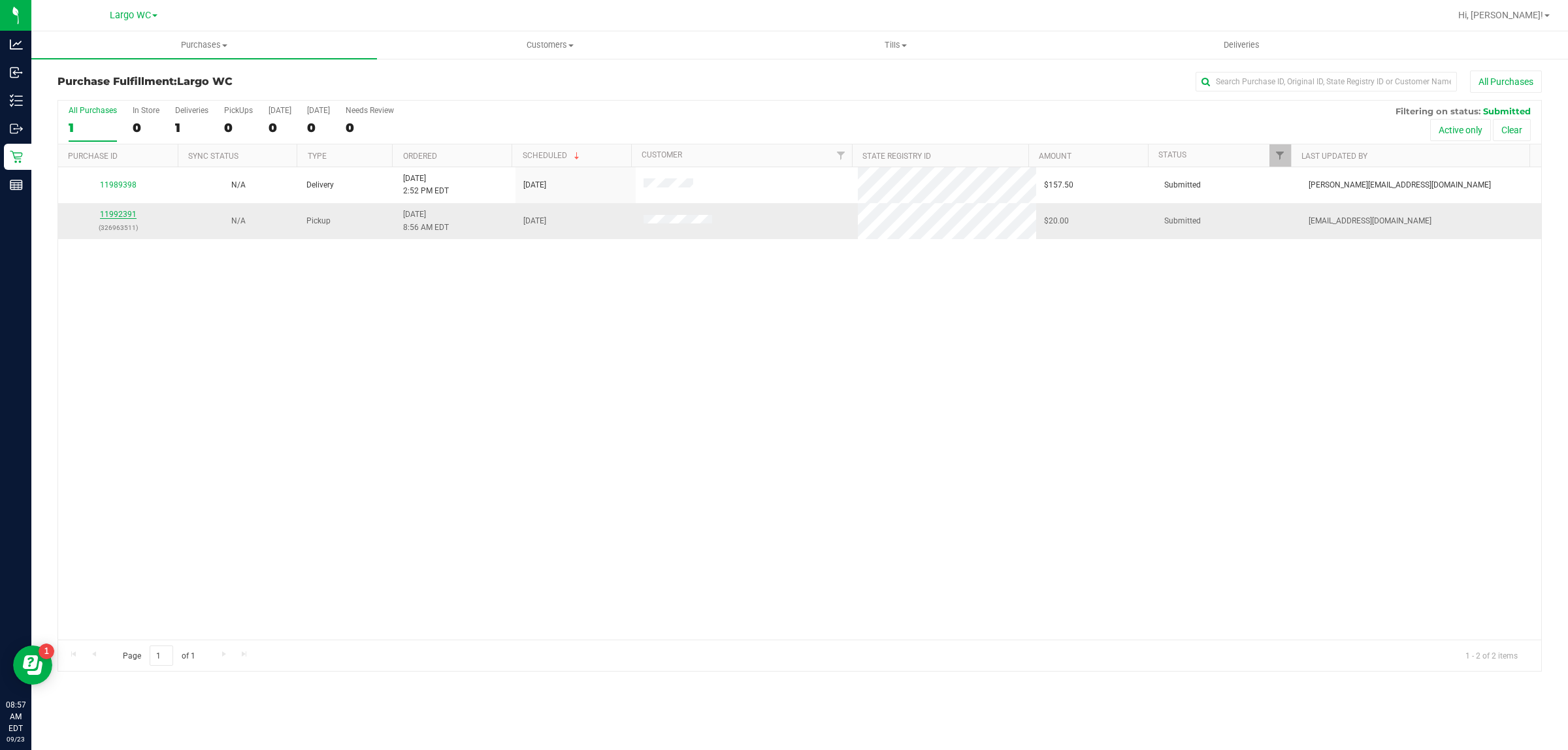
click at [121, 211] on link "11992391" at bounding box center [118, 213] width 37 height 9
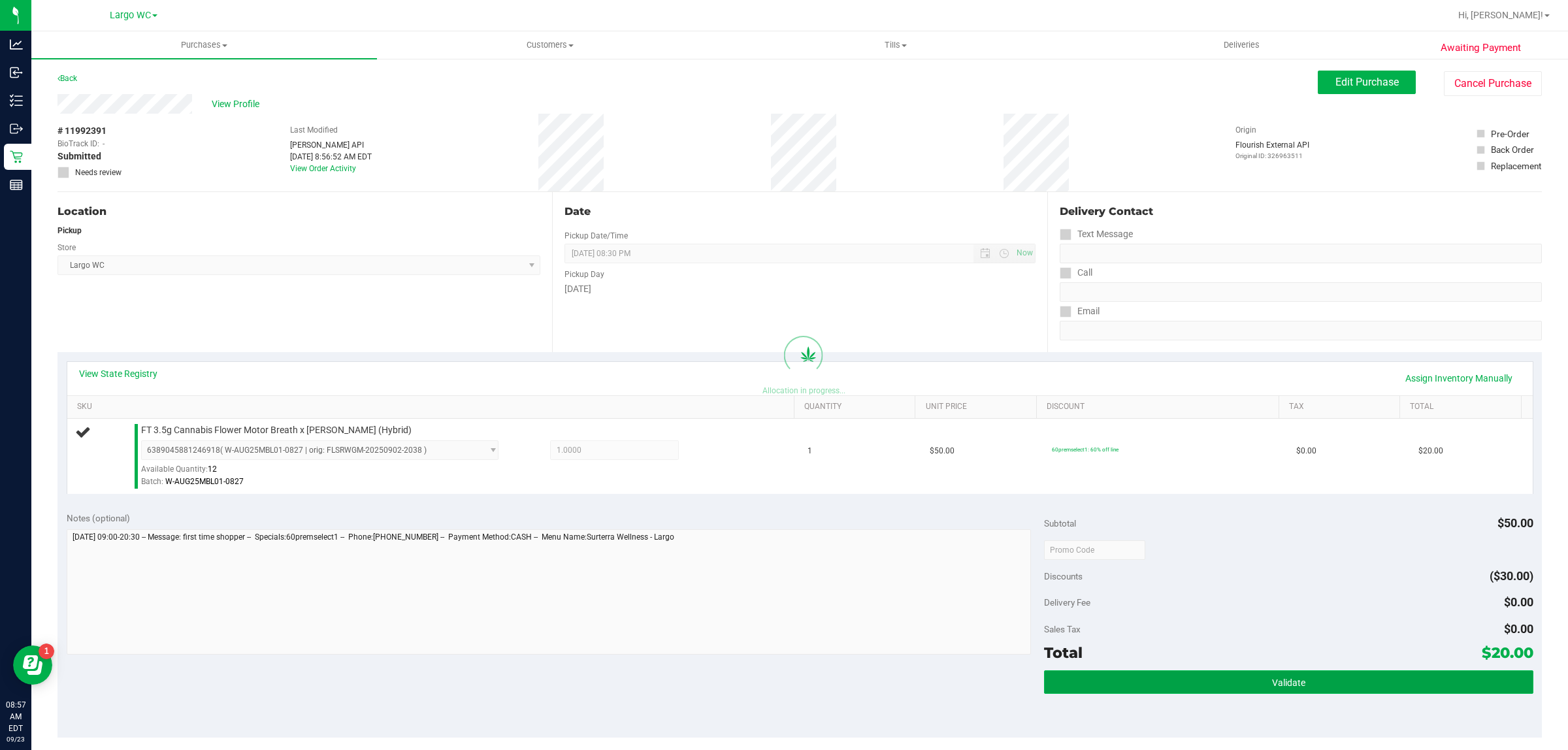
click at [1220, 678] on button "Validate" at bounding box center [1288, 682] width 488 height 24
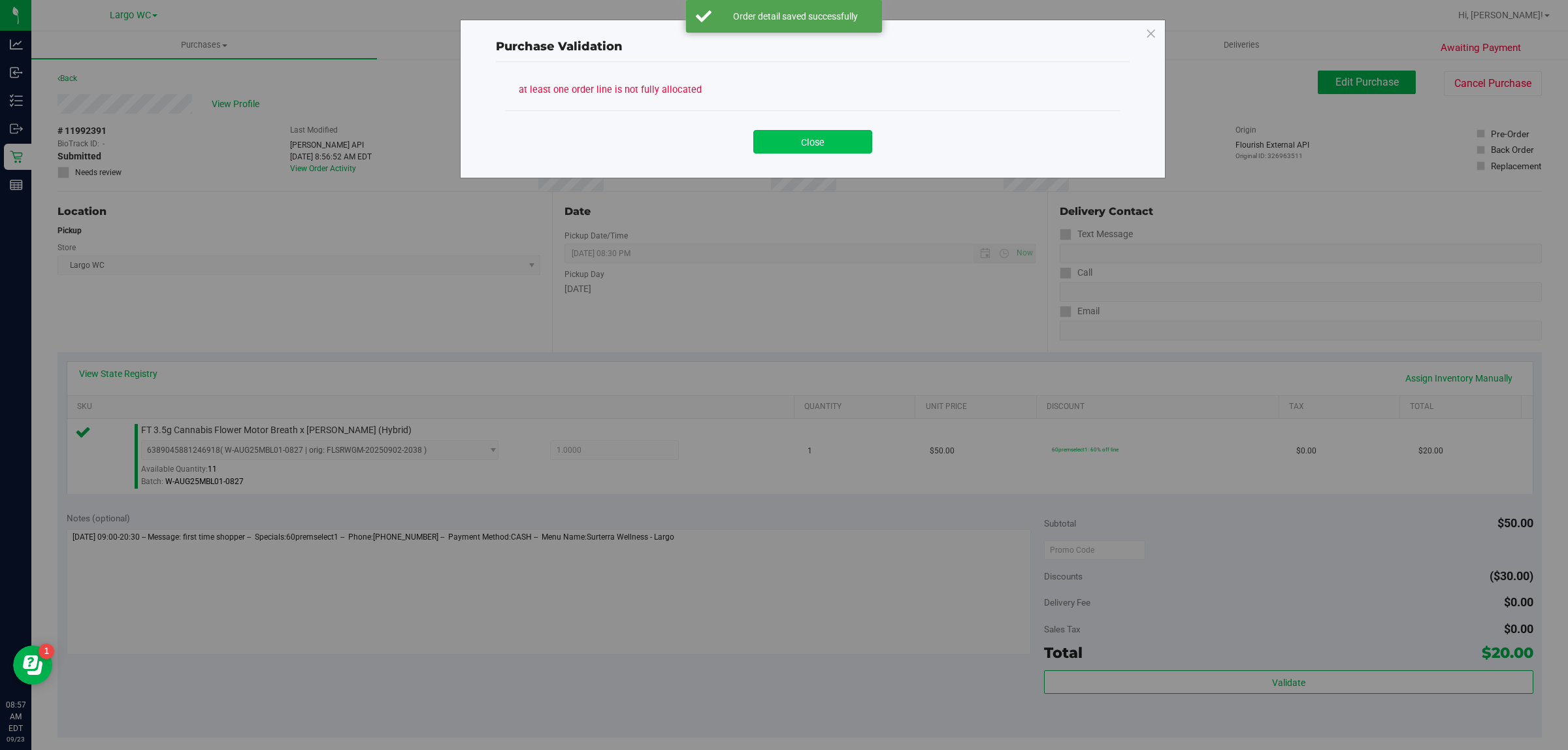
click at [804, 136] on button "Close" at bounding box center [813, 142] width 119 height 24
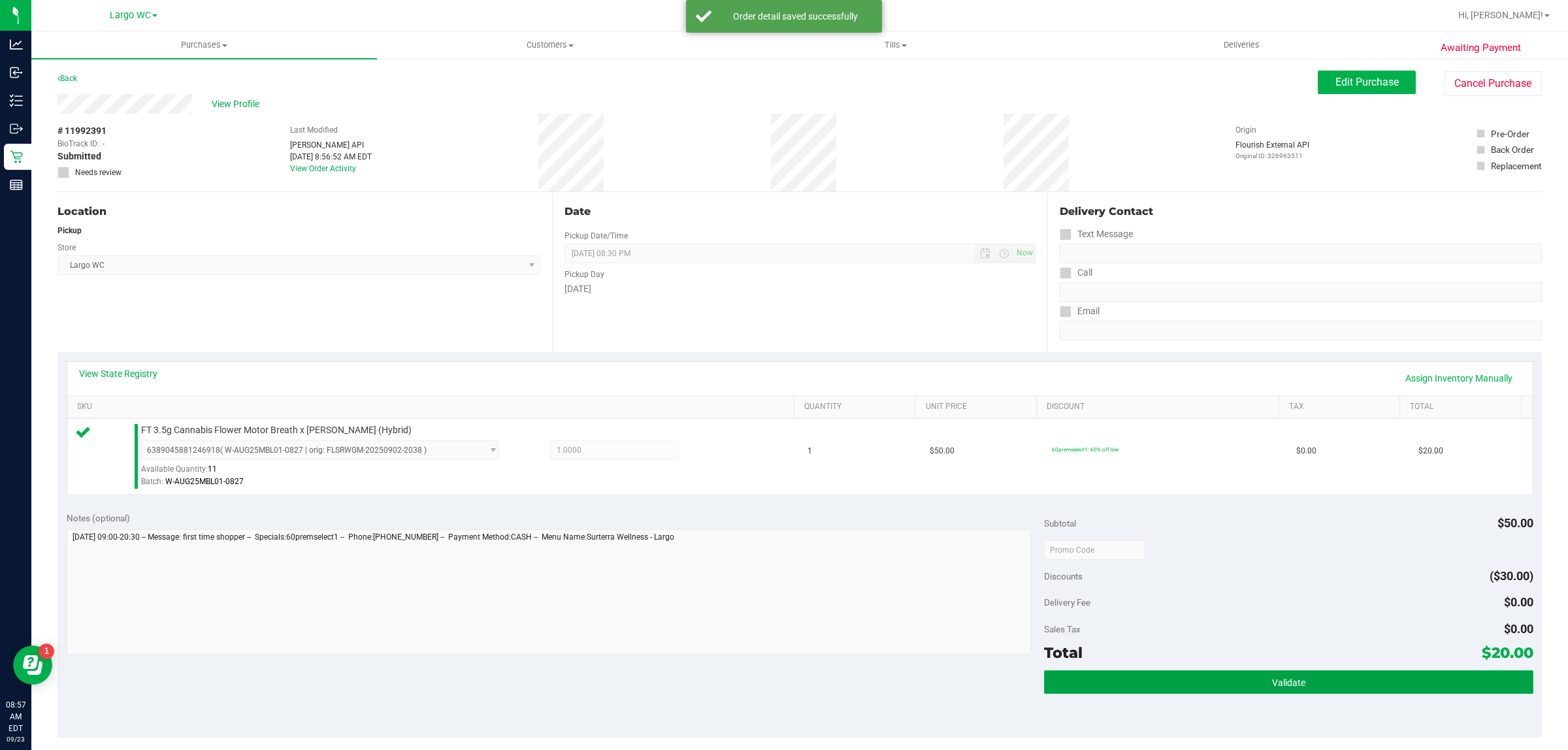
click at [1249, 687] on button "Validate" at bounding box center [1288, 682] width 488 height 24
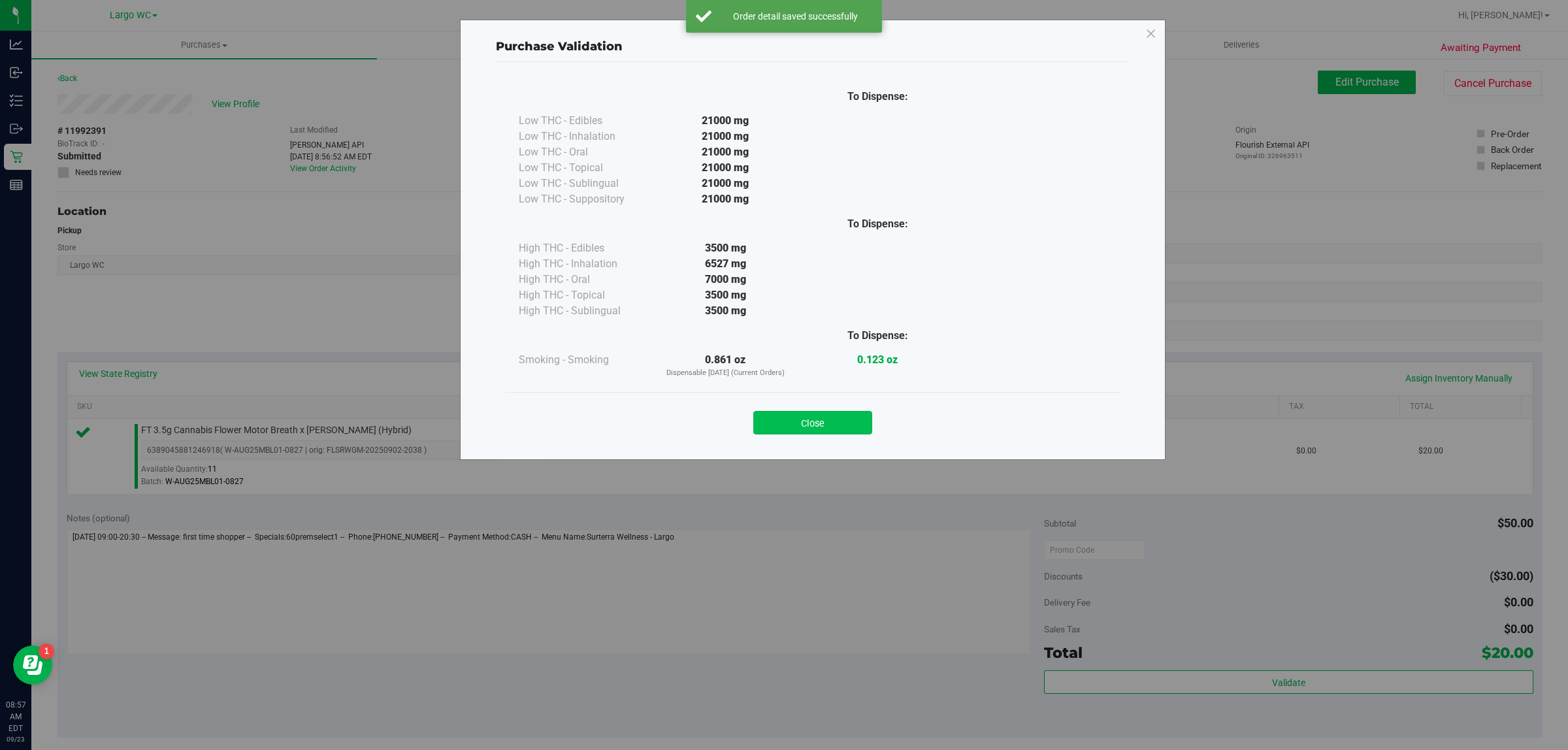
click at [813, 412] on button "Close" at bounding box center [813, 423] width 119 height 24
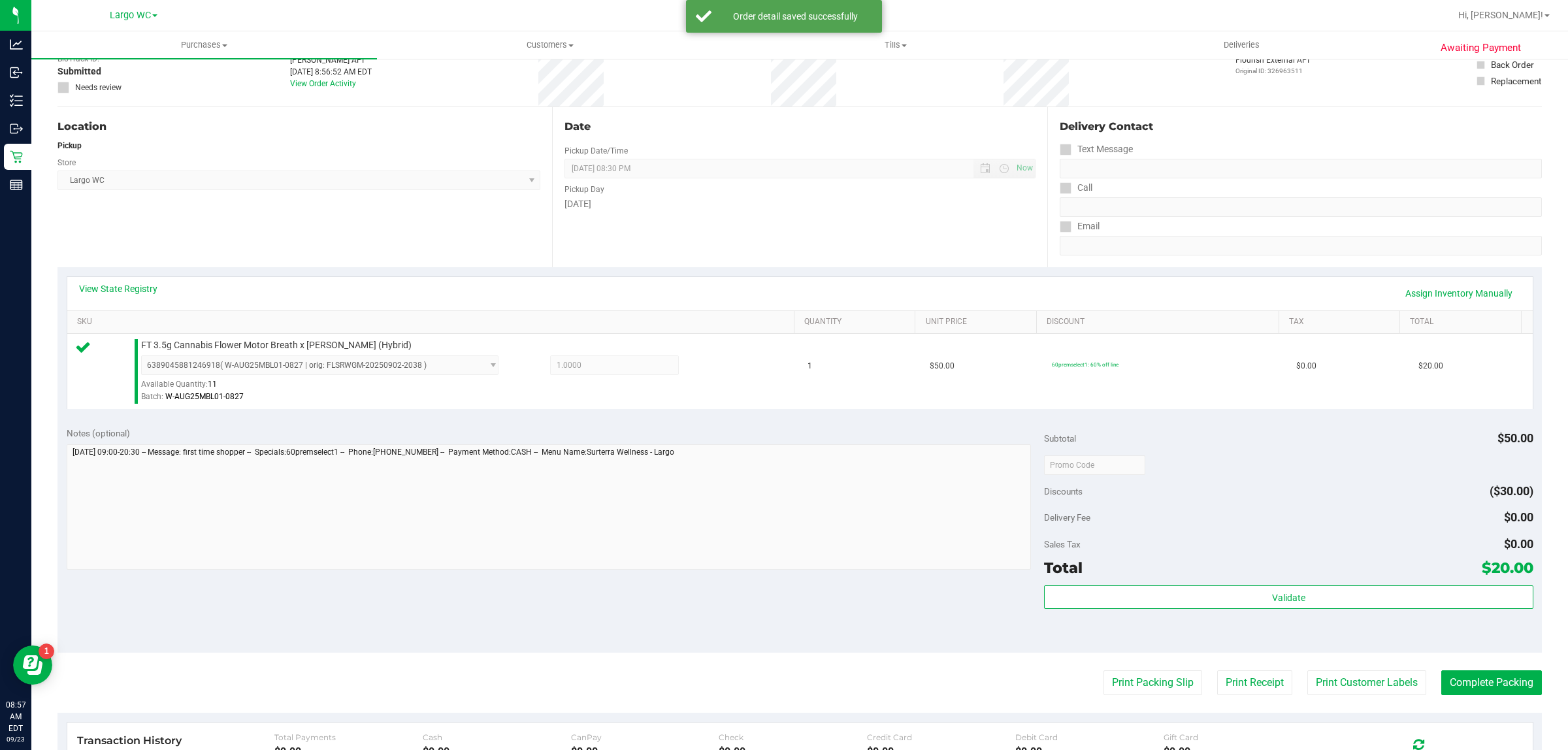
scroll to position [75, 0]
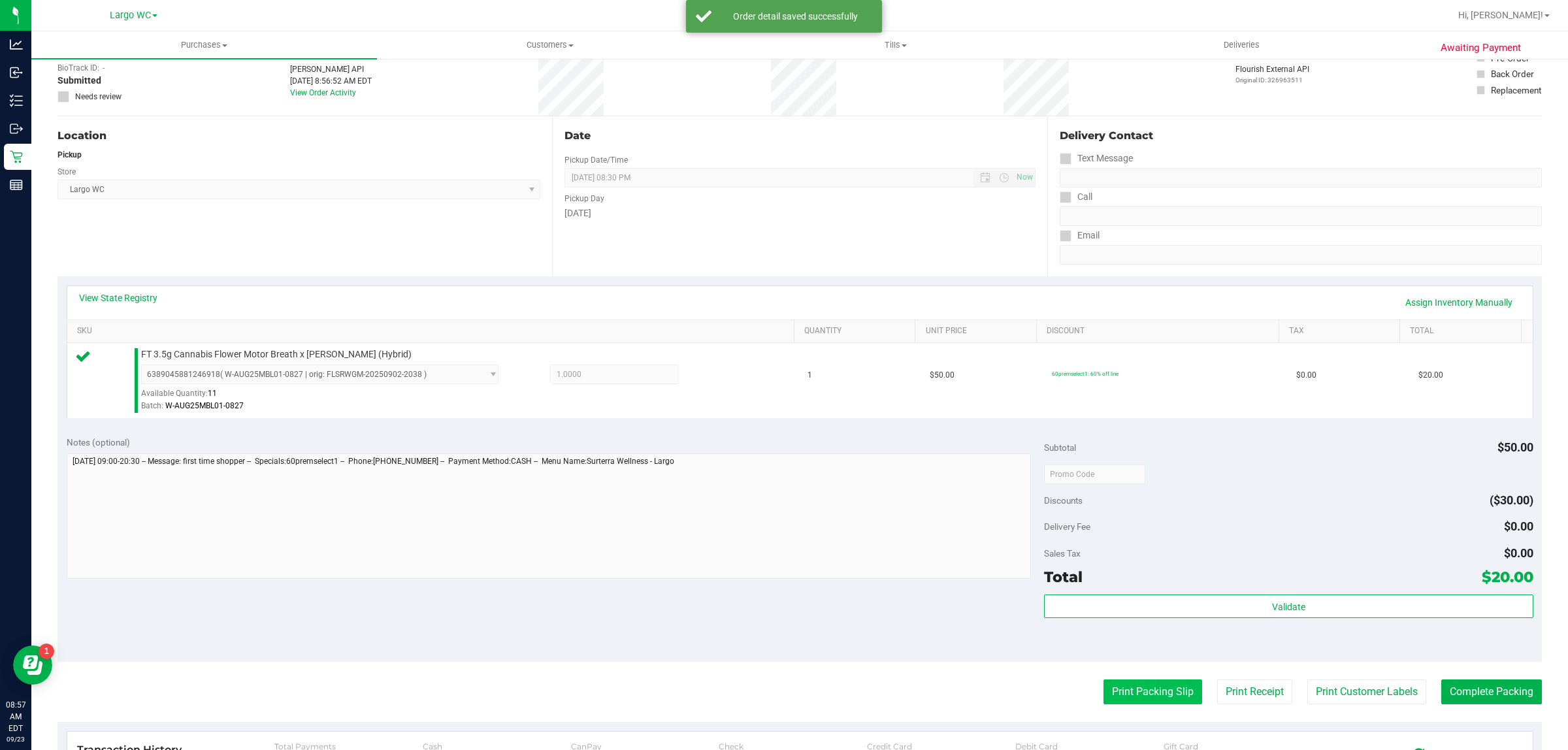
click at [1170, 700] on button "Print Packing Slip" at bounding box center [1152, 690] width 98 height 25
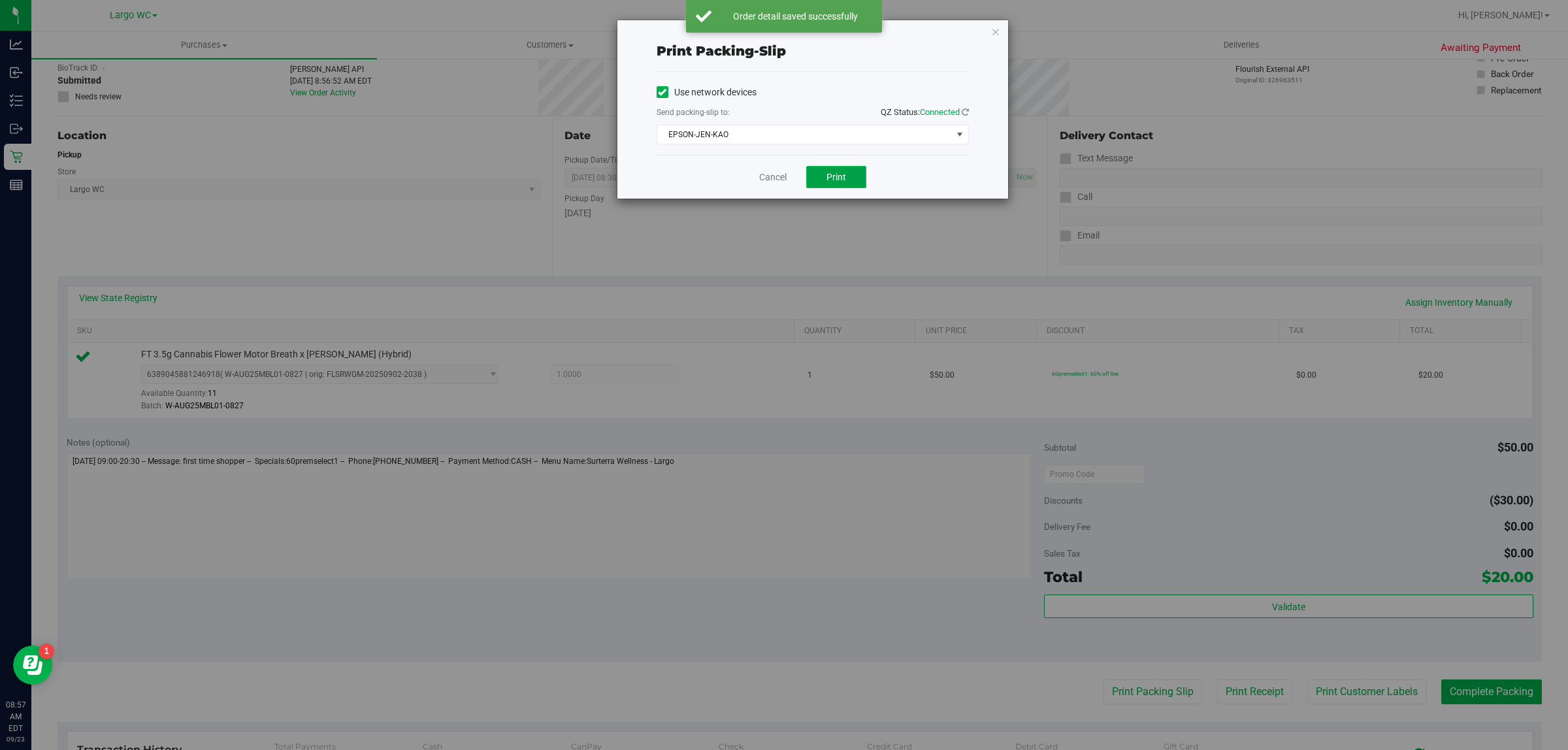
click at [849, 171] on button "Print" at bounding box center [836, 177] width 61 height 22
click at [771, 184] on link "Cancel" at bounding box center [773, 178] width 28 height 14
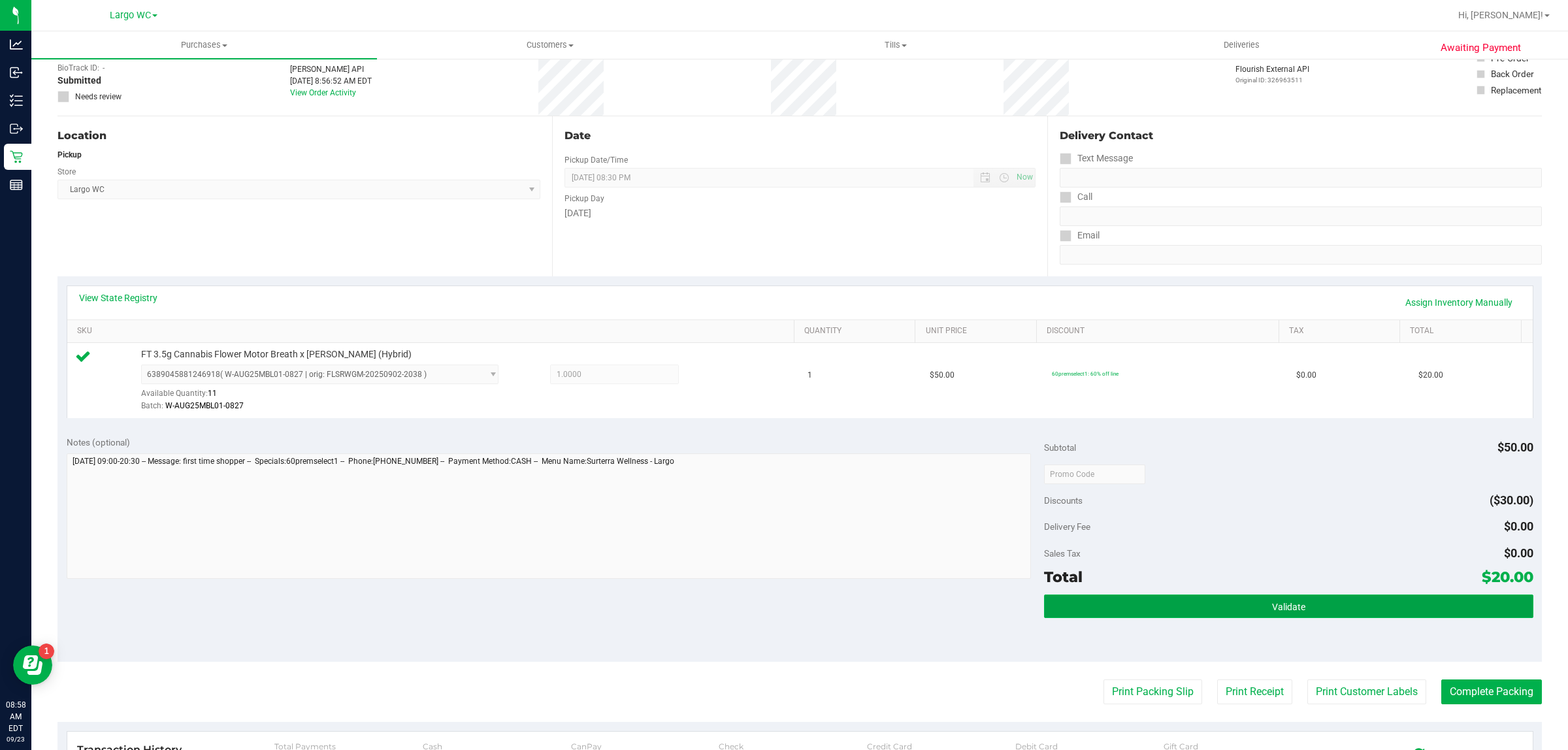
click at [1148, 617] on button "Validate" at bounding box center [1288, 606] width 488 height 24
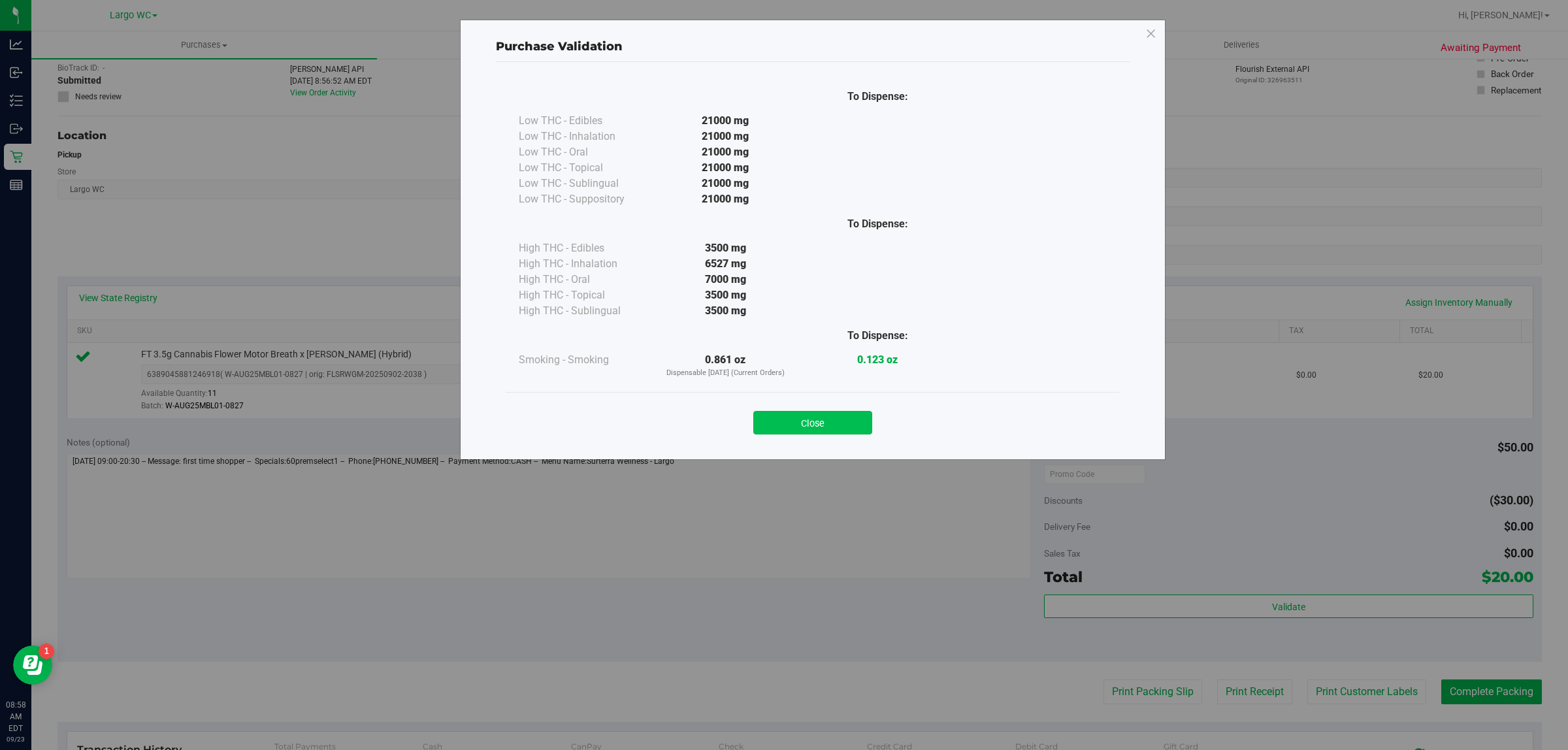
click at [840, 416] on button "Close" at bounding box center [813, 423] width 119 height 24
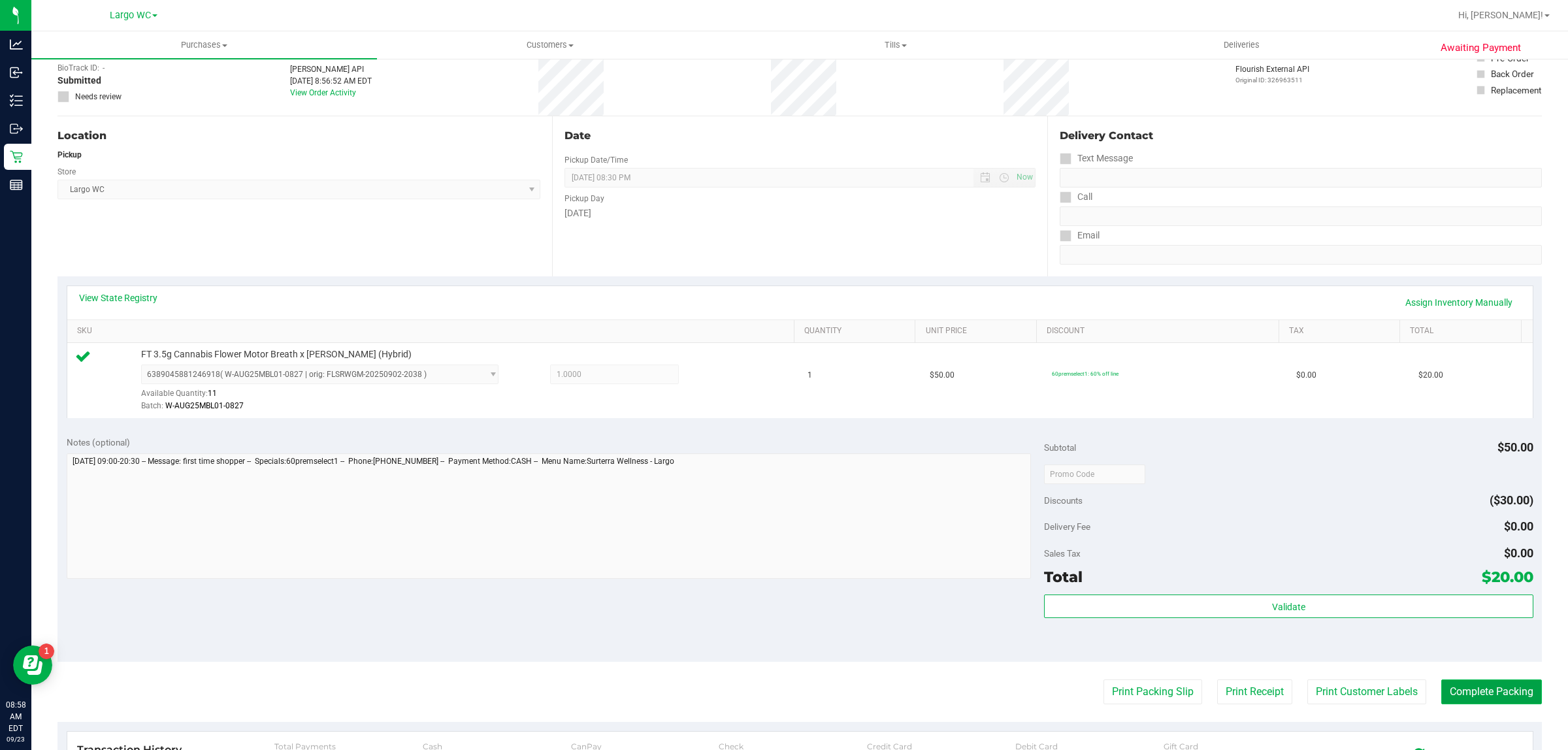
click at [1464, 700] on button "Complete Packing" at bounding box center [1491, 690] width 100 height 25
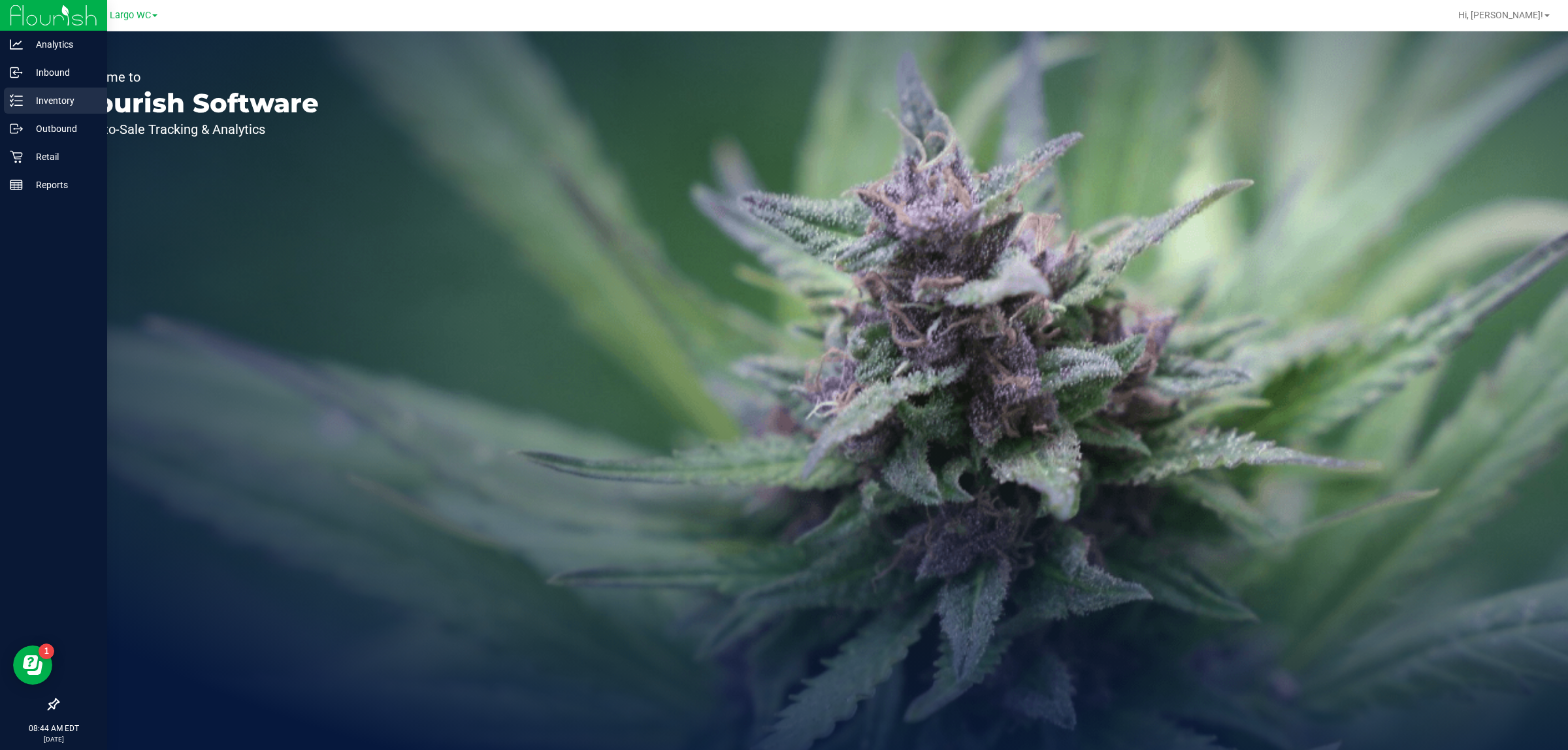
click at [12, 96] on icon at bounding box center [12, 95] width 3 height 2
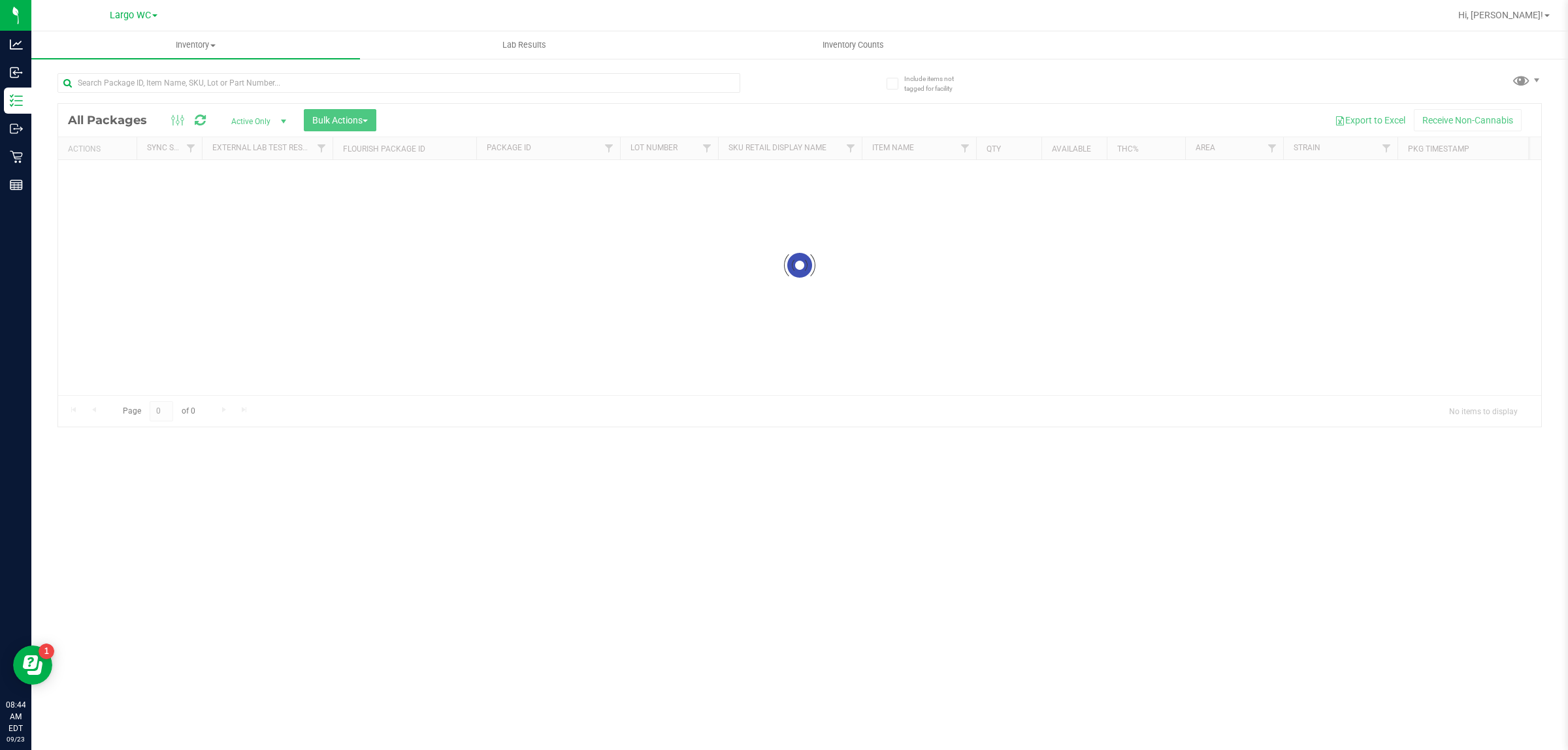
click at [172, 106] on div at bounding box center [800, 265] width 1483 height 322
click at [133, 83] on input "text" at bounding box center [399, 83] width 683 height 20
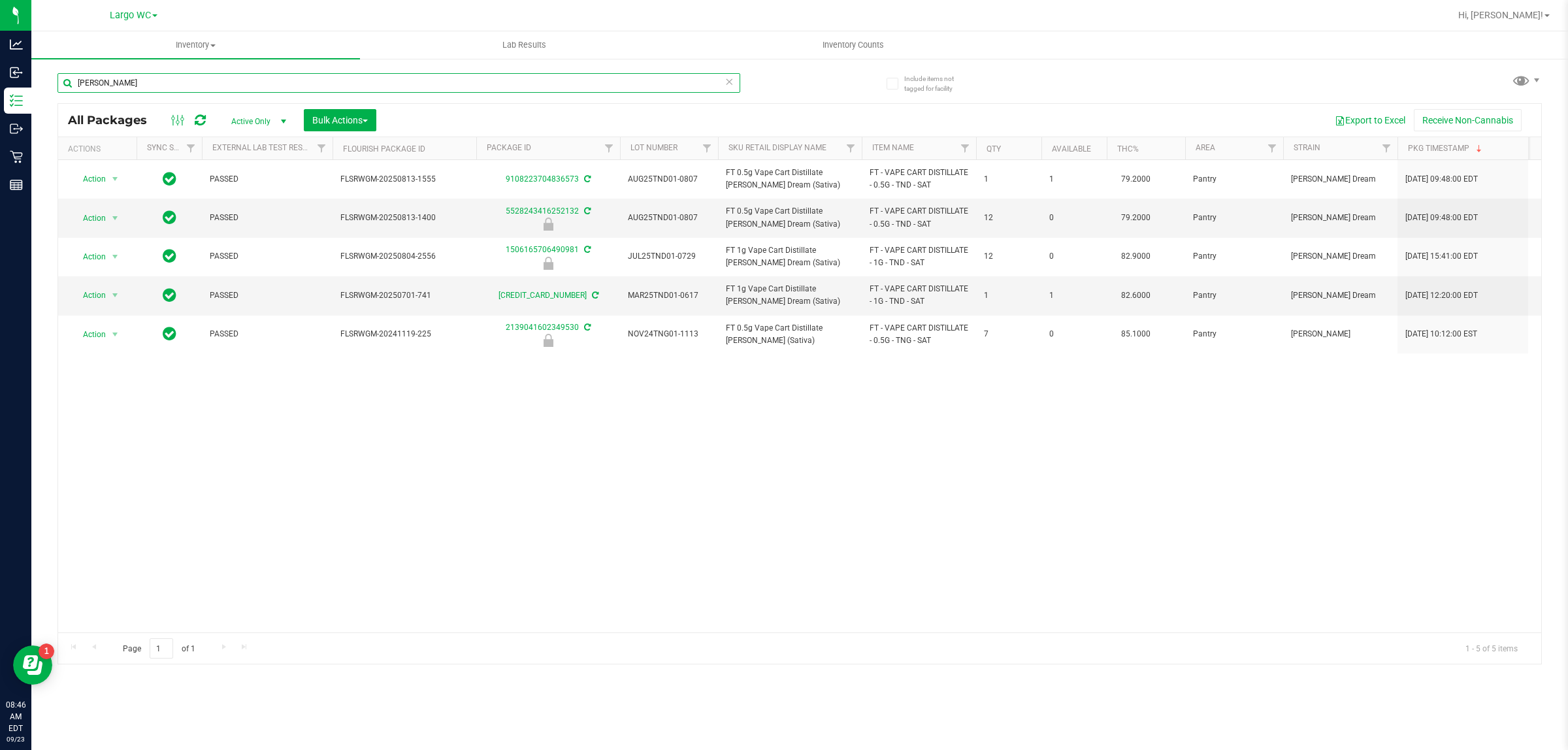
click at [146, 83] on input "tangie" at bounding box center [399, 83] width 683 height 20
click at [146, 82] on input "tangie" at bounding box center [399, 83] width 683 height 20
click at [144, 82] on input "tangie" at bounding box center [399, 83] width 683 height 20
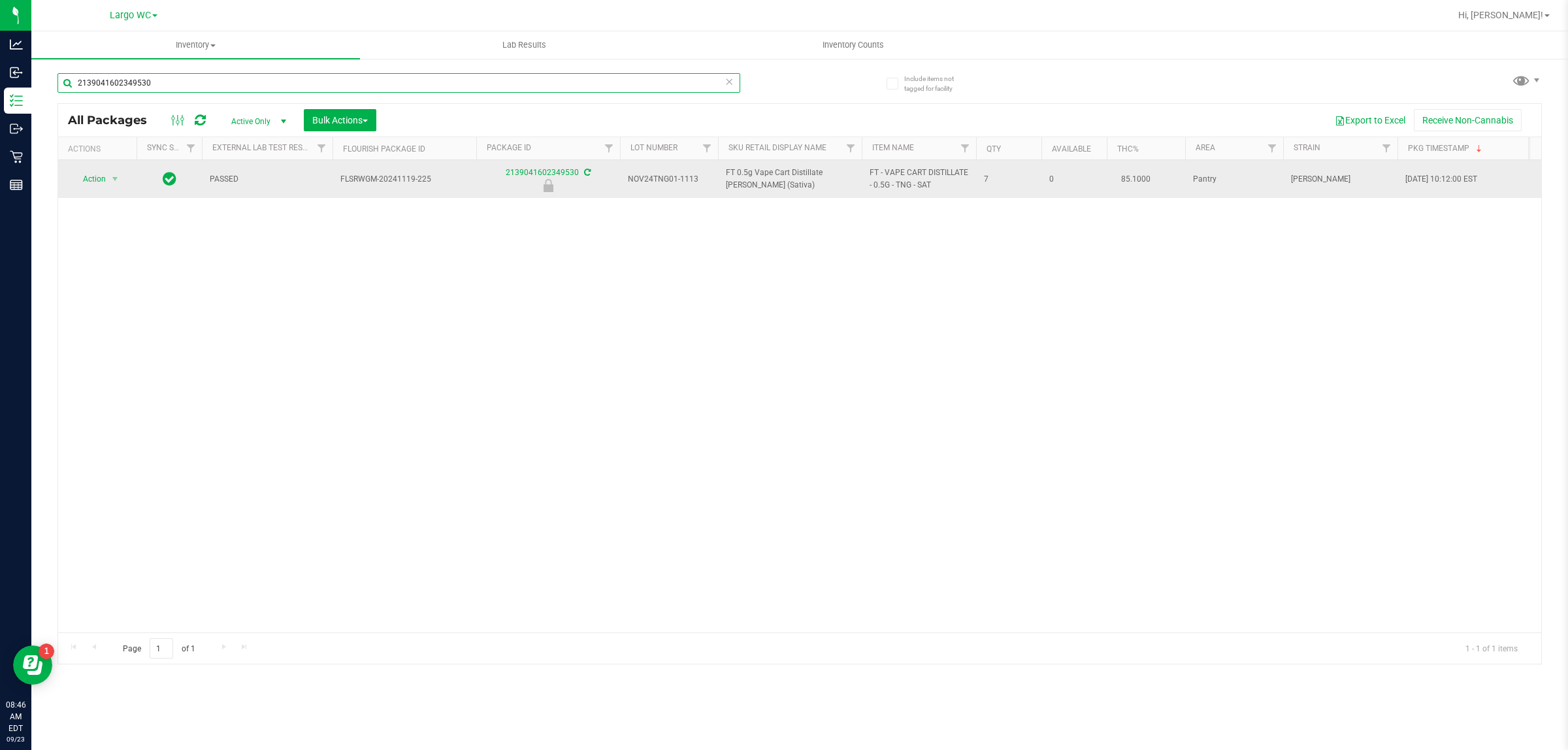
type input "2139041602349530"
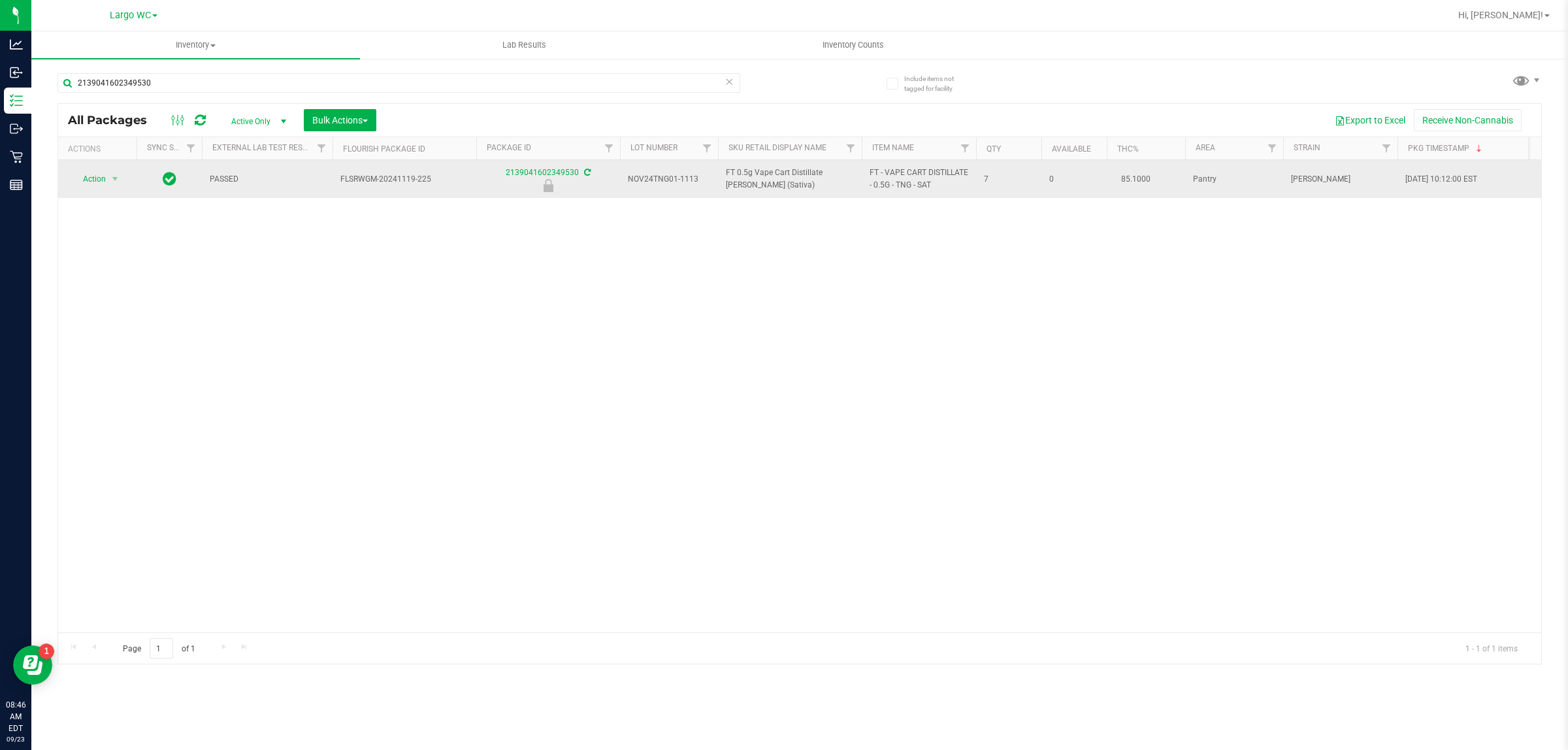
click at [94, 175] on span "Action" at bounding box center [89, 179] width 36 height 18
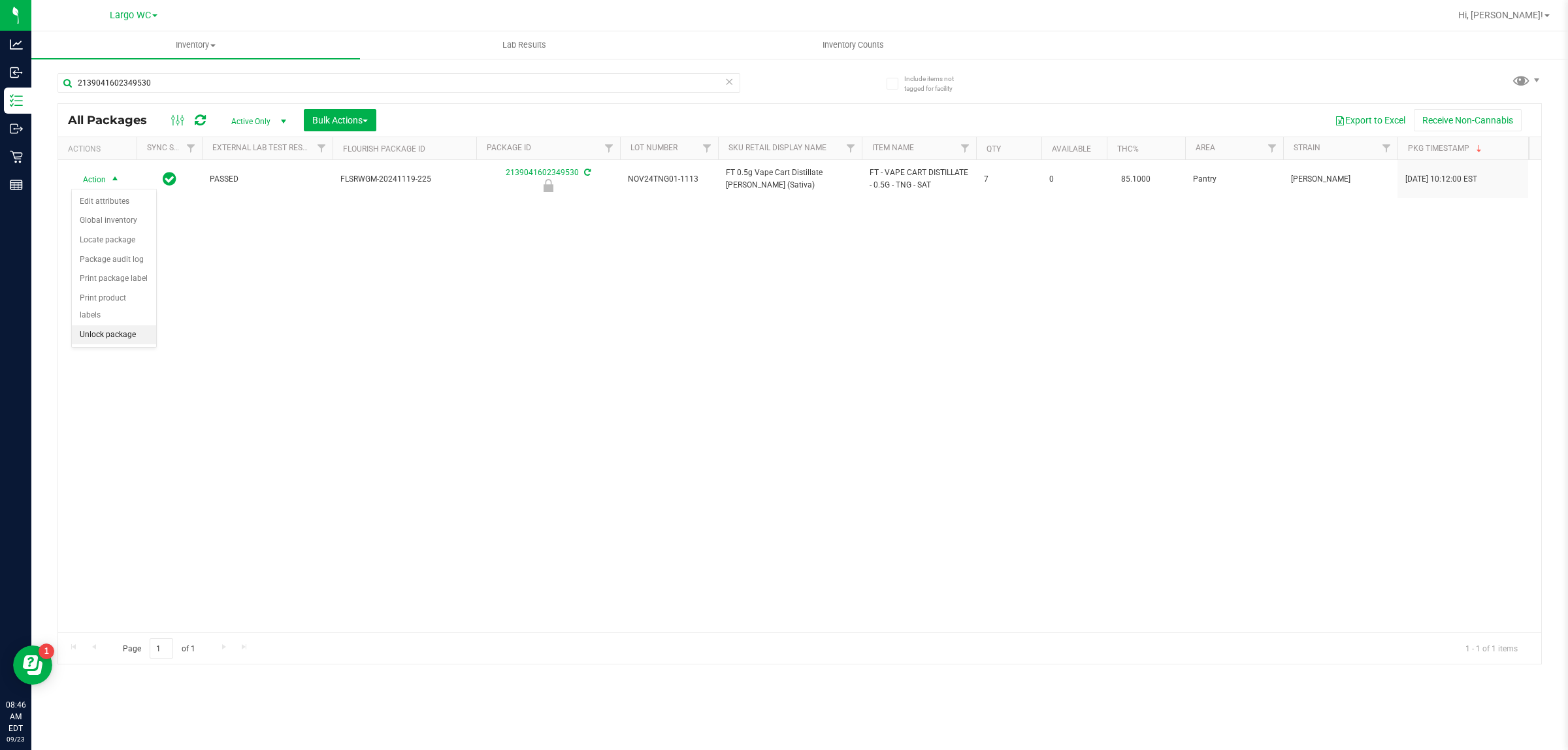
click at [98, 327] on li "Unlock package" at bounding box center [113, 335] width 84 height 20
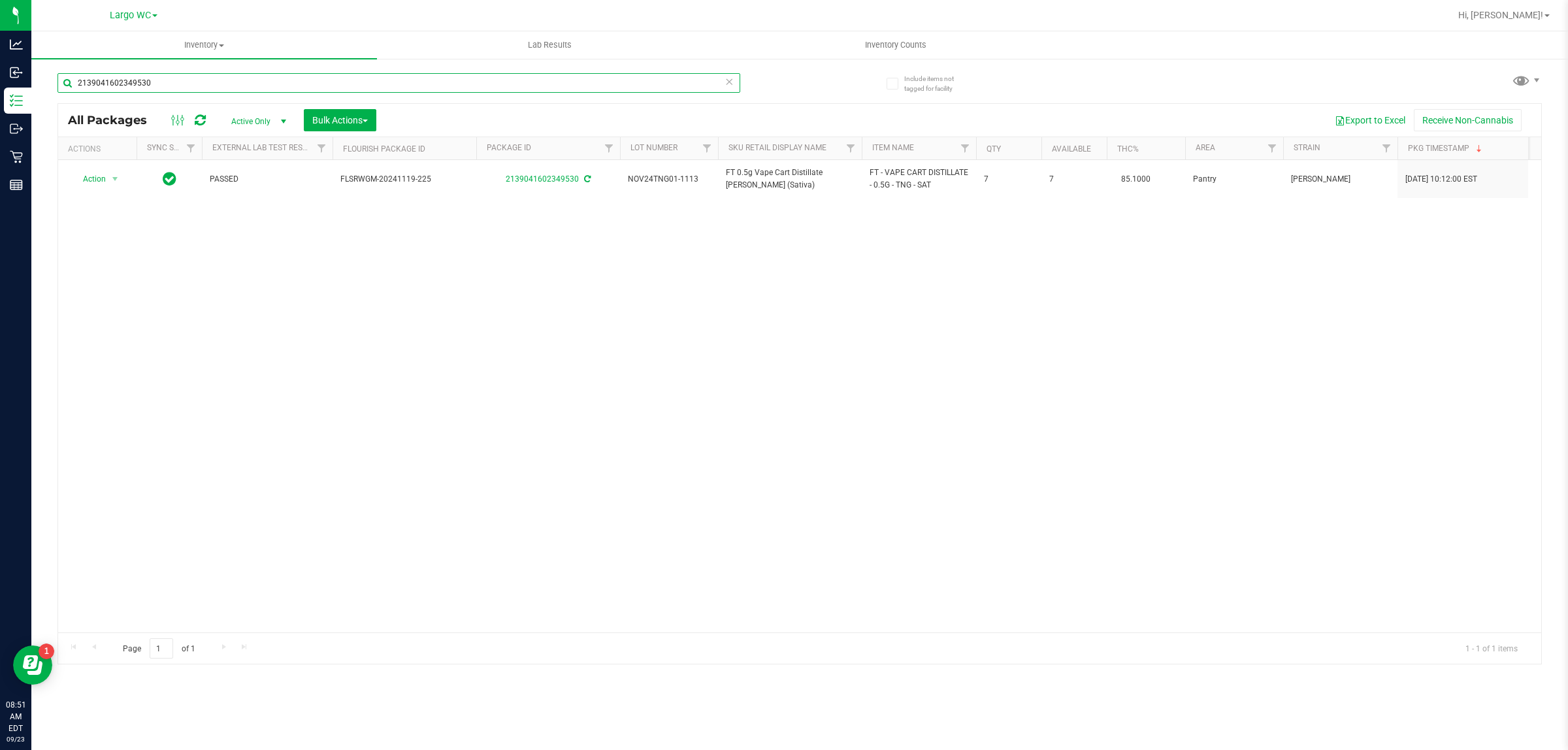
click at [187, 83] on input "2139041602349530" at bounding box center [399, 83] width 683 height 20
click at [196, 85] on input "2139041602349530" at bounding box center [399, 83] width 683 height 20
click at [196, 82] on input "2139041602349530" at bounding box center [399, 83] width 683 height 20
click at [177, 85] on input "5528243416252132" at bounding box center [399, 83] width 683 height 20
click at [178, 82] on input "5528243416252132" at bounding box center [399, 83] width 683 height 20
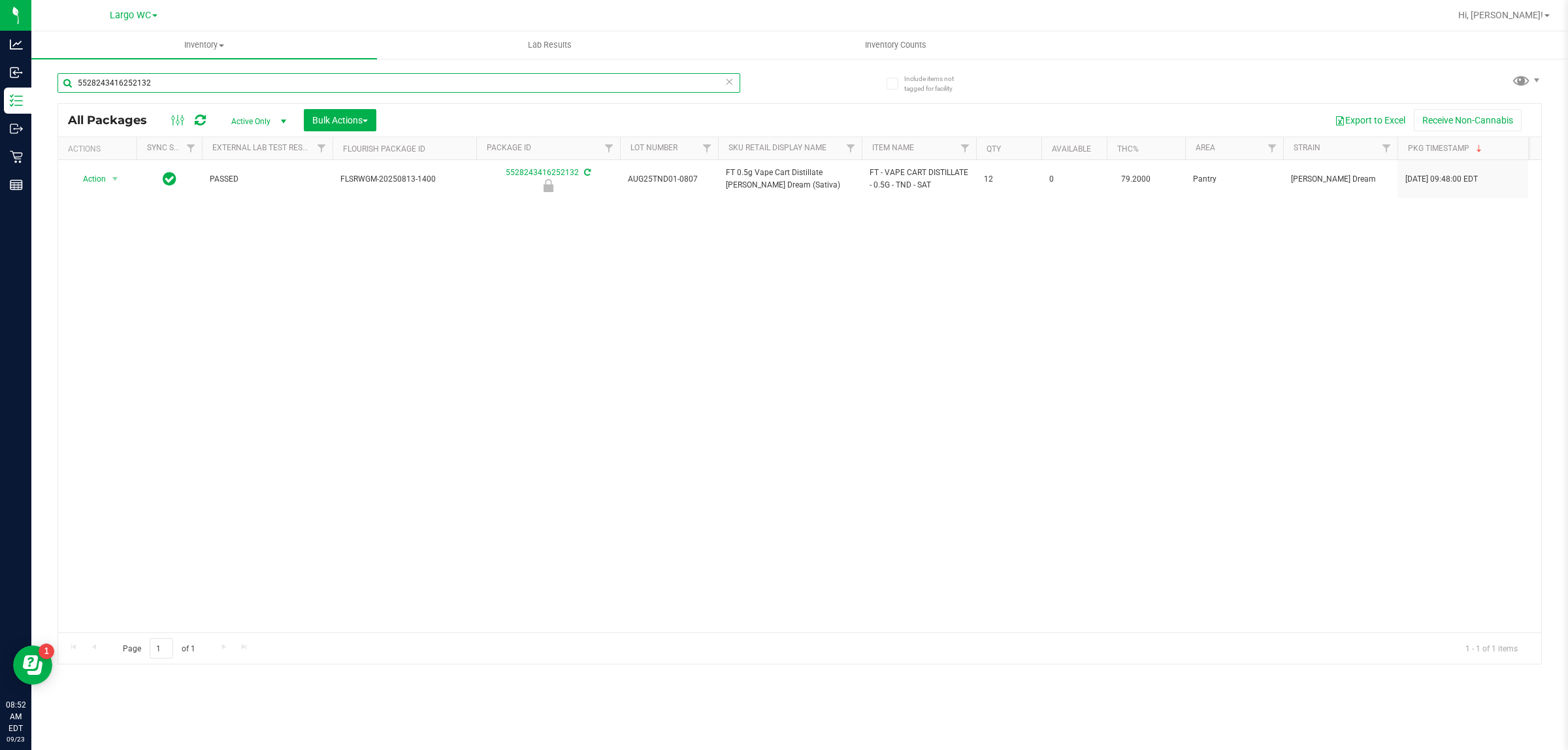
click at [185, 82] on input "5528243416252132" at bounding box center [399, 83] width 683 height 20
click at [188, 85] on input "5528243416252132" at bounding box center [399, 83] width 683 height 20
click at [192, 82] on input "5528243416252132" at bounding box center [399, 83] width 683 height 20
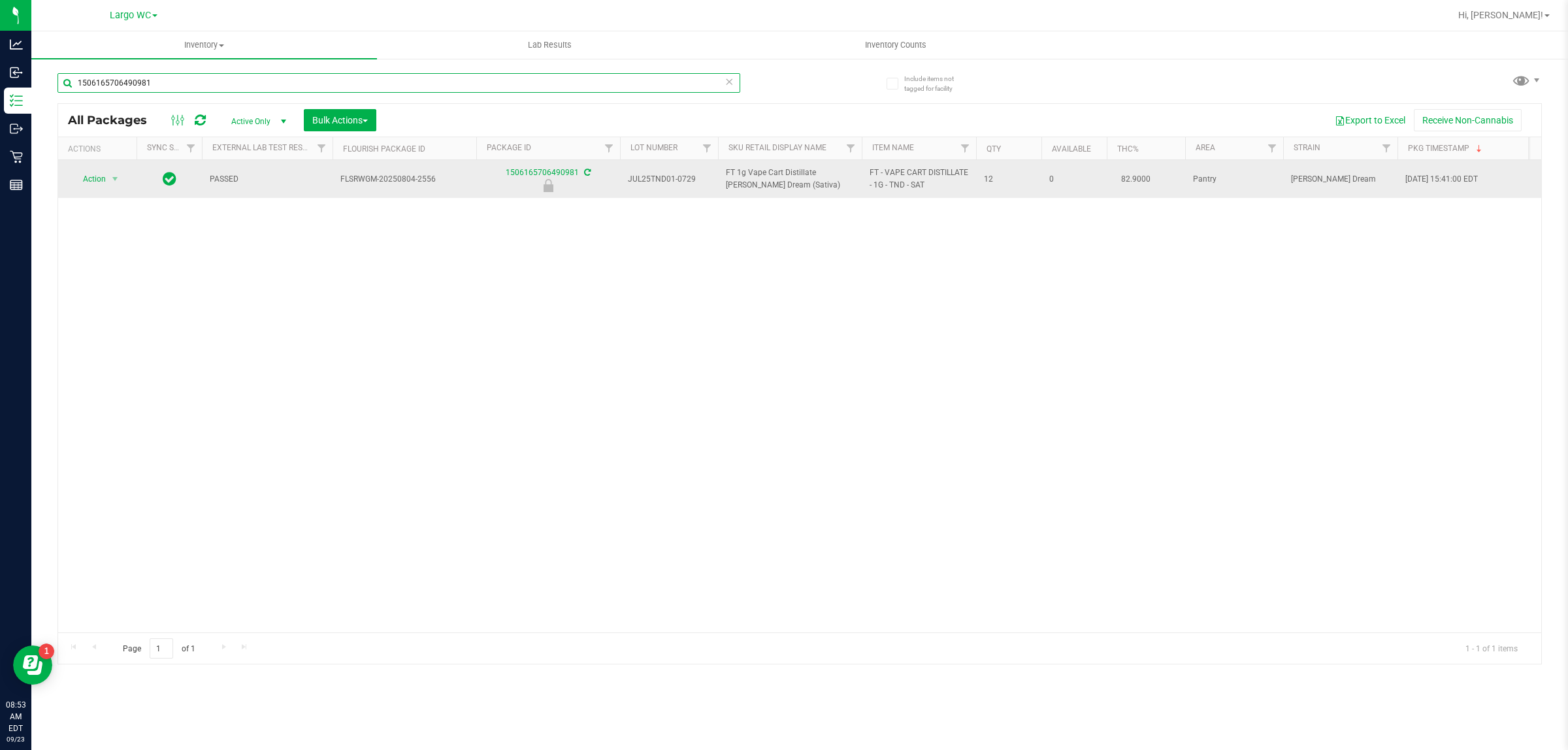
type input "1506165706490981"
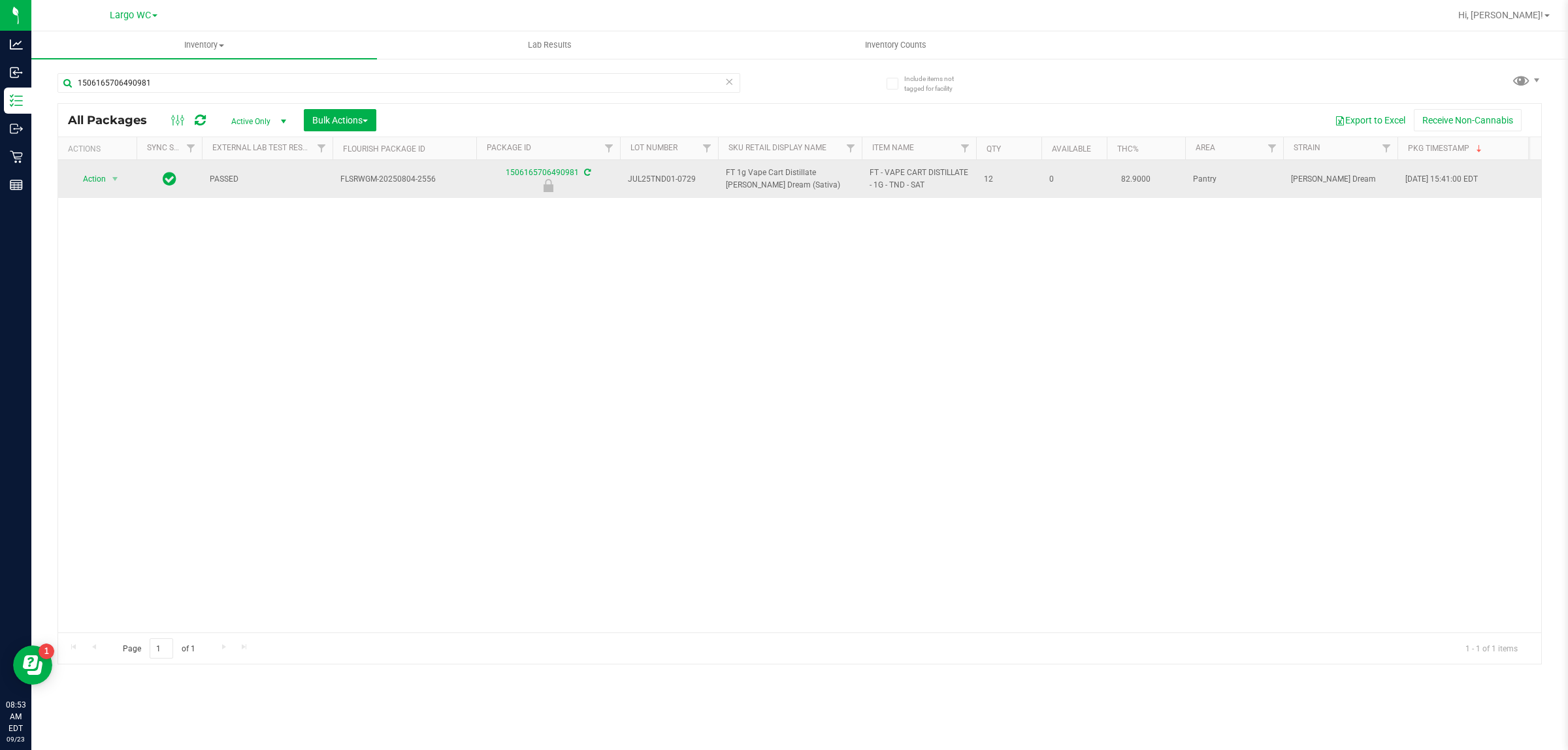
click at [95, 178] on span "Action" at bounding box center [89, 179] width 36 height 18
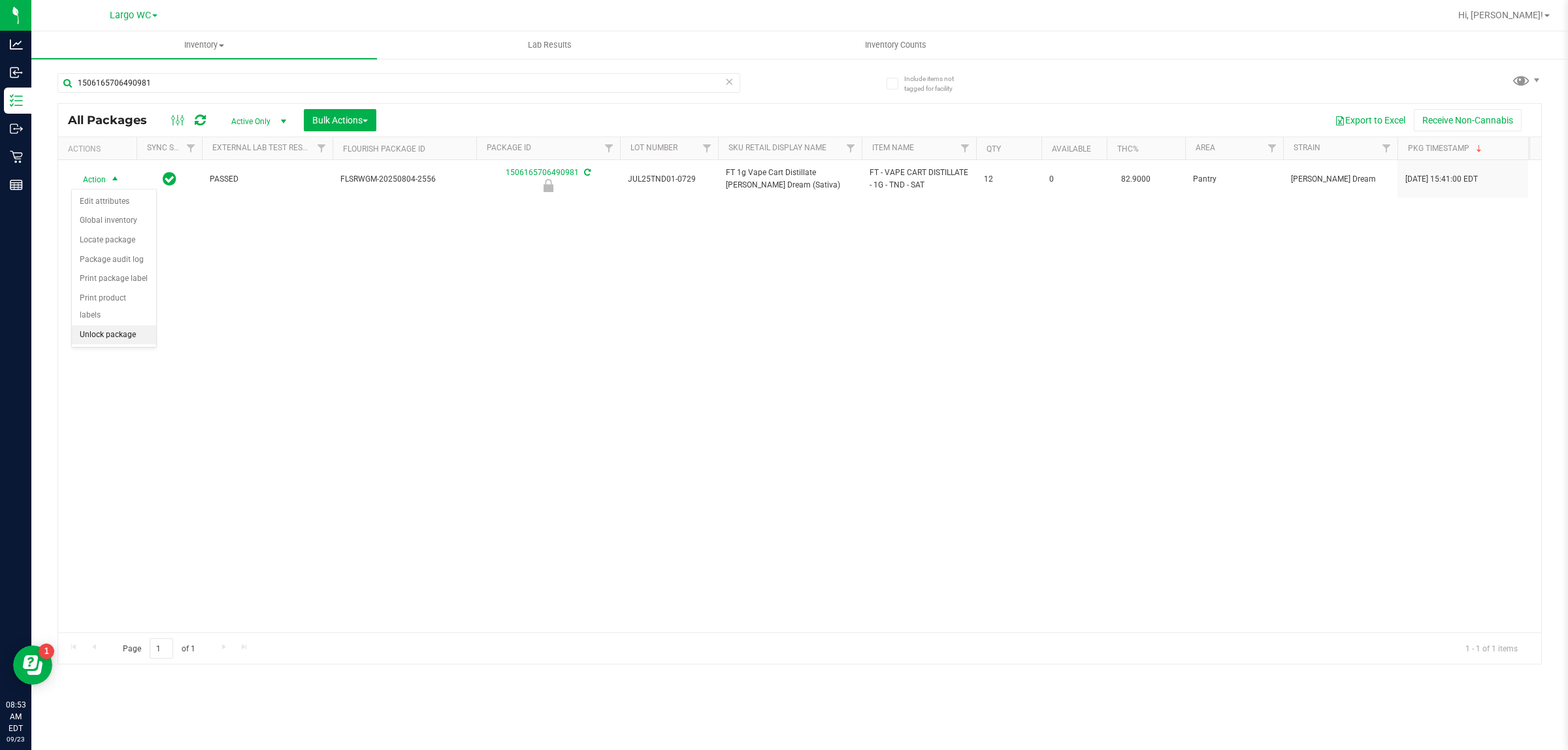
click at [100, 325] on li "Unlock package" at bounding box center [113, 335] width 84 height 20
